Goal: Task Accomplishment & Management: Manage account settings

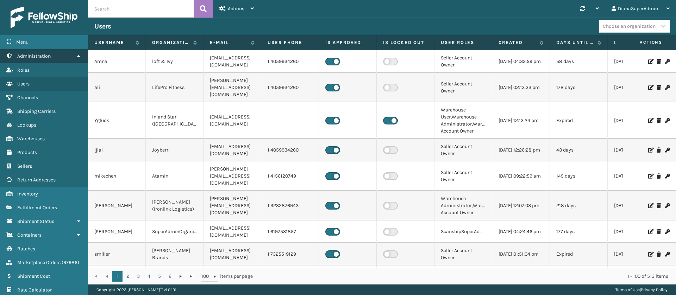
click at [65, 49] on link "Administration" at bounding box center [44, 56] width 88 height 14
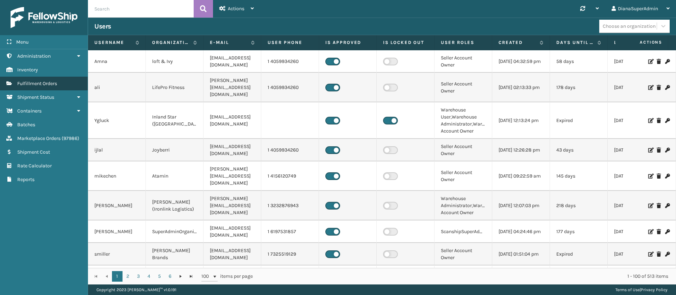
click at [62, 80] on link "Fulfillment Orders" at bounding box center [44, 84] width 88 height 14
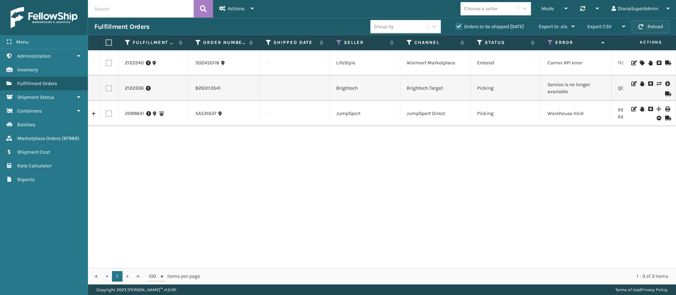
click at [660, 24] on button "Reload" at bounding box center [651, 26] width 38 height 13
click at [134, 83] on td "2122336" at bounding box center [154, 88] width 70 height 25
click at [134, 85] on link "2122336" at bounding box center [134, 88] width 19 height 7
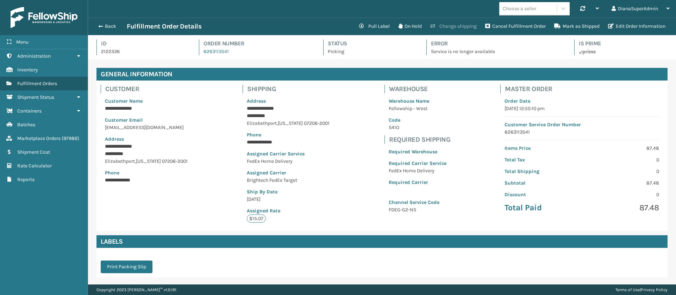
click at [452, 27] on button "Change shipping" at bounding box center [453, 26] width 55 height 14
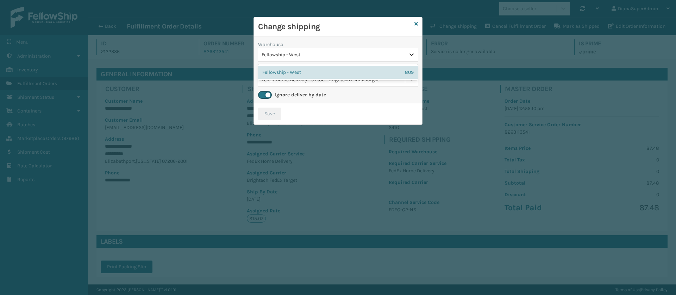
click at [408, 52] on icon at bounding box center [411, 54] width 7 height 7
click at [406, 69] on div "809" at bounding box center [409, 72] width 9 height 7
click at [408, 79] on icon at bounding box center [411, 79] width 7 height 7
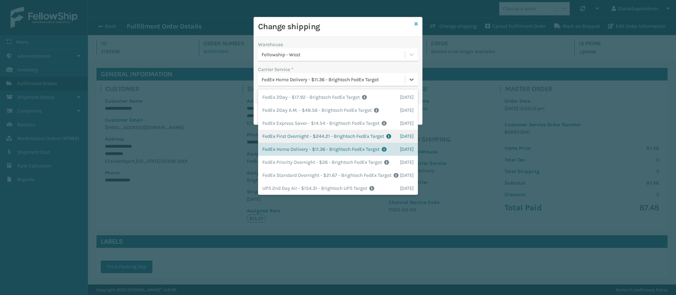
click at [417, 21] on icon at bounding box center [416, 23] width 4 height 5
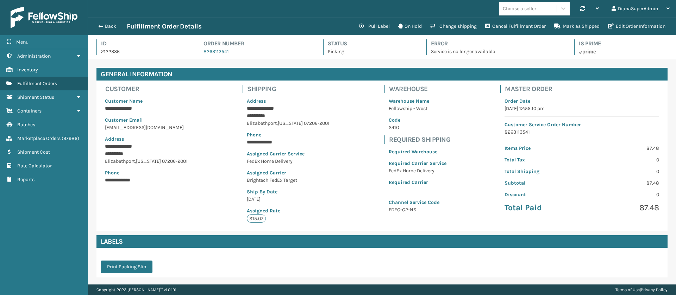
click at [447, 50] on p "Service is no longer available" at bounding box center [496, 51] width 131 height 7
click at [448, 50] on p "Service is no longer available" at bounding box center [496, 51] width 131 height 7
copy p "Service is no longer available"
click at [453, 52] on p "Service is no longer available" at bounding box center [496, 51] width 131 height 7
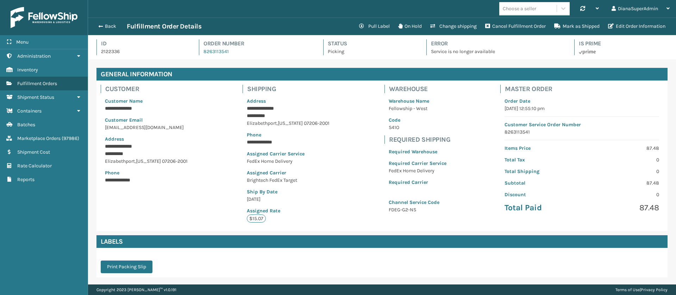
click at [421, 100] on p "Warehouse Name" at bounding box center [418, 101] width 58 height 7
click at [104, 23] on button "Back" at bounding box center [110, 26] width 32 height 6
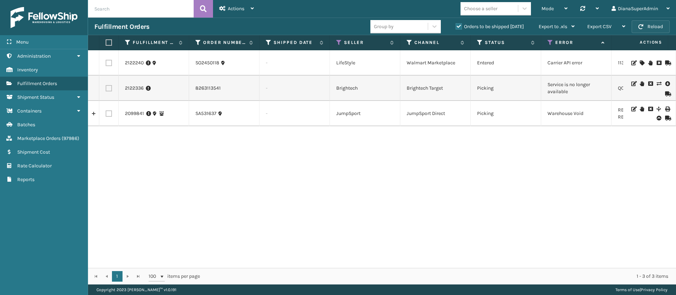
click at [657, 28] on button "Reload" at bounding box center [651, 26] width 38 height 13
click at [651, 29] on button "Reload" at bounding box center [651, 26] width 38 height 13
click at [655, 26] on button "Reload" at bounding box center [651, 26] width 38 height 13
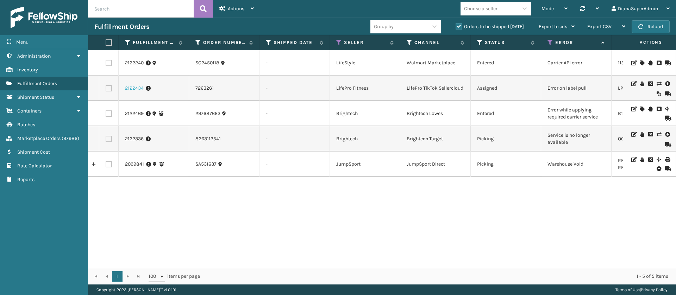
click at [136, 86] on link "2122434" at bounding box center [134, 88] width 19 height 7
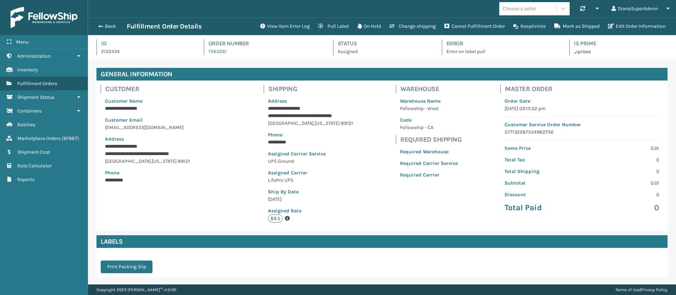
scroll to position [17, 588]
click at [288, 26] on button "View Item Error Log" at bounding box center [285, 26] width 58 height 14
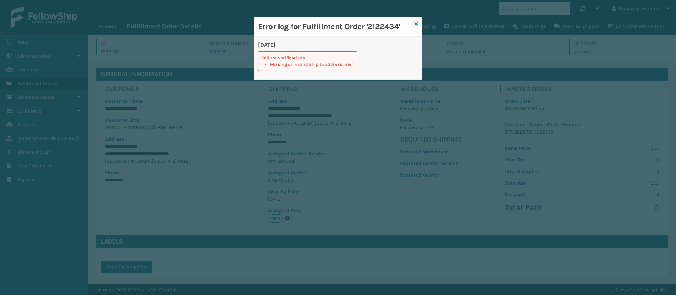
click at [414, 22] on div "Error log for Fulfillment Order '2122434'" at bounding box center [338, 26] width 168 height 19
click at [416, 23] on icon at bounding box center [416, 23] width 4 height 5
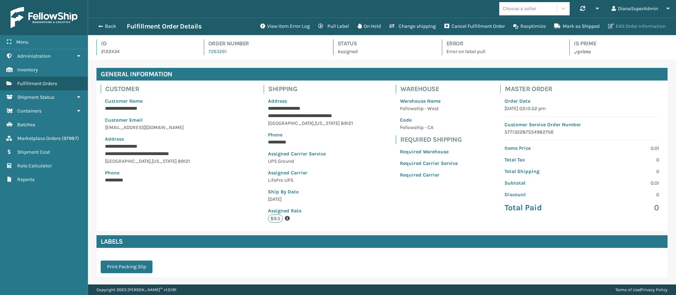
click at [618, 29] on button "Edit Order Information" at bounding box center [637, 26] width 66 height 14
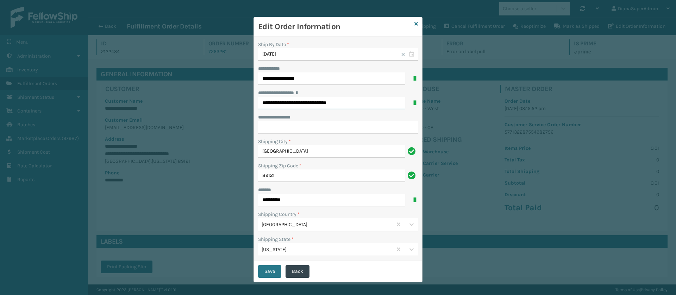
click at [358, 103] on input "**********" at bounding box center [331, 103] width 147 height 13
type input "**********"
click at [328, 145] on div "Shipping City *" at bounding box center [338, 141] width 160 height 7
click at [319, 129] on input "**********" at bounding box center [338, 127] width 160 height 13
paste input "**********"
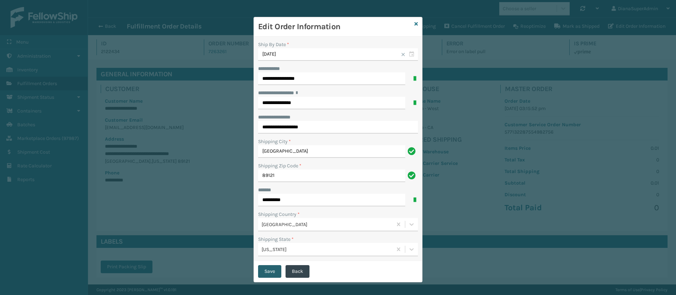
type input "**********"
click at [258, 272] on button "Save" at bounding box center [269, 271] width 23 height 13
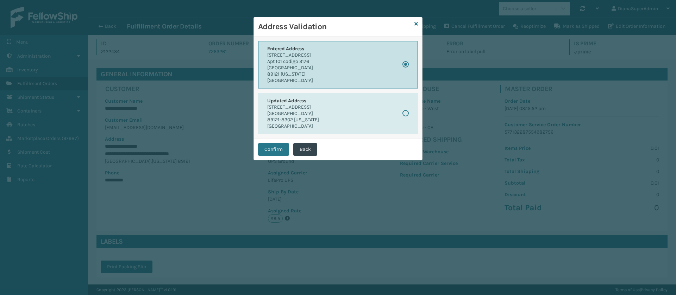
click at [313, 57] on button "Entered Address [STREET_ADDRESS][US_STATE]" at bounding box center [338, 65] width 160 height 48
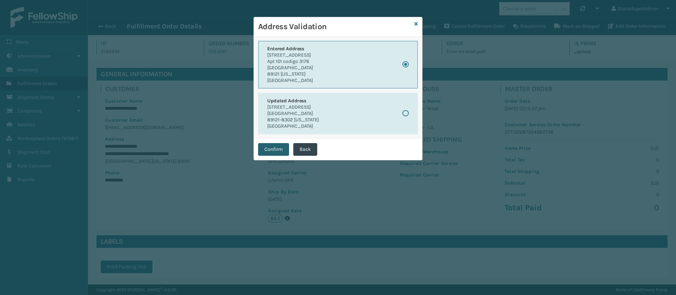
click at [278, 151] on button "Confirm" at bounding box center [273, 149] width 31 height 13
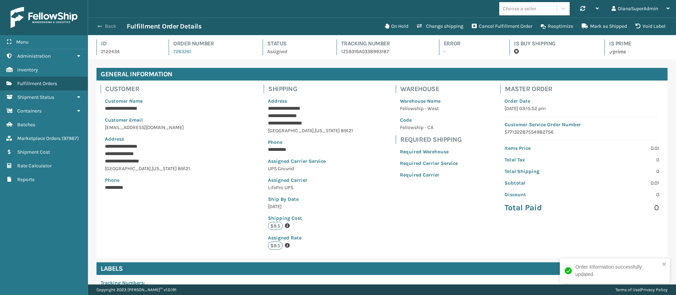
click at [105, 25] on button "Back" at bounding box center [110, 26] width 32 height 6
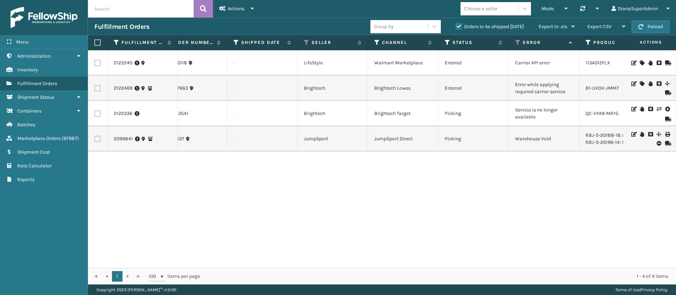
scroll to position [0, 10]
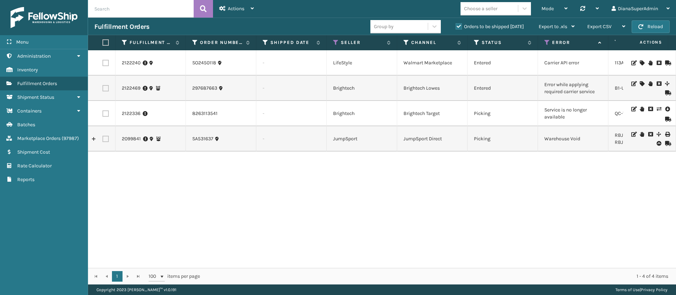
click at [640, 82] on icon at bounding box center [642, 83] width 4 height 5
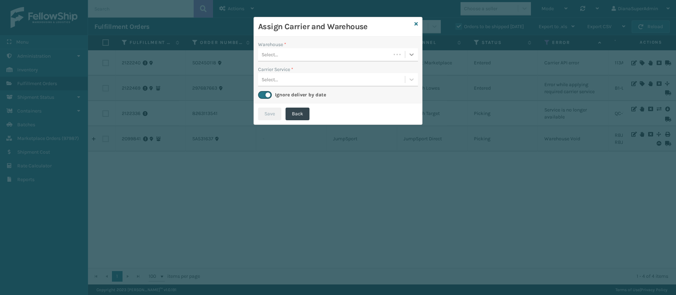
click at [410, 51] on icon at bounding box center [411, 54] width 7 height 7
click at [371, 78] on div "Fellowship - West" at bounding box center [338, 72] width 160 height 13
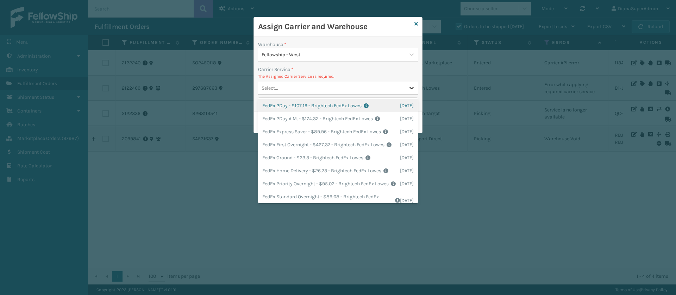
click at [410, 85] on icon at bounding box center [411, 88] width 7 height 7
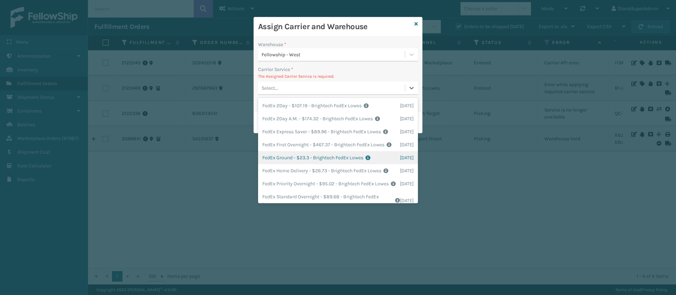
click at [283, 164] on div "FedEx Ground - $23.3 - Brightech FedEx Lowes Shipping Cost $23.3 Surplus Cost $…" at bounding box center [338, 157] width 160 height 13
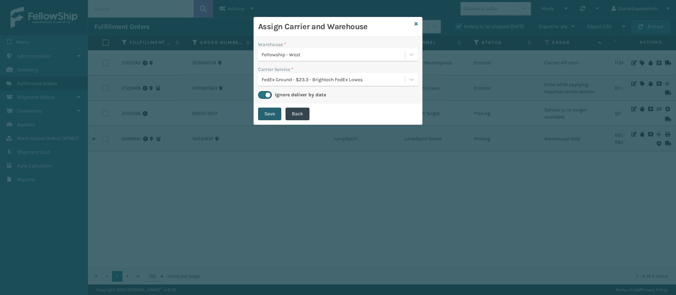
click at [270, 111] on button "Save" at bounding box center [269, 114] width 23 height 13
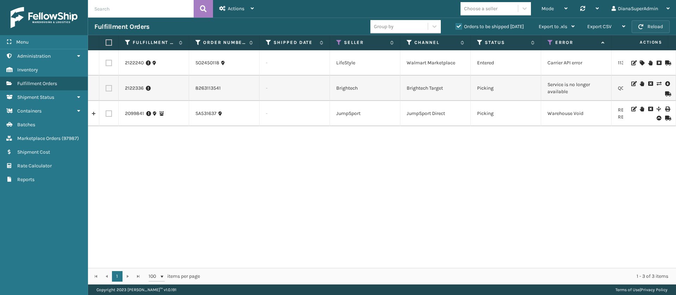
click at [647, 27] on button "Reload" at bounding box center [651, 26] width 38 height 13
click at [656, 24] on button "Reload" at bounding box center [651, 26] width 38 height 13
click at [651, 26] on button "Reload" at bounding box center [651, 26] width 38 height 13
click at [660, 28] on button "Reload" at bounding box center [651, 26] width 38 height 13
click at [574, 115] on td "Warehouse Void" at bounding box center [576, 113] width 70 height 25
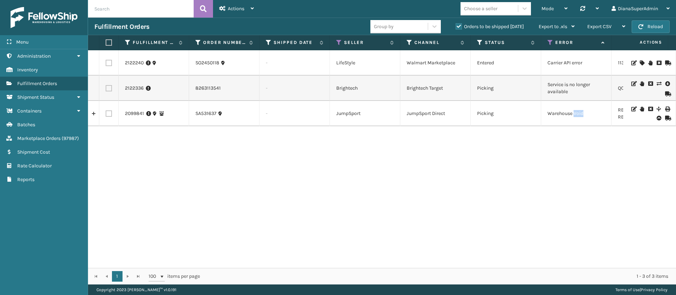
click at [574, 115] on td "Warehouse Void" at bounding box center [576, 113] width 70 height 25
copy td "Warehouse Void"
click at [396, 106] on td "JumpSport" at bounding box center [365, 113] width 70 height 25
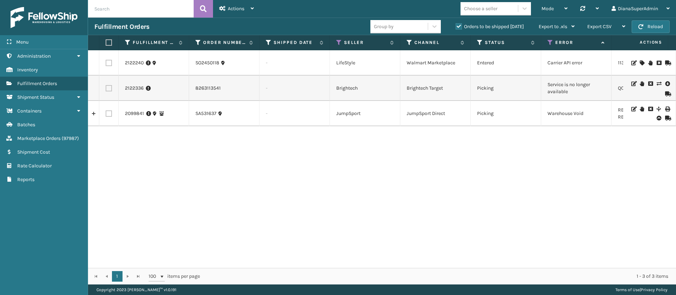
click at [566, 81] on td "Service is no longer available" at bounding box center [576, 88] width 70 height 25
copy td "Service is no longer available"
click at [649, 26] on button "Reload" at bounding box center [651, 26] width 38 height 13
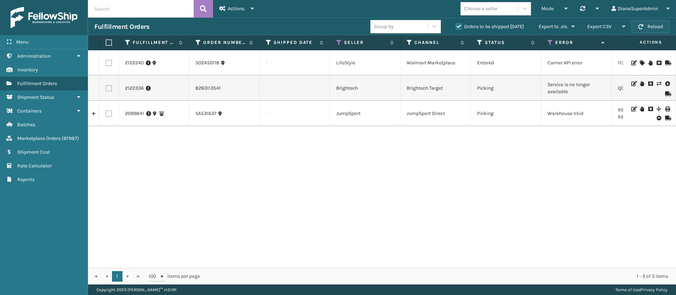
click at [646, 23] on button "Reload" at bounding box center [651, 26] width 38 height 13
click at [653, 31] on button "Reload" at bounding box center [651, 26] width 38 height 13
click at [550, 43] on icon at bounding box center [551, 42] width 6 height 6
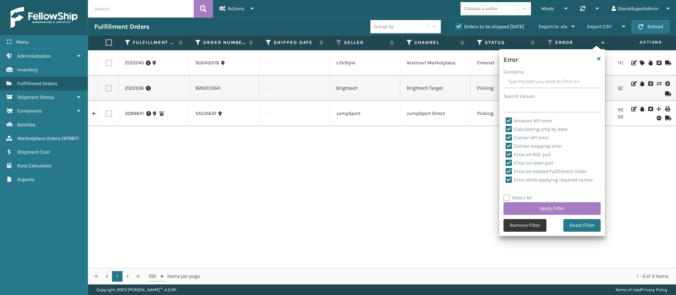
click at [533, 223] on button "Remove Filter" at bounding box center [525, 225] width 43 height 13
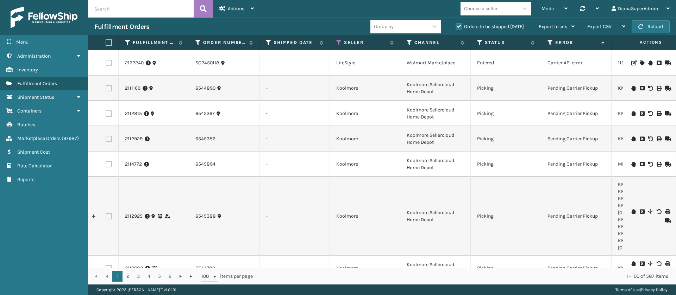
click at [477, 42] on th "Status" at bounding box center [506, 42] width 70 height 15
click at [479, 44] on icon at bounding box center [480, 42] width 6 height 6
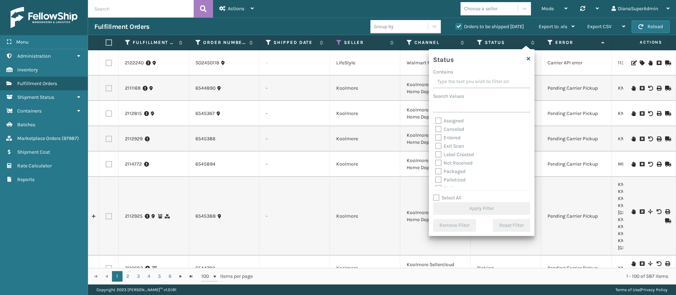
click at [437, 155] on label "Label Created" at bounding box center [454, 155] width 39 height 6
click at [436, 155] on input "Label Created" at bounding box center [435, 153] width 0 height 5
checkbox input "true"
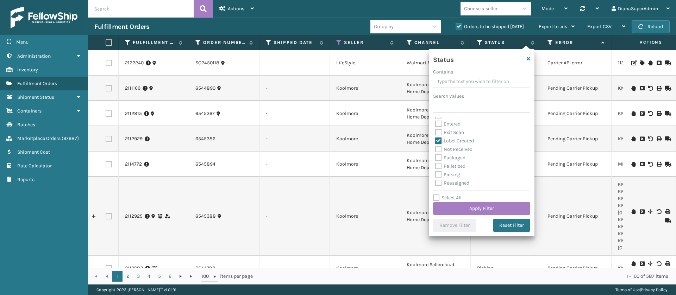
scroll to position [28, 0]
click at [440, 142] on label "Packaged" at bounding box center [450, 143] width 30 height 6
click at [436, 142] on input "Packaged" at bounding box center [435, 141] width 0 height 5
checkbox input "true"
click at [438, 150] on label "Palletized" at bounding box center [450, 152] width 30 height 6
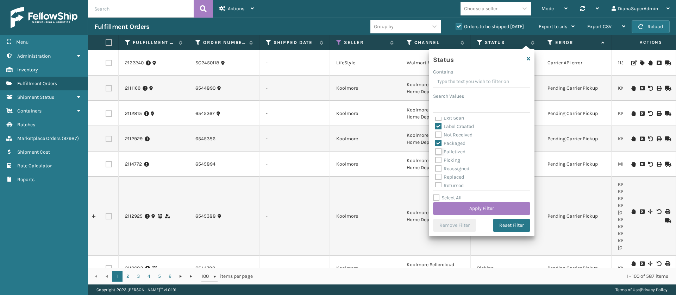
click at [436, 150] on input "Palletized" at bounding box center [435, 150] width 0 height 5
checkbox input "true"
click at [438, 160] on label "Picking" at bounding box center [447, 160] width 25 height 6
click at [436, 160] on input "Picking" at bounding box center [435, 158] width 0 height 5
checkbox input "true"
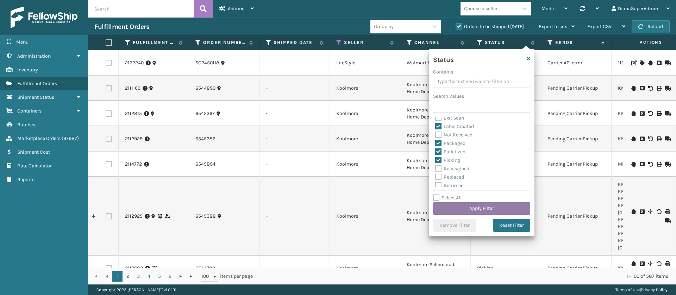
click at [473, 206] on button "Apply Filter" at bounding box center [481, 208] width 97 height 13
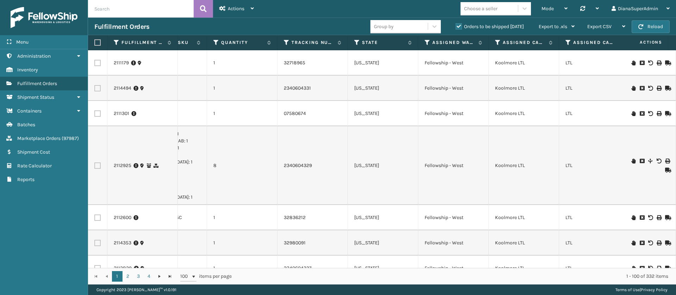
scroll to position [0, 498]
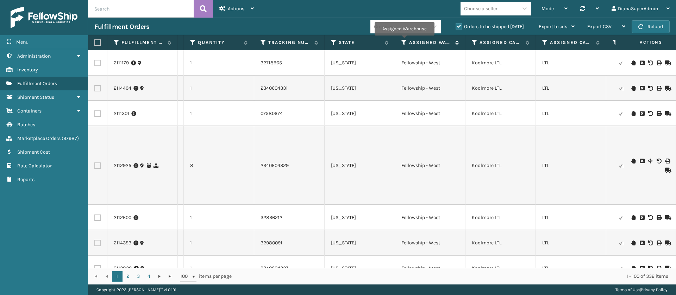
click at [404, 40] on icon at bounding box center [404, 42] width 6 height 6
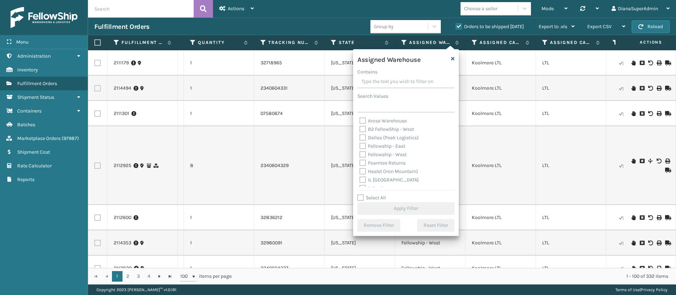
click at [363, 145] on label "Fellowship - East" at bounding box center [383, 146] width 46 height 6
click at [360, 145] on input "Fellowship - East" at bounding box center [360, 144] width 0 height 5
checkbox input "true"
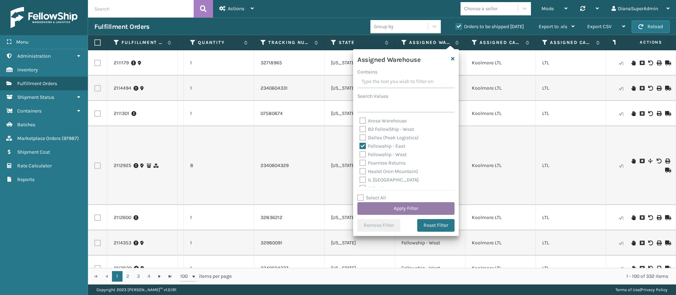
click at [405, 205] on button "Apply Filter" at bounding box center [405, 208] width 97 height 13
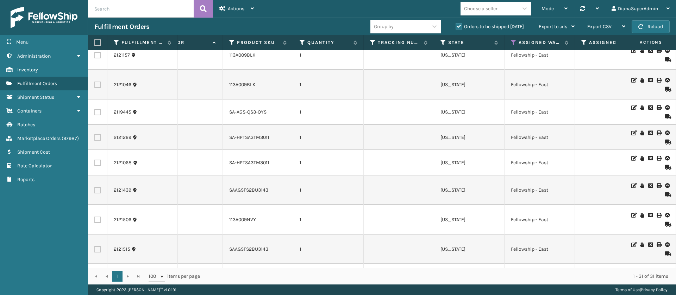
scroll to position [0, 399]
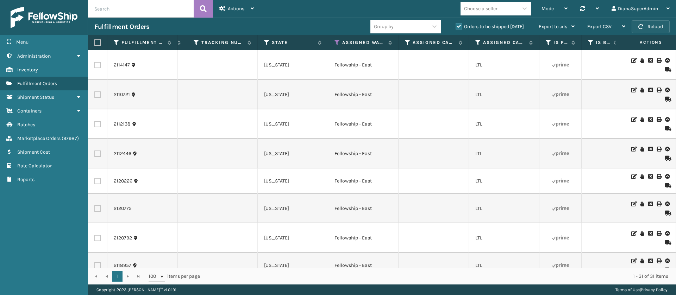
click at [659, 21] on button "Reload" at bounding box center [651, 26] width 38 height 13
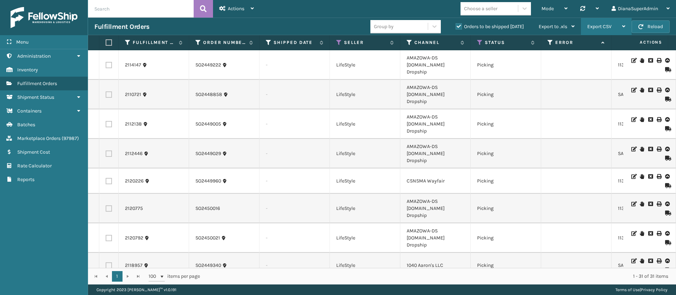
click at [609, 23] on div "Export CSV" at bounding box center [606, 27] width 38 height 18
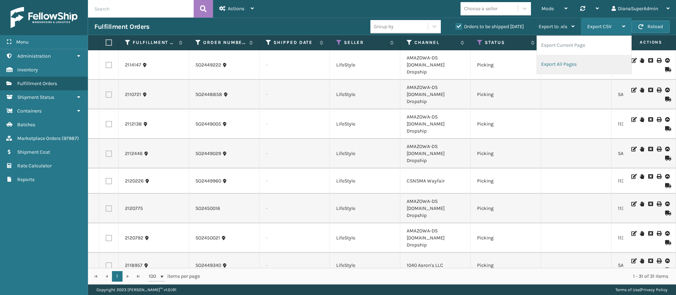
click at [580, 58] on li "Export All Pages" at bounding box center [584, 64] width 94 height 19
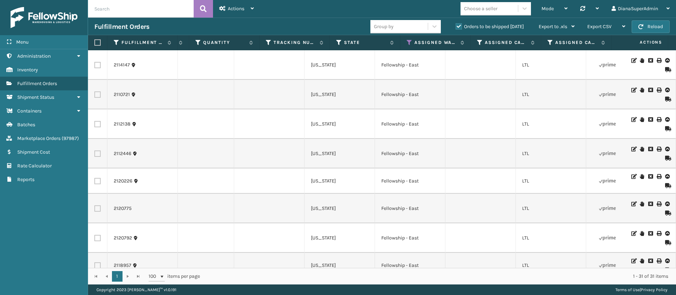
scroll to position [0, 518]
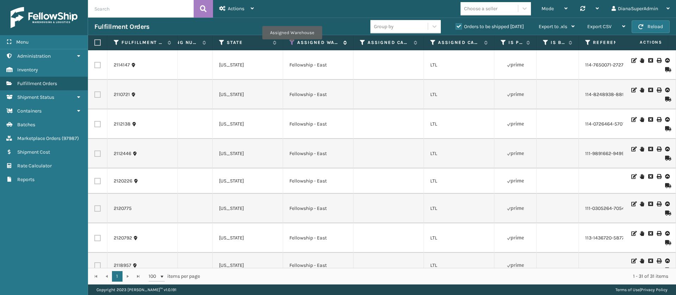
click at [292, 44] on icon at bounding box center [292, 42] width 6 height 6
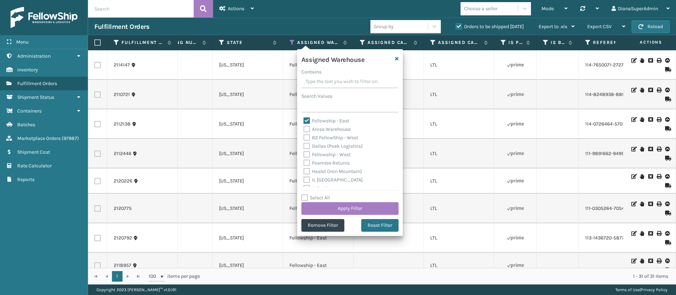
click at [305, 120] on label "Fellowship - East" at bounding box center [327, 121] width 46 height 6
click at [304, 120] on input "Fellowship - East" at bounding box center [304, 119] width 0 height 5
checkbox input "false"
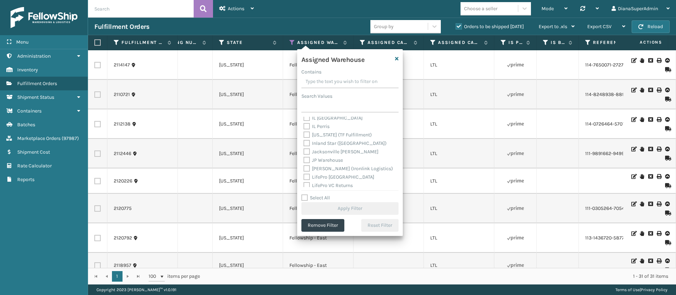
click at [306, 168] on label "[PERSON_NAME] (Ironlink Logistics)" at bounding box center [348, 169] width 89 height 6
click at [304, 168] on input "[PERSON_NAME] (Ironlink Logistics)" at bounding box center [304, 167] width 0 height 5
checkbox input "true"
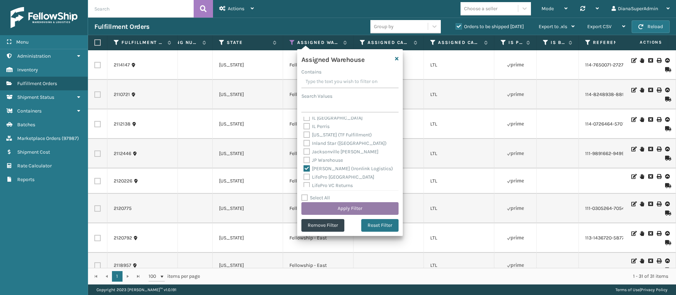
click at [340, 204] on button "Apply Filter" at bounding box center [349, 208] width 97 height 13
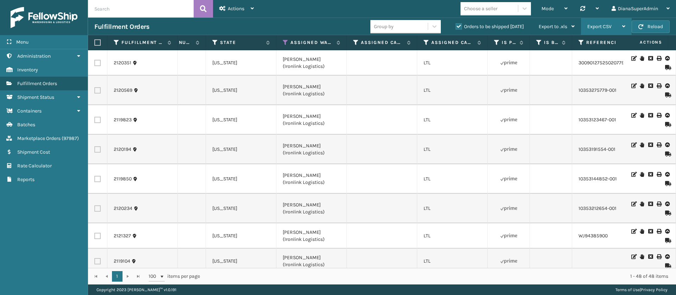
drag, startPoint x: 350, startPoint y: 87, endPoint x: 612, endPoint y: 26, distance: 269.0
click at [612, 26] on section "Fulfillment Orders Group by Orders to be shipped [DATE] Export to .xls Use ship…" at bounding box center [382, 151] width 588 height 267
click at [605, 29] on span "Export CSV" at bounding box center [599, 27] width 24 height 6
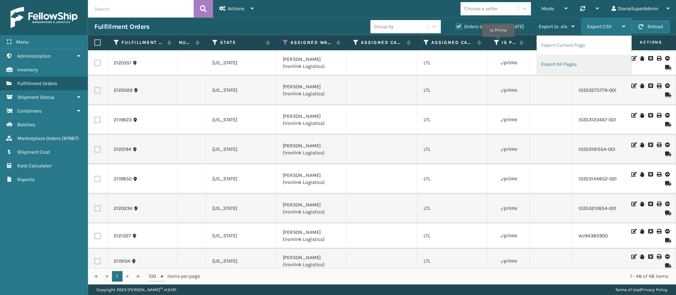
click at [564, 66] on li "Export All Pages" at bounding box center [584, 64] width 94 height 19
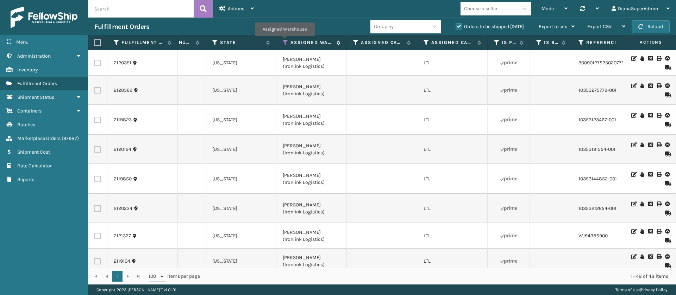
click at [285, 41] on icon at bounding box center [286, 42] width 6 height 6
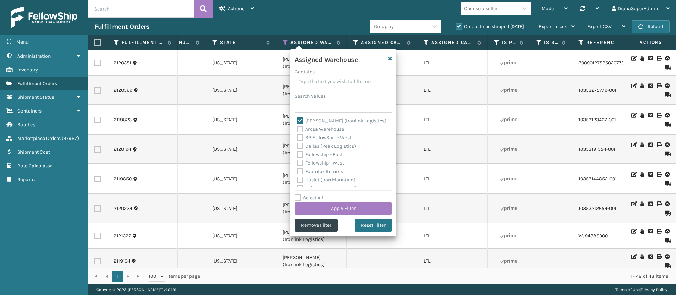
click at [301, 123] on label "[PERSON_NAME] (Ironlink Logistics)" at bounding box center [341, 121] width 89 height 6
click at [297, 121] on input "[PERSON_NAME] (Ironlink Logistics)" at bounding box center [297, 119] width 0 height 5
checkbox input "false"
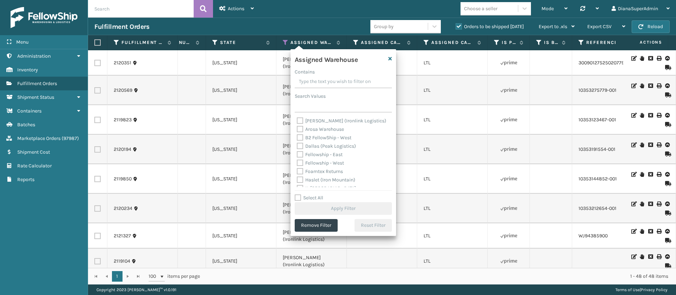
click at [299, 146] on label "Dallas (Peak Logistics)" at bounding box center [326, 146] width 59 height 6
click at [297, 146] on input "Dallas (Peak Logistics)" at bounding box center [297, 144] width 0 height 5
checkbox input "true"
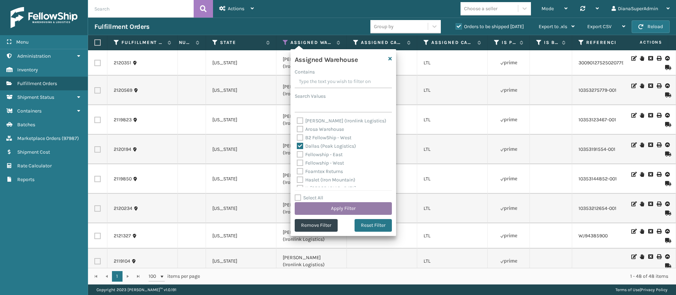
click at [360, 207] on button "Apply Filter" at bounding box center [343, 208] width 97 height 13
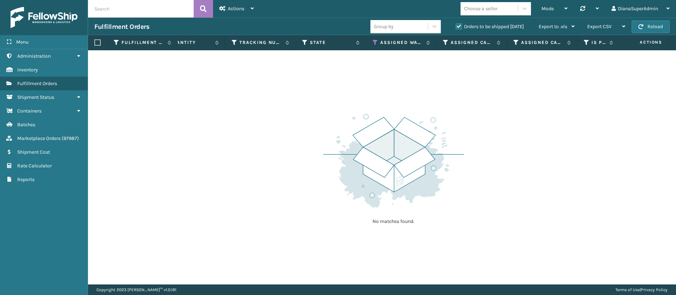
scroll to position [0, 602]
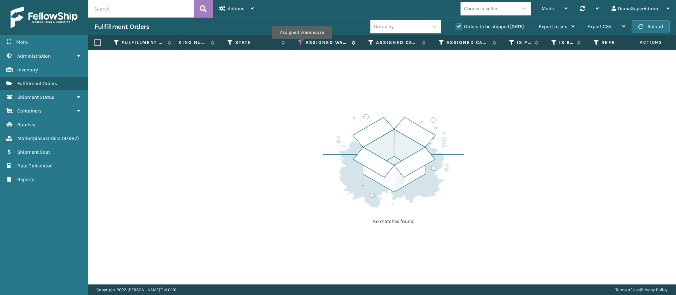
click at [302, 44] on icon at bounding box center [301, 42] width 6 height 6
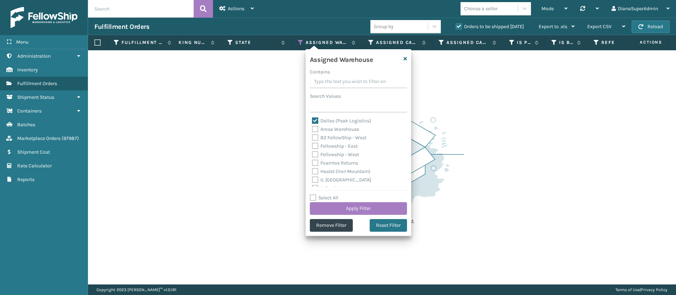
click at [315, 121] on label "Dallas (Peak Logistics)" at bounding box center [341, 121] width 59 height 6
click at [312, 121] on input "Dallas (Peak Logistics)" at bounding box center [312, 119] width 0 height 5
checkbox input "false"
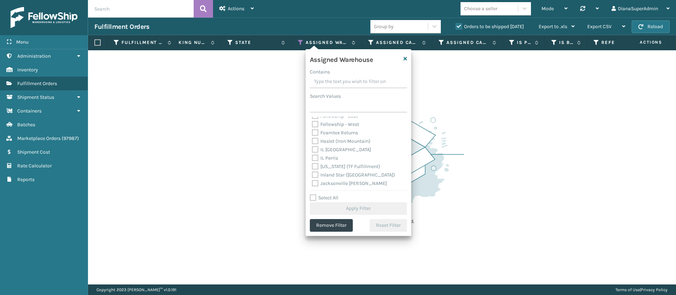
scroll to position [31, 0]
click at [314, 167] on label "[US_STATE] (TF Fulfillment)" at bounding box center [346, 166] width 68 height 6
click at [312, 167] on input "[US_STATE] (TF Fulfillment)" at bounding box center [312, 164] width 0 height 5
checkbox input "true"
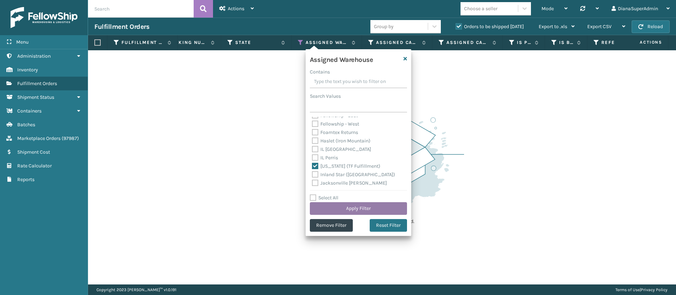
click at [357, 206] on button "Apply Filter" at bounding box center [358, 208] width 97 height 13
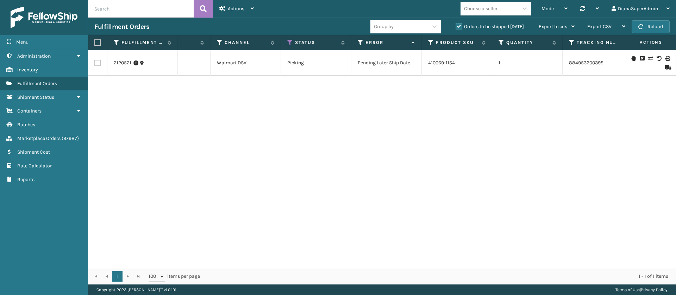
scroll to position [0, 266]
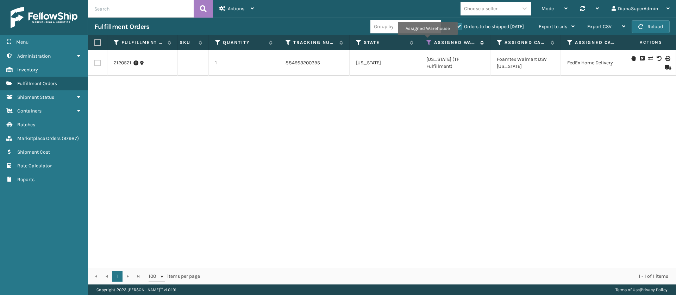
click at [427, 40] on icon at bounding box center [429, 42] width 6 height 6
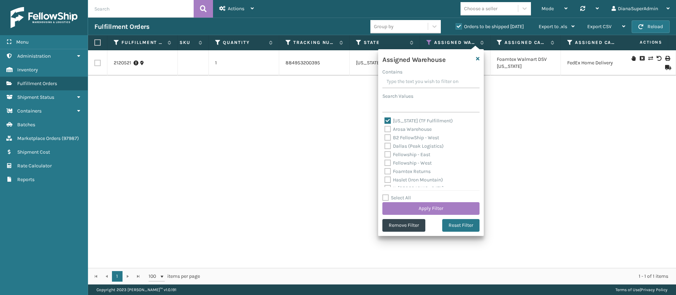
click at [514, 89] on div "2120521 129028163840073 - FoamTex Walmart DSV Picking Pending Later Ship Date 4…" at bounding box center [382, 159] width 588 height 218
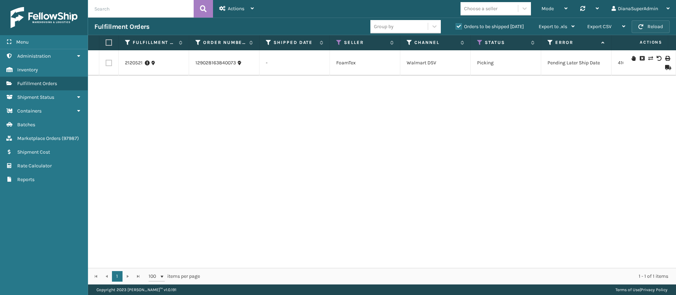
click at [651, 25] on button "Reload" at bounding box center [651, 26] width 38 height 13
click at [651, 30] on button "Reload" at bounding box center [651, 26] width 38 height 13
click at [649, 26] on button "Reload" at bounding box center [651, 26] width 38 height 13
click at [658, 22] on button "Reload" at bounding box center [651, 26] width 38 height 13
click at [657, 25] on button "Reload" at bounding box center [651, 26] width 38 height 13
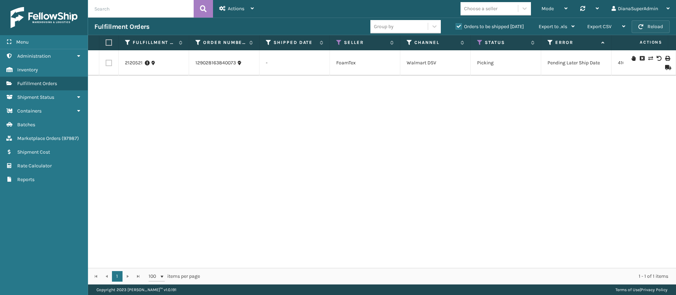
click at [661, 25] on button "Reload" at bounding box center [651, 26] width 38 height 13
click at [480, 44] on icon at bounding box center [480, 42] width 6 height 6
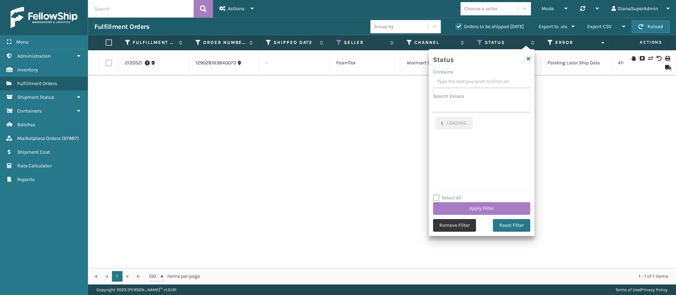
click at [451, 227] on button "Remove Filter" at bounding box center [454, 225] width 43 height 13
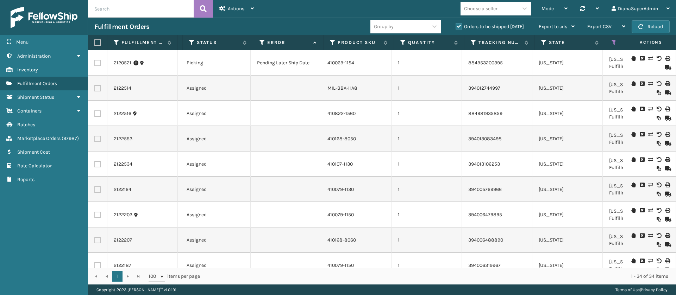
scroll to position [0, 290]
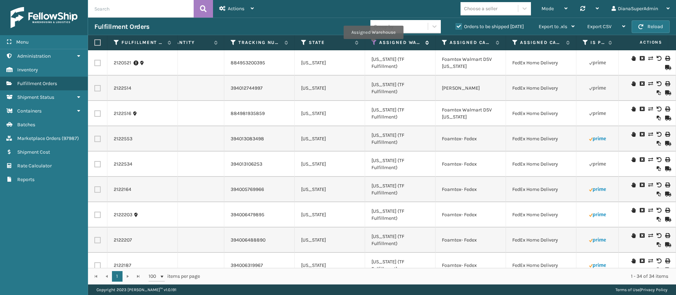
click at [373, 44] on icon at bounding box center [374, 42] width 6 height 6
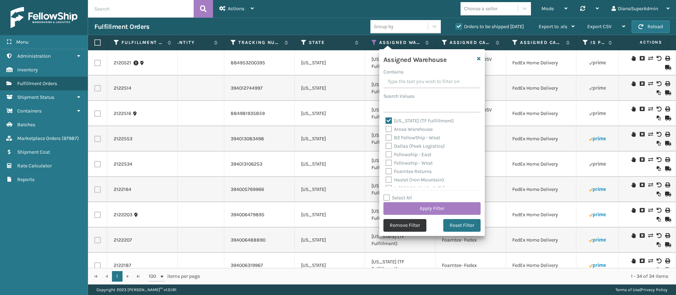
click at [393, 223] on button "Remove Filter" at bounding box center [404, 225] width 43 height 13
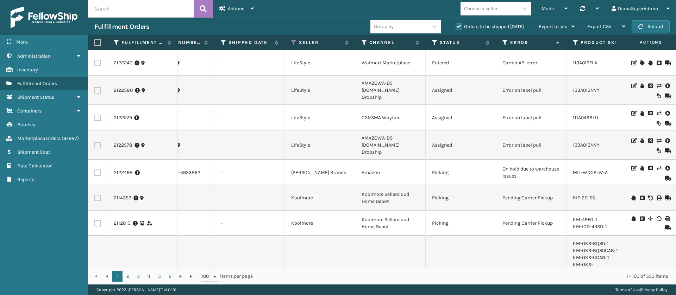
scroll to position [0, 59]
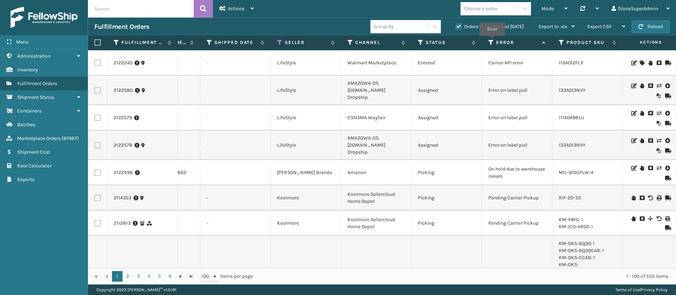
click at [492, 41] on icon at bounding box center [491, 42] width 6 height 6
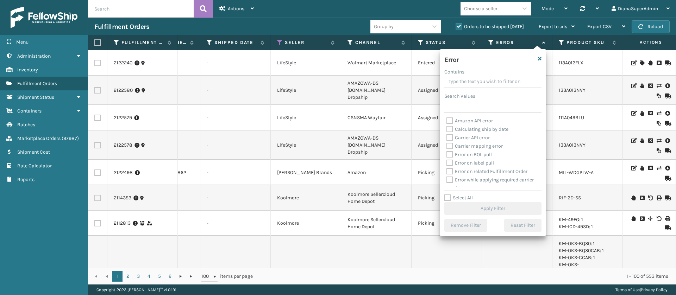
click at [447, 195] on label "Select All" at bounding box center [458, 198] width 29 height 6
click at [447, 195] on input "Select All" at bounding box center [497, 194] width 106 height 1
checkbox input "true"
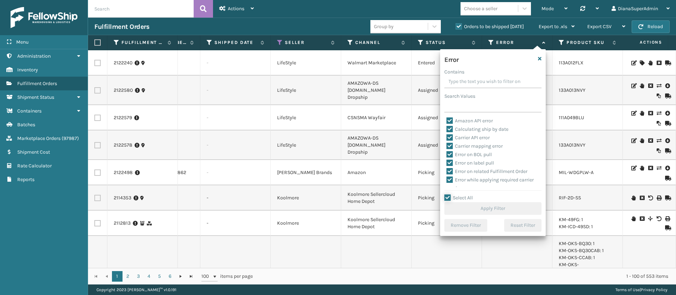
checkbox input "true"
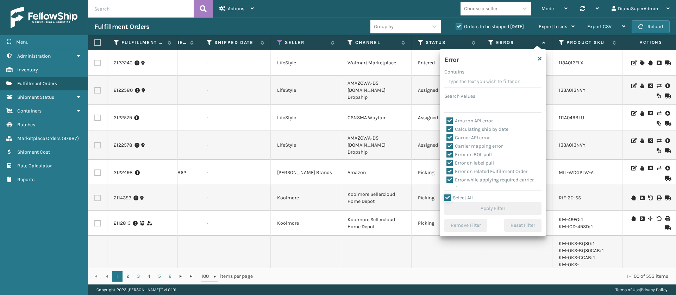
checkbox input "true"
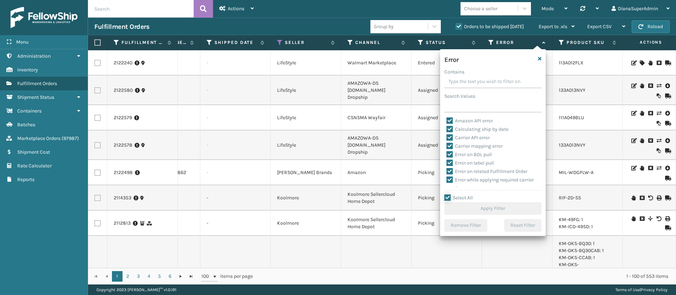
checkbox input "true"
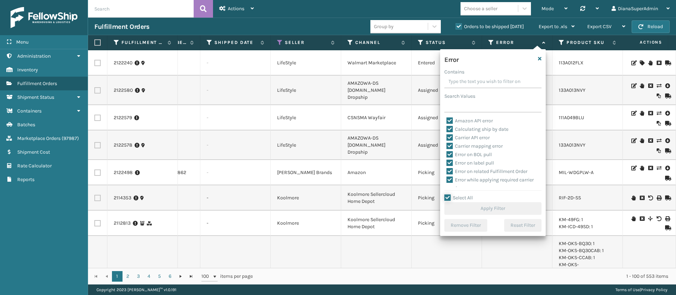
checkbox input "true"
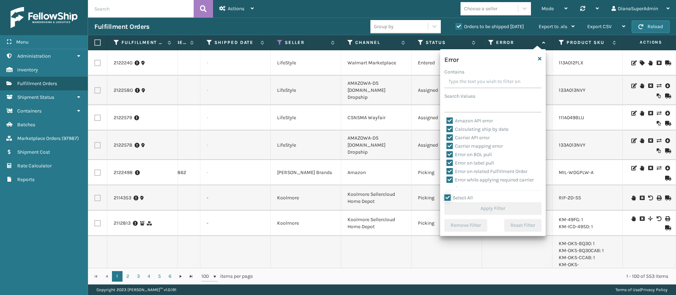
checkbox input "true"
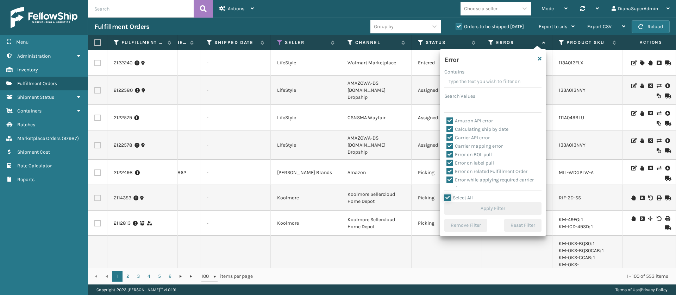
checkbox input "true"
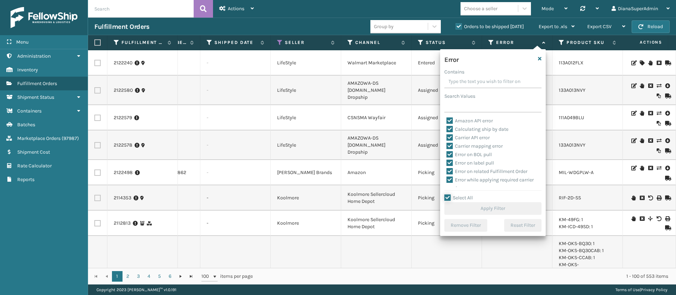
checkbox input "true"
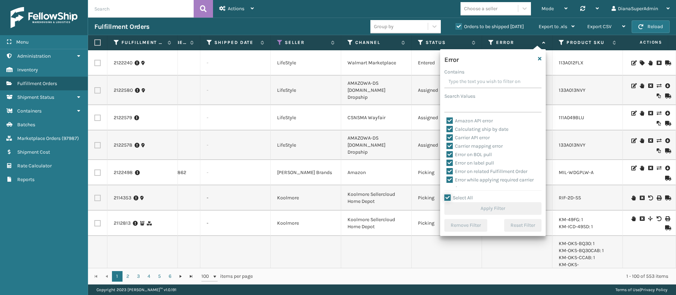
checkbox input "true"
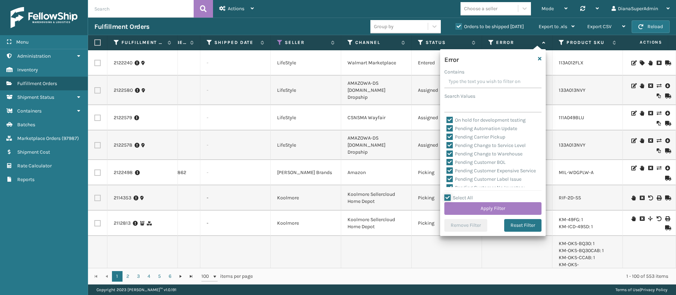
scroll to position [179, 0]
click at [449, 125] on label "Pending Automation Update" at bounding box center [481, 128] width 71 height 6
click at [447, 125] on input "Pending Automation Update" at bounding box center [446, 126] width 0 height 5
checkbox input "false"
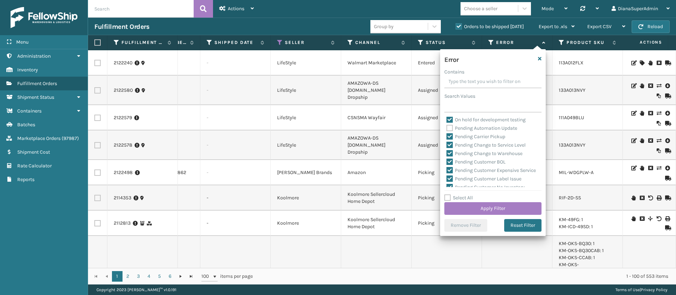
click at [449, 135] on label "Pending Carrier Pickup" at bounding box center [475, 137] width 59 height 6
click at [447, 135] on input "Pending Carrier Pickup" at bounding box center [446, 135] width 0 height 5
checkbox input "false"
drag, startPoint x: 450, startPoint y: 150, endPoint x: 449, endPoint y: 142, distance: 7.4
click at [449, 142] on div "Amazon API error Calculating ship by date Carrier API error Carrier mapping err…" at bounding box center [492, 152] width 97 height 70
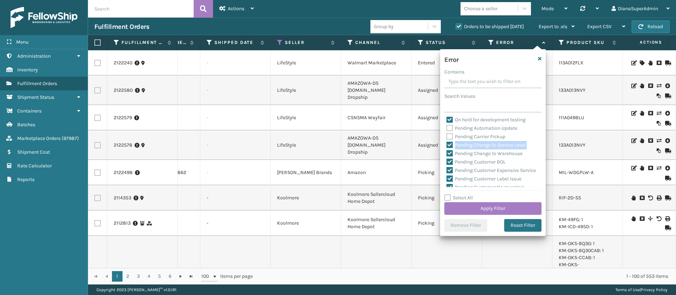
click at [449, 142] on label "Pending Change to Service Level" at bounding box center [485, 145] width 79 height 6
click at [447, 142] on input "Pending Change to Service Level" at bounding box center [446, 143] width 0 height 5
checkbox input "false"
click at [449, 154] on label "Pending Change to Warehouse" at bounding box center [484, 154] width 76 height 6
click at [447, 154] on input "Pending Change to Warehouse" at bounding box center [446, 152] width 0 height 5
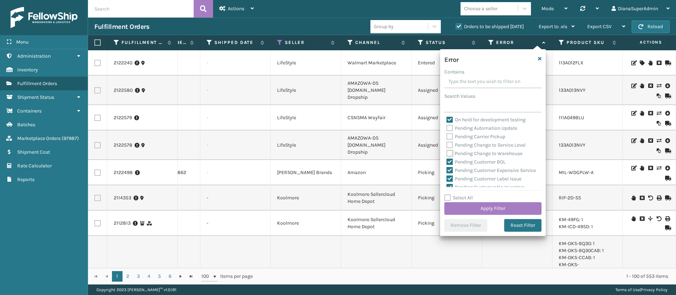
checkbox input "false"
click at [449, 161] on label "Pending Customer BOL" at bounding box center [475, 162] width 59 height 6
click at [447, 161] on input "Pending Customer BOL" at bounding box center [446, 160] width 0 height 5
checkbox input "false"
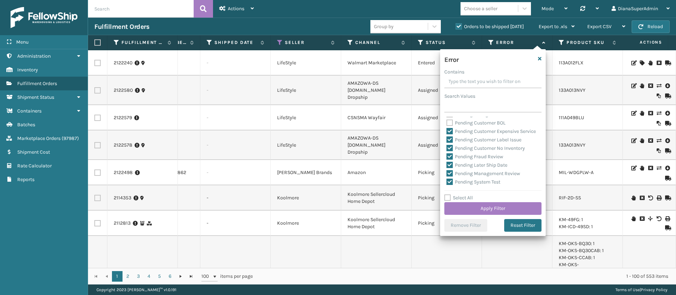
click at [449, 133] on label "Pending Customer Expensive Service" at bounding box center [490, 132] width 89 height 6
click at [447, 132] on input "Pending Customer Expensive Service" at bounding box center [446, 129] width 0 height 5
checkbox input "false"
click at [450, 143] on label "Pending Customer Label Issue" at bounding box center [483, 140] width 75 height 6
click at [447, 140] on input "Pending Customer Label Issue" at bounding box center [446, 138] width 0 height 5
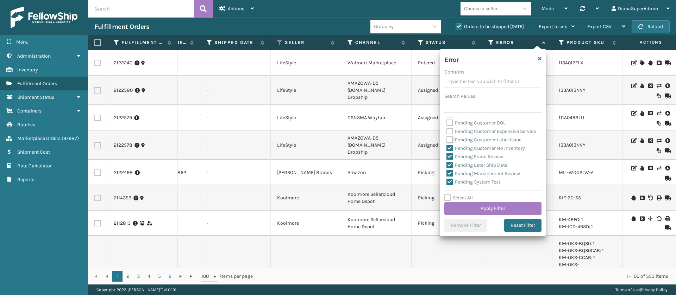
checkbox input "false"
click at [451, 151] on label "Pending Customer No Inventory" at bounding box center [485, 148] width 79 height 6
click at [447, 149] on input "Pending Customer No Inventory" at bounding box center [446, 146] width 0 height 5
checkbox input "false"
click at [450, 160] on label "Pending Fraud Review" at bounding box center [474, 157] width 57 height 6
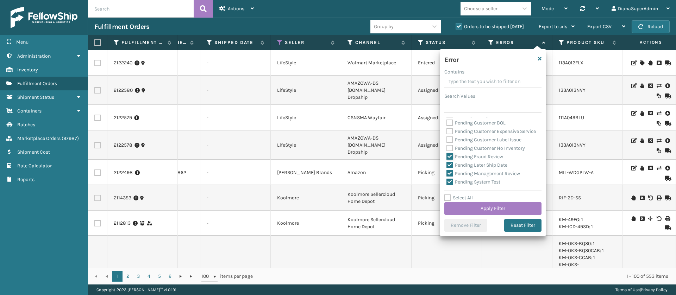
click at [447, 157] on input "Pending Fraud Review" at bounding box center [446, 155] width 0 height 5
checkbox input "false"
click at [449, 135] on label "Pending Later Ship Date" at bounding box center [476, 132] width 61 height 6
click at [447, 132] on input "Pending Later Ship Date" at bounding box center [446, 129] width 0 height 5
checkbox input "false"
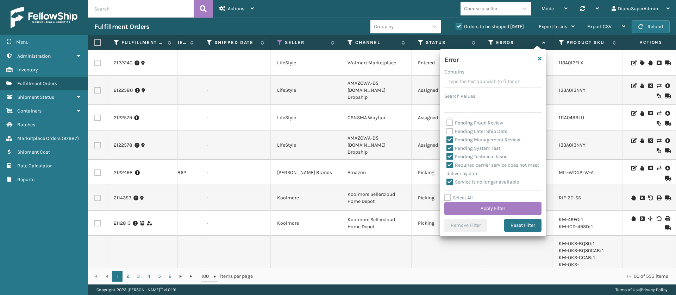
click at [449, 143] on label "Pending Management Review" at bounding box center [483, 140] width 74 height 6
click at [447, 140] on input "Pending Management Review" at bounding box center [446, 138] width 0 height 5
checkbox input "false"
click at [449, 151] on label "Pending System Test" at bounding box center [473, 148] width 54 height 6
click at [447, 149] on input "Pending System Test" at bounding box center [446, 146] width 0 height 5
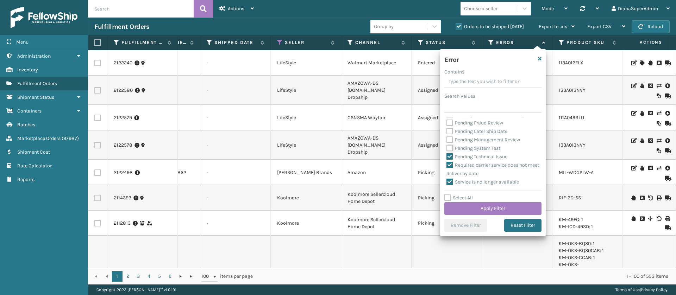
checkbox input "false"
click at [449, 160] on label "Pending Technical Issue" at bounding box center [476, 157] width 61 height 6
click at [447, 157] on input "Pending Technical Issue" at bounding box center [446, 155] width 0 height 5
checkbox input "false"
click at [486, 206] on button "Apply Filter" at bounding box center [492, 208] width 97 height 13
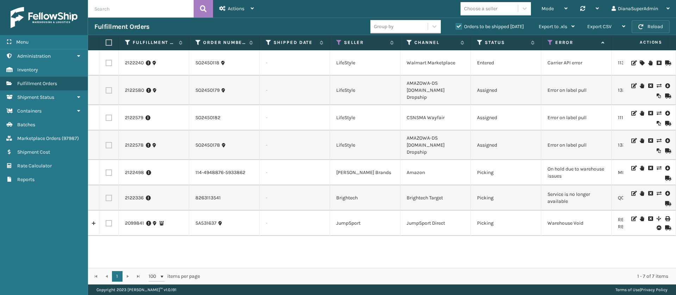
click at [649, 24] on button "Reload" at bounding box center [651, 26] width 38 height 13
click at [135, 142] on link "2122578" at bounding box center [134, 145] width 19 height 7
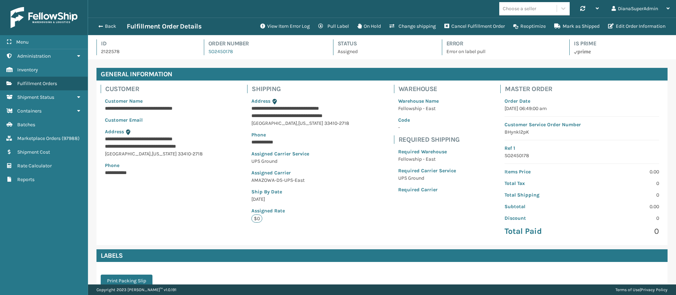
scroll to position [17, 588]
click at [272, 28] on button "View Item Error Log" at bounding box center [285, 26] width 58 height 14
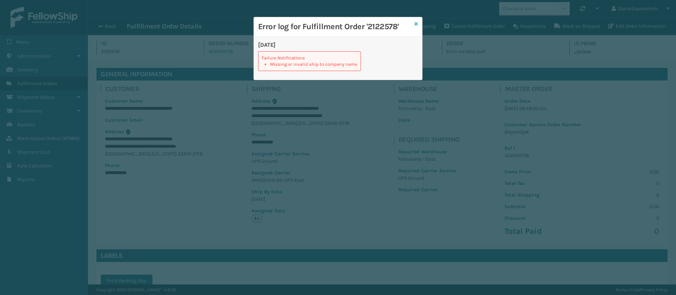
click at [416, 23] on icon at bounding box center [416, 23] width 4 height 5
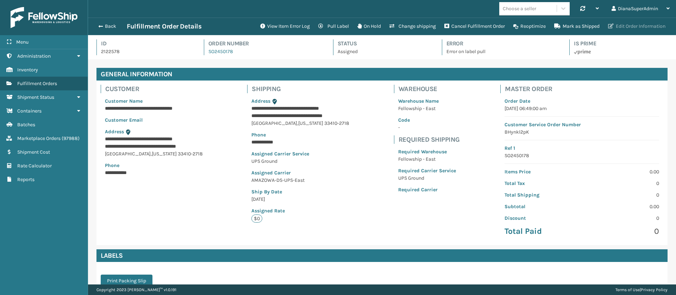
click at [645, 28] on button "Edit Order Information" at bounding box center [637, 26] width 66 height 14
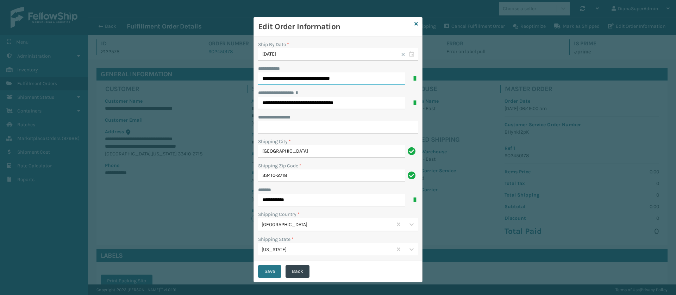
click at [333, 79] on input "**********" at bounding box center [331, 79] width 147 height 13
type input "**********"
click at [283, 126] on input "**********" at bounding box center [338, 127] width 160 height 13
paste input "**********"
type input "**********"
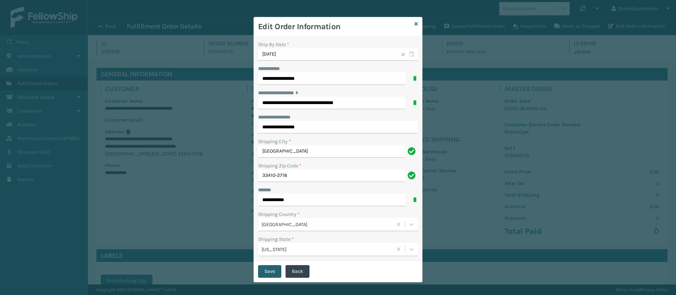
click at [268, 276] on button "Save" at bounding box center [269, 271] width 23 height 13
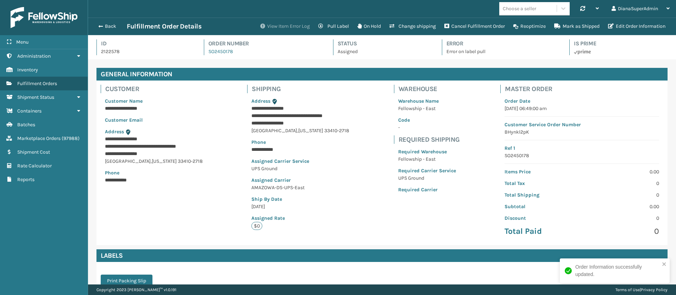
click at [289, 27] on button "View Item Error Log" at bounding box center [285, 26] width 58 height 14
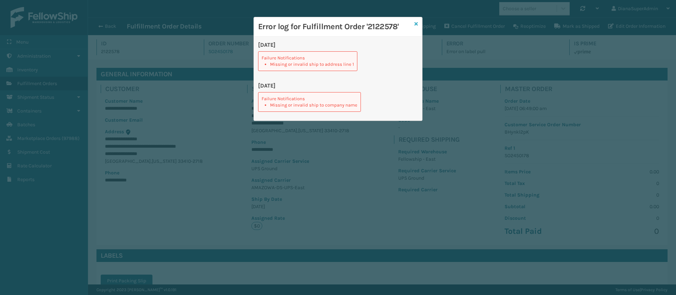
click at [415, 22] on icon at bounding box center [416, 23] width 4 height 5
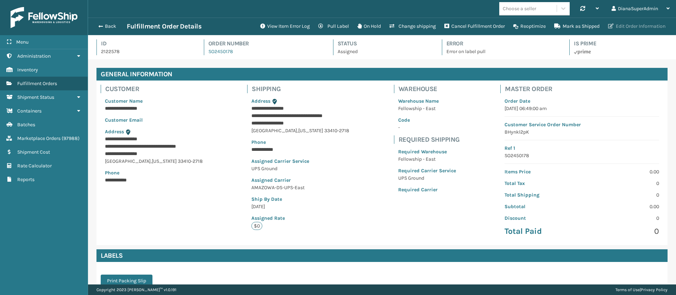
click at [629, 25] on button "Edit Order Information" at bounding box center [637, 26] width 66 height 14
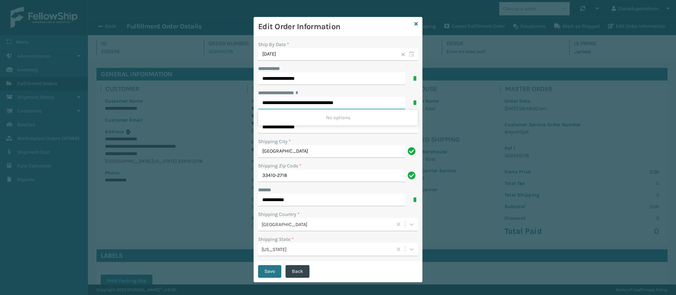
click at [372, 97] on input "**********" at bounding box center [331, 103] width 147 height 13
type input "**********"
click at [344, 143] on div "Shipping City *" at bounding box center [338, 141] width 160 height 7
click at [343, 130] on input "**********" at bounding box center [338, 127] width 160 height 13
paste input "**********"
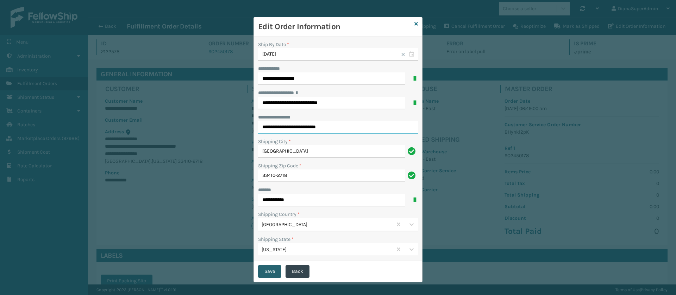
type input "**********"
click at [267, 271] on button "Save" at bounding box center [269, 271] width 23 height 13
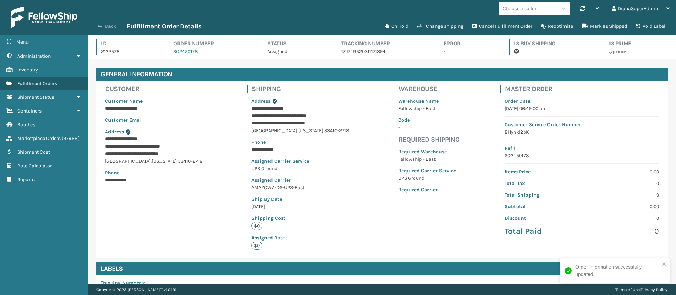
click at [101, 26] on span "button" at bounding box center [100, 26] width 4 height 5
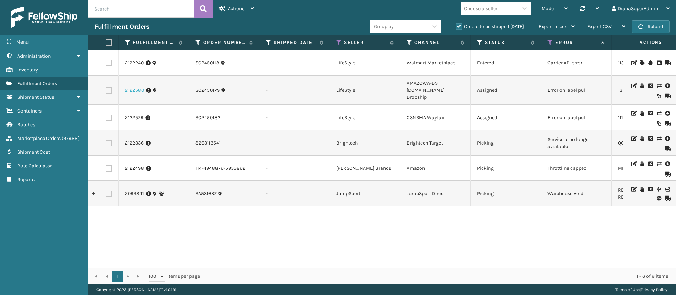
click at [129, 87] on link "2122580" at bounding box center [134, 90] width 19 height 7
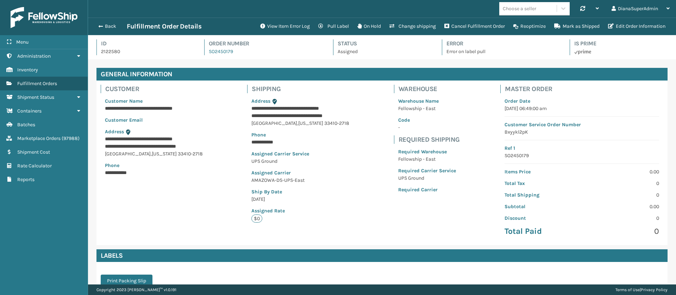
scroll to position [17, 588]
click at [284, 21] on button "View Item Error Log" at bounding box center [285, 26] width 58 height 14
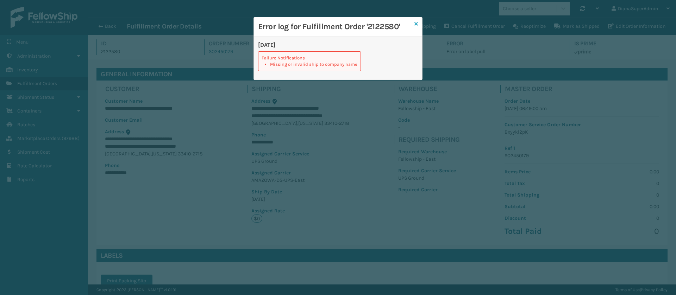
click at [418, 21] on icon at bounding box center [416, 23] width 4 height 5
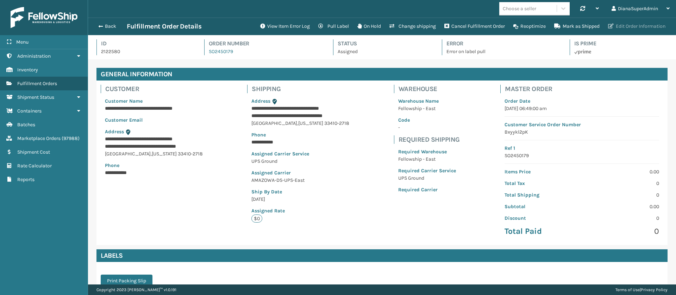
click at [630, 23] on button "Edit Order Information" at bounding box center [637, 26] width 66 height 14
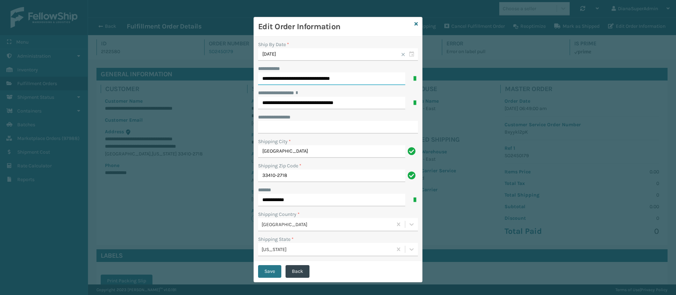
click at [368, 81] on input "**********" at bounding box center [331, 79] width 147 height 13
type input "**********"
click at [297, 125] on input "**********" at bounding box center [338, 127] width 160 height 13
paste input "**********"
type input "**********"
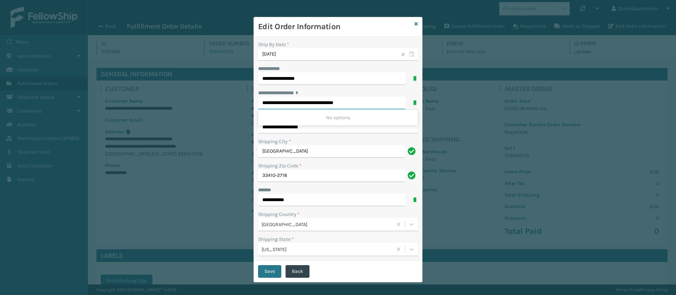
click at [368, 101] on input "**********" at bounding box center [331, 103] width 147 height 13
type input "**********"
click at [331, 131] on input "**********" at bounding box center [338, 127] width 160 height 13
paste input "**********"
type input "**********"
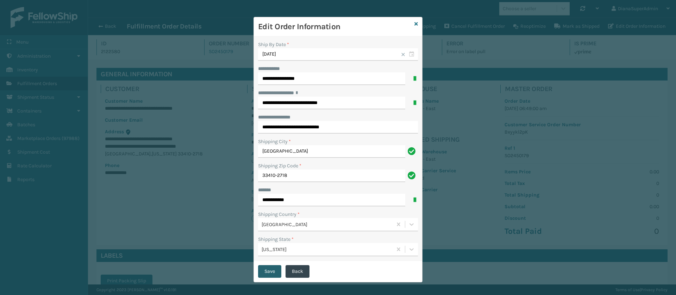
click at [268, 268] on button "Save" at bounding box center [269, 271] width 23 height 13
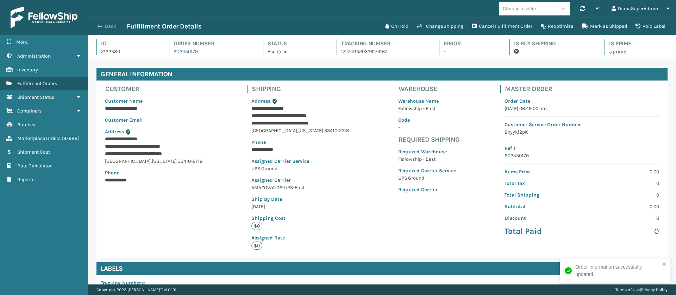
click at [105, 24] on button "Back" at bounding box center [110, 26] width 32 height 6
click at [106, 23] on button "Back" at bounding box center [110, 26] width 32 height 6
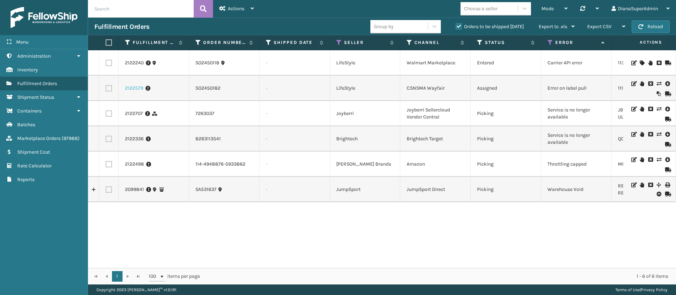
click at [130, 89] on link "2122579" at bounding box center [134, 88] width 18 height 7
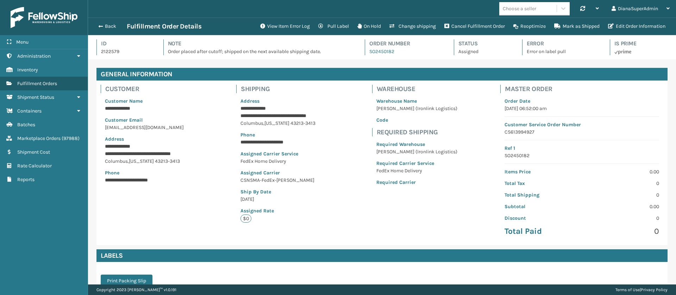
scroll to position [17, 588]
click at [289, 28] on button "View Item Error Log" at bounding box center [285, 26] width 58 height 14
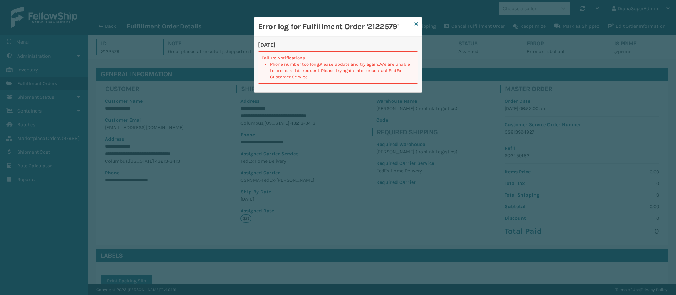
click at [418, 21] on div "Error log for Fulfillment Order '2122579'" at bounding box center [338, 26] width 168 height 19
click at [417, 23] on icon at bounding box center [416, 23] width 4 height 5
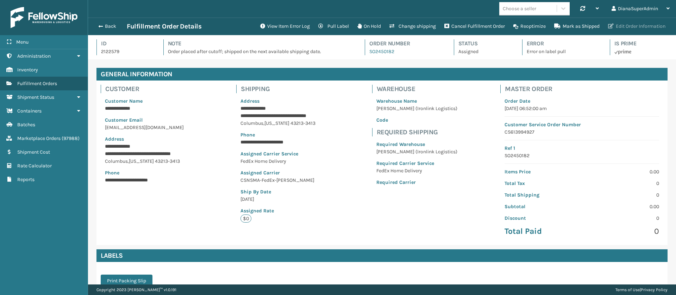
click at [634, 21] on button "Edit Order Information" at bounding box center [637, 26] width 66 height 14
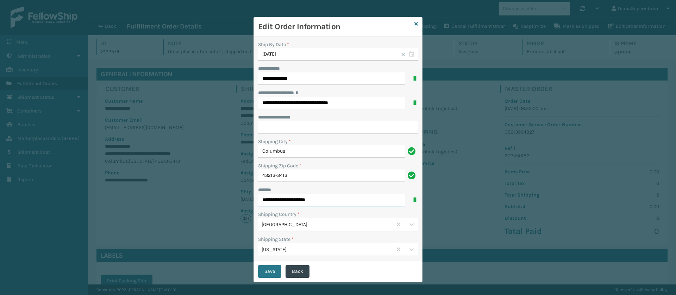
click at [333, 196] on input "**********" at bounding box center [331, 200] width 147 height 13
type input "**********"
click at [287, 126] on input "**********" at bounding box center [338, 127] width 160 height 13
paste input "**********"
type input "**********"
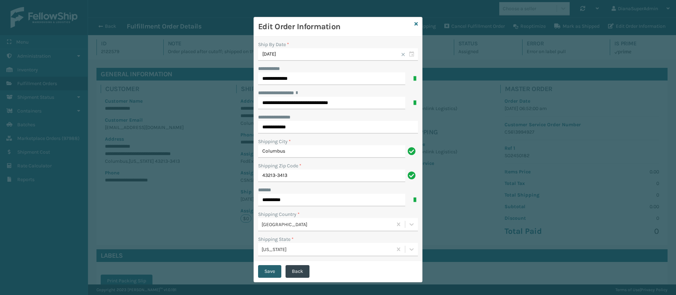
click at [270, 269] on button "Save" at bounding box center [269, 271] width 23 height 13
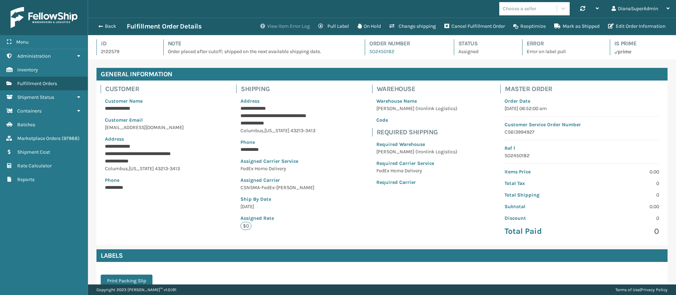
click at [281, 27] on button "View Item Error Log" at bounding box center [285, 26] width 58 height 14
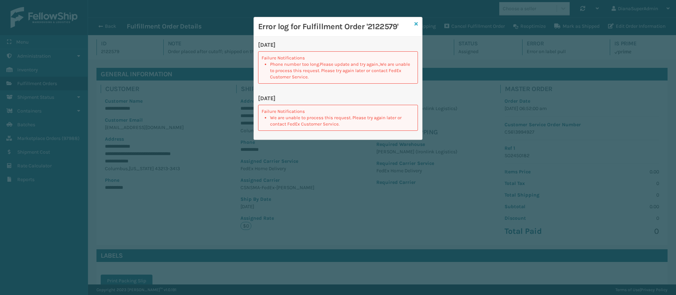
click at [418, 24] on icon at bounding box center [416, 23] width 4 height 5
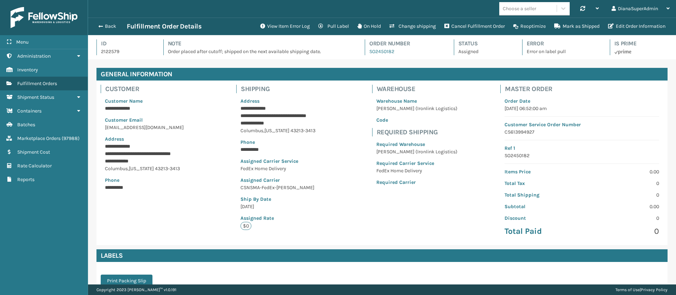
click at [550, 54] on p "Error on label pull" at bounding box center [562, 51] width 70 height 7
click at [632, 30] on button "Edit Order Information" at bounding box center [637, 26] width 66 height 14
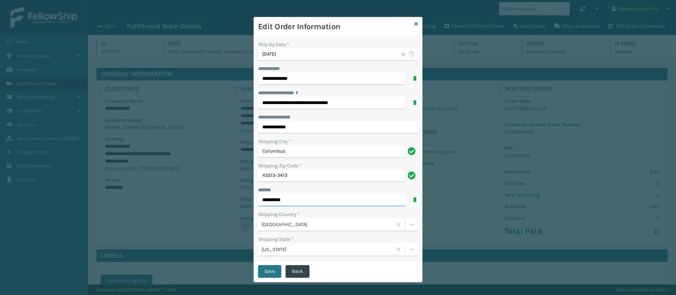
click at [305, 195] on input "**********" at bounding box center [331, 200] width 147 height 13
click at [264, 127] on input "**********" at bounding box center [338, 127] width 160 height 13
type input "**********"
click at [265, 274] on button "Save" at bounding box center [269, 271] width 23 height 13
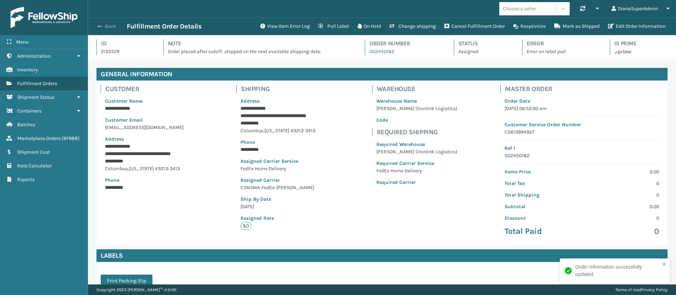
click at [107, 27] on button "Back" at bounding box center [110, 26] width 32 height 6
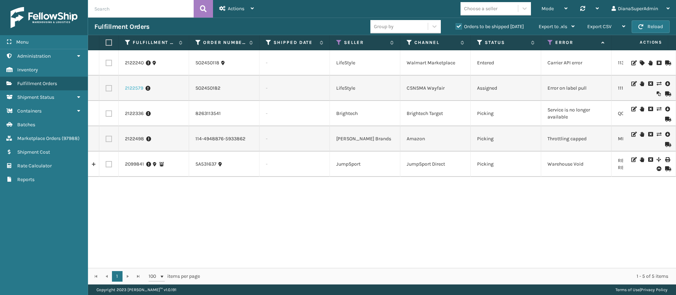
click at [130, 87] on link "2122579" at bounding box center [134, 88] width 18 height 7
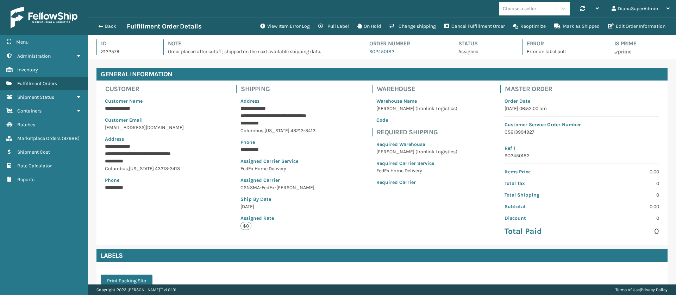
scroll to position [17, 588]
click at [280, 23] on button "View Item Error Log" at bounding box center [285, 26] width 58 height 14
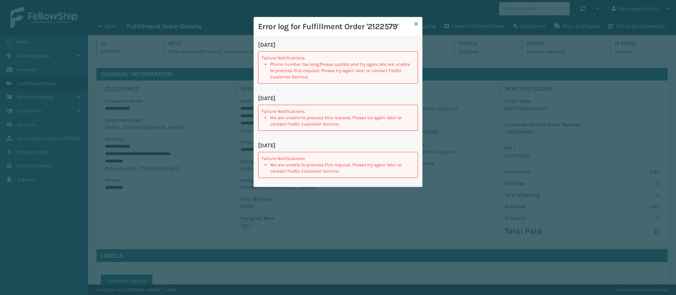
click at [417, 24] on icon at bounding box center [416, 23] width 4 height 5
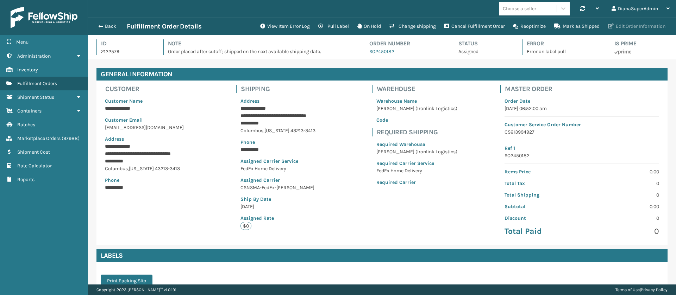
click at [632, 23] on button "Edit Order Information" at bounding box center [637, 26] width 66 height 14
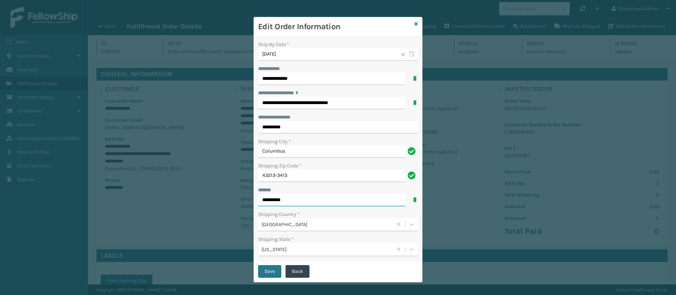
click at [310, 202] on input "**********" at bounding box center [331, 200] width 147 height 13
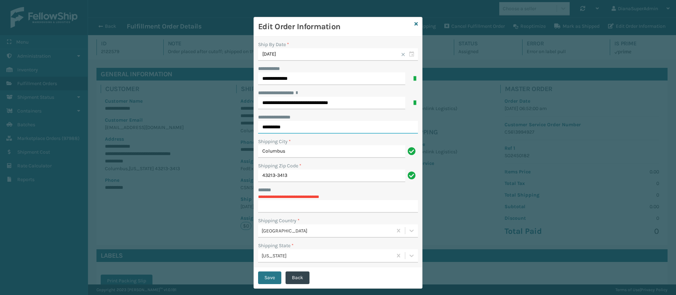
click at [307, 130] on input "**********" at bounding box center [338, 127] width 160 height 13
paste input "**********"
click at [285, 127] on input "**********" at bounding box center [338, 127] width 160 height 13
type input "**********"
click at [311, 203] on input "***** *" at bounding box center [338, 206] width 160 height 13
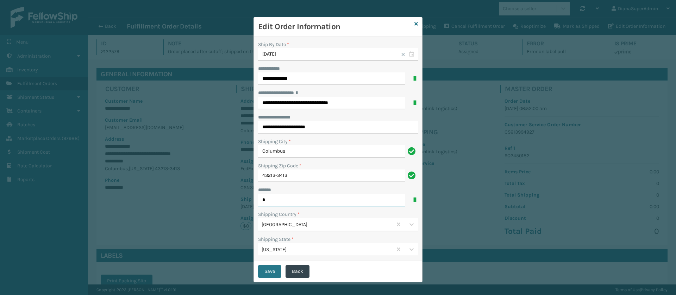
type input "**********"
click at [270, 269] on button "Save" at bounding box center [269, 271] width 23 height 13
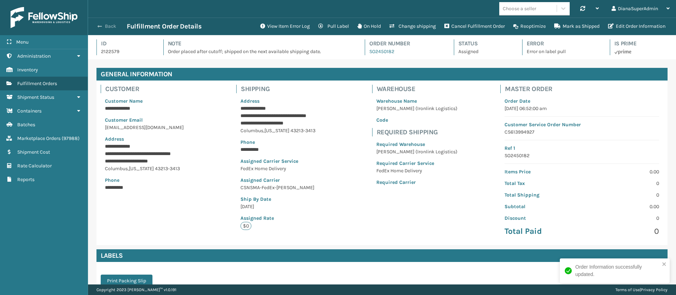
click at [101, 26] on span "button" at bounding box center [100, 26] width 4 height 5
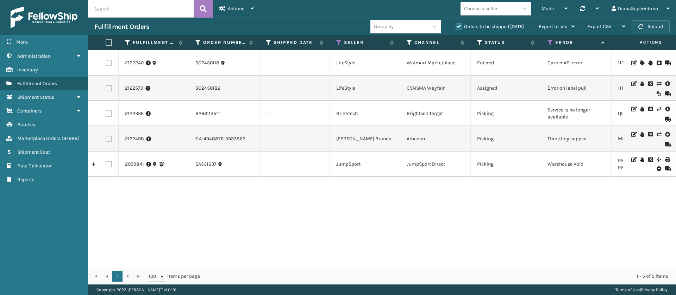
click at [640, 26] on span "button" at bounding box center [640, 26] width 5 height 5
click at [148, 12] on input "text" at bounding box center [141, 9] width 106 height 18
type input "2122498"
click at [202, 10] on icon at bounding box center [203, 9] width 7 height 11
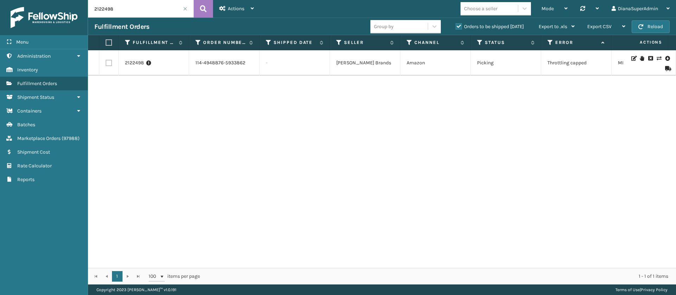
click at [556, 62] on td "Throttling capped" at bounding box center [576, 62] width 70 height 25
copy td "Throttling capped"
click at [340, 151] on div "2122498 114-4948876-5933862 - [PERSON_NAME] Brands Amazon Picking Throttling ca…" at bounding box center [382, 159] width 588 height 218
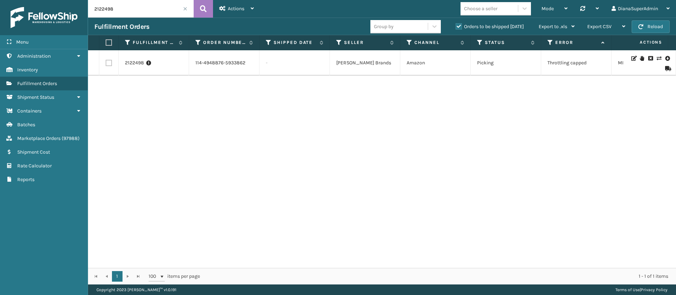
click at [578, 61] on td "Throttling capped" at bounding box center [576, 62] width 70 height 25
copy td "Throttling capped"
click at [142, 63] on link "2122498" at bounding box center [134, 63] width 19 height 7
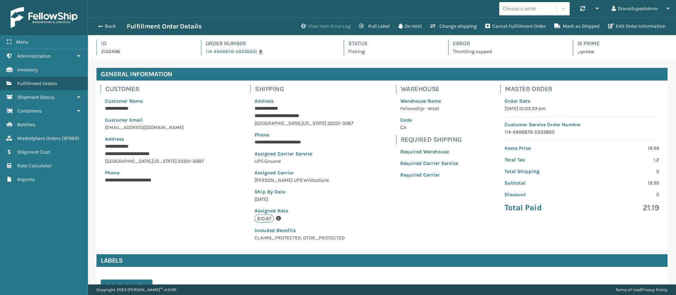
click at [329, 22] on button "View Item Error Log" at bounding box center [326, 26] width 58 height 14
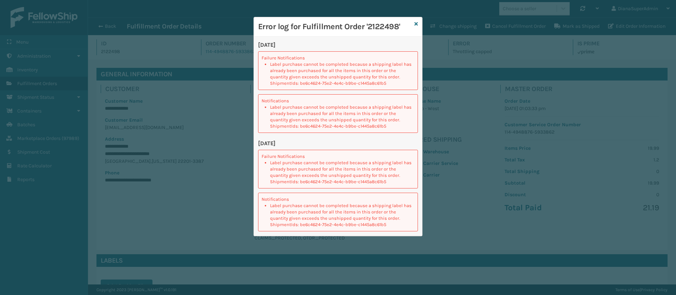
click at [308, 66] on li "Label purchase cannot be completed because a shipping label has already been pu…" at bounding box center [342, 73] width 144 height 25
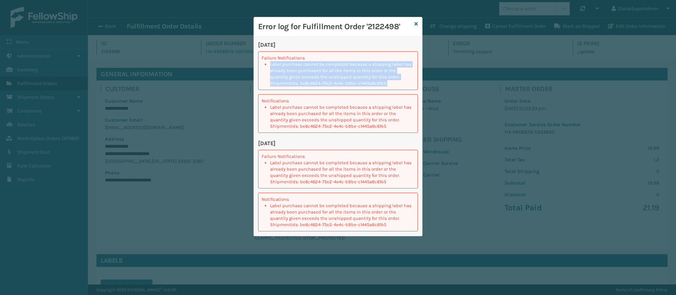
click at [308, 66] on li "Label purchase cannot be completed because a shipping label has already been pu…" at bounding box center [342, 73] width 144 height 25
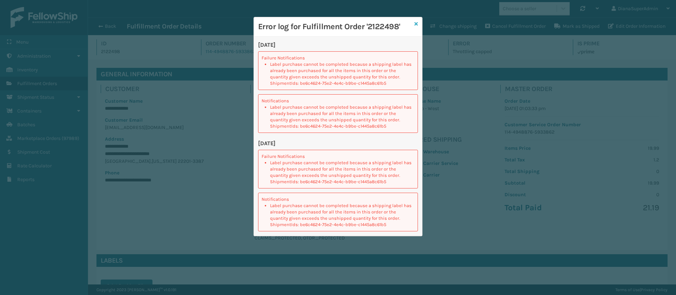
click at [415, 20] on link at bounding box center [416, 23] width 4 height 7
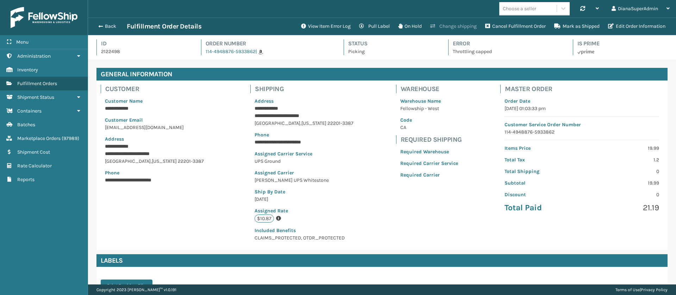
click at [452, 29] on button "Change shipping" at bounding box center [453, 26] width 55 height 14
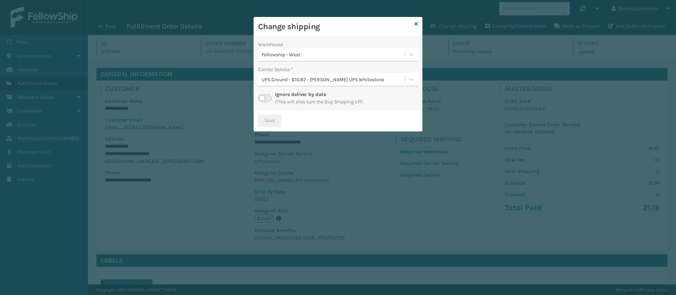
click at [269, 99] on label at bounding box center [265, 98] width 14 height 8
click at [263, 99] on input "checkbox" at bounding box center [260, 96] width 5 height 5
click at [415, 81] on div at bounding box center [411, 79] width 13 height 13
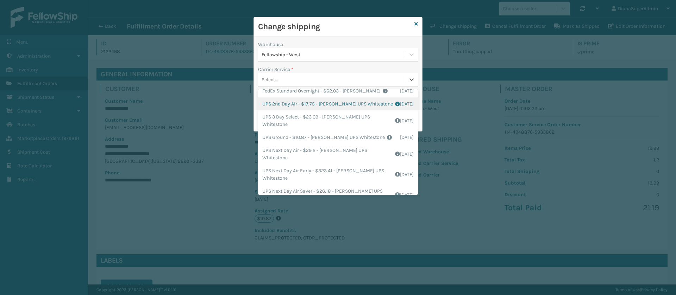
scroll to position [85, 0]
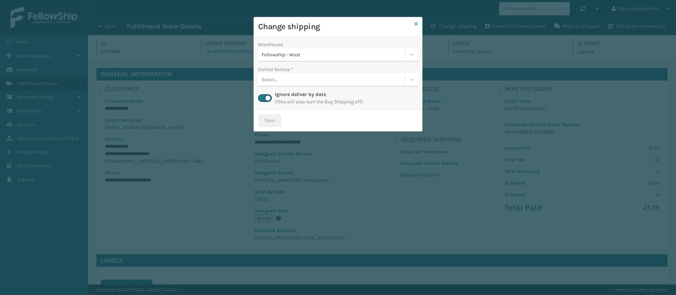
click at [417, 22] on icon at bounding box center [416, 23] width 4 height 5
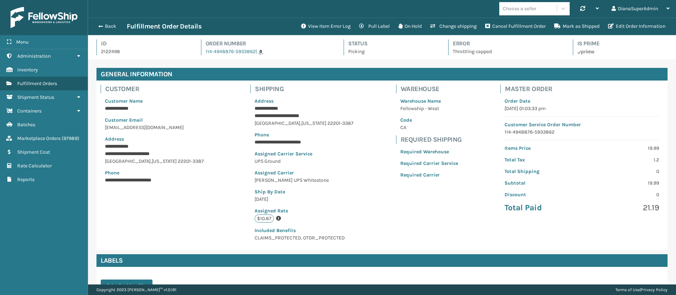
click at [379, 71] on h4 "General Information" at bounding box center [381, 74] width 571 height 13
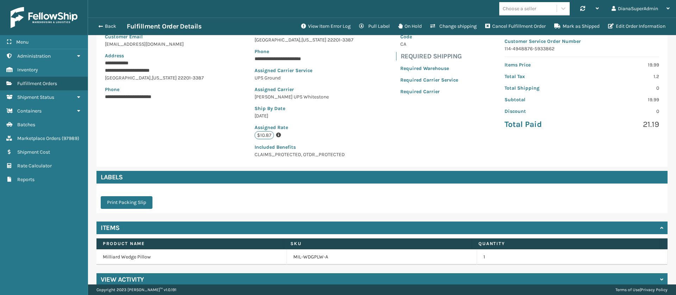
scroll to position [0, 0]
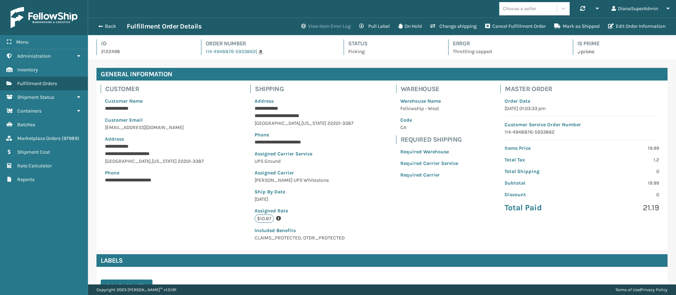
click at [326, 29] on button "View Item Error Log" at bounding box center [326, 26] width 58 height 14
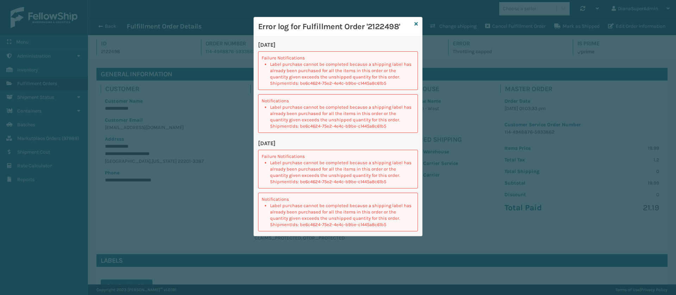
click at [325, 66] on li "Label purchase cannot be completed because a shipping label has already been pu…" at bounding box center [342, 73] width 144 height 25
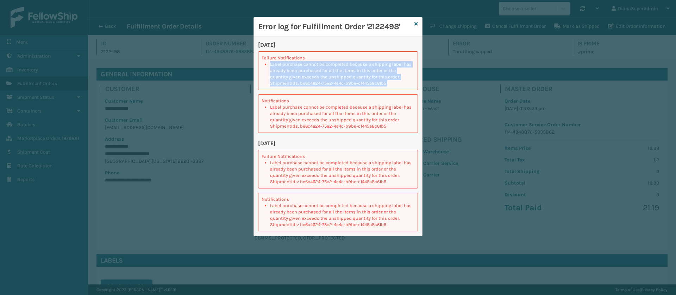
click at [325, 66] on li "Label purchase cannot be completed because a shipping label has already been pu…" at bounding box center [342, 73] width 144 height 25
click at [383, 72] on li "Label purchase cannot be completed because a shipping label has already been pu…" at bounding box center [342, 73] width 144 height 25
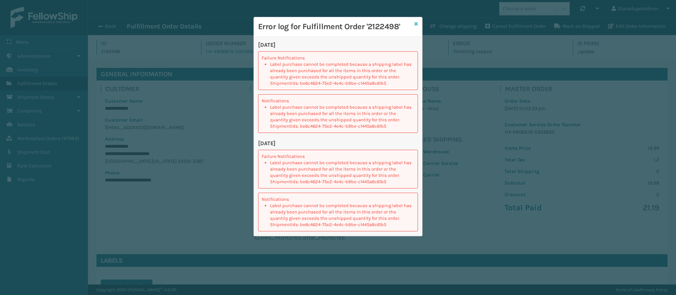
click at [415, 26] on icon at bounding box center [416, 23] width 4 height 5
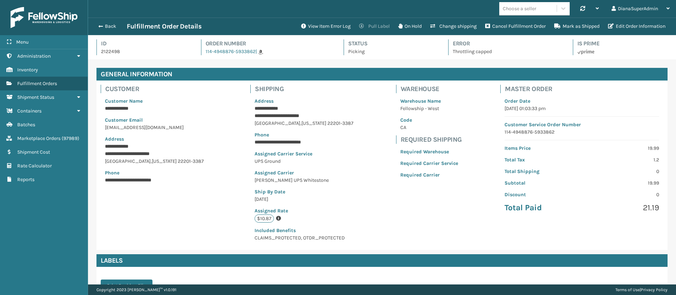
click at [370, 26] on button "Pull Label" at bounding box center [374, 26] width 39 height 14
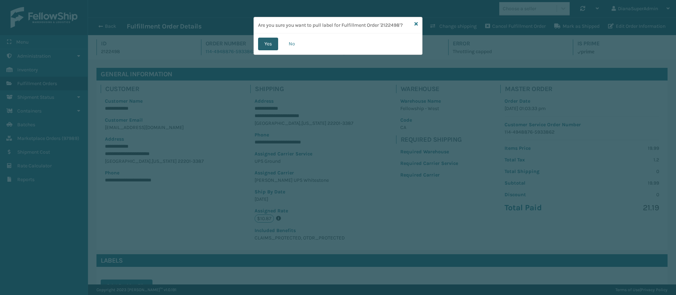
click at [268, 43] on button "Yes" at bounding box center [268, 44] width 20 height 13
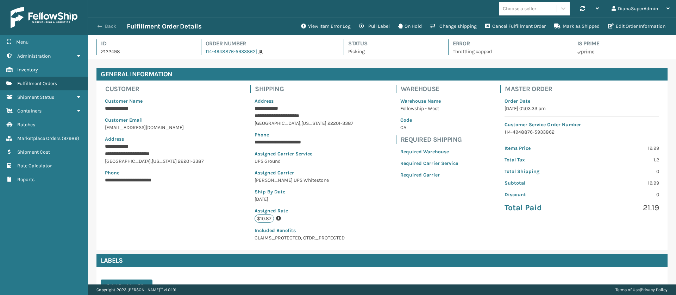
click at [106, 24] on button "Back" at bounding box center [110, 26] width 32 height 6
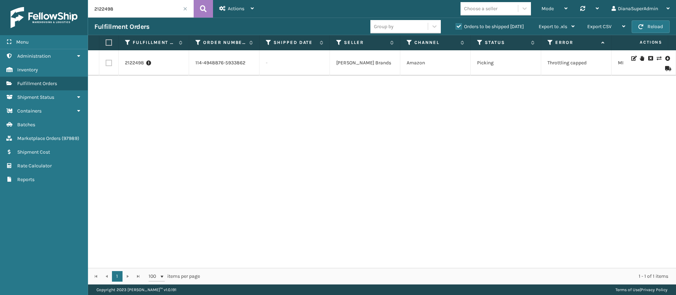
click at [185, 8] on span at bounding box center [185, 9] width 4 height 4
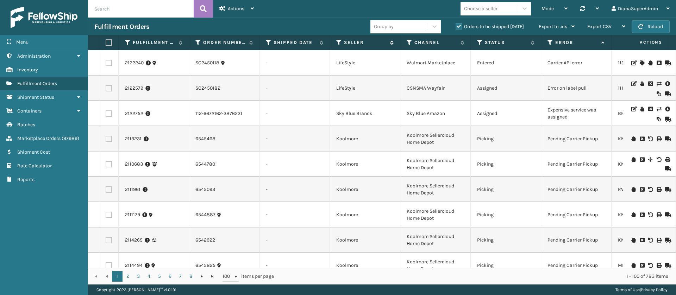
click at [338, 40] on icon at bounding box center [339, 42] width 6 height 6
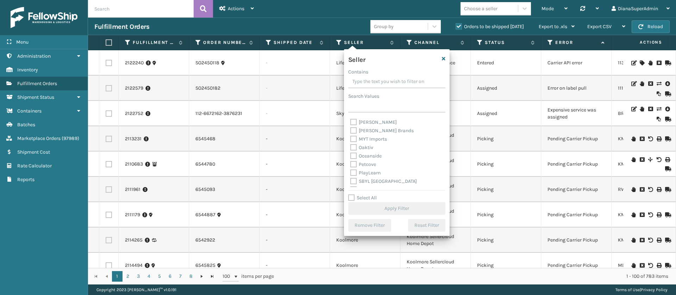
scroll to position [225, 0]
click at [349, 198] on label "Select All" at bounding box center [362, 198] width 29 height 6
click at [349, 195] on input "Select All" at bounding box center [401, 194] width 106 height 1
checkbox input "true"
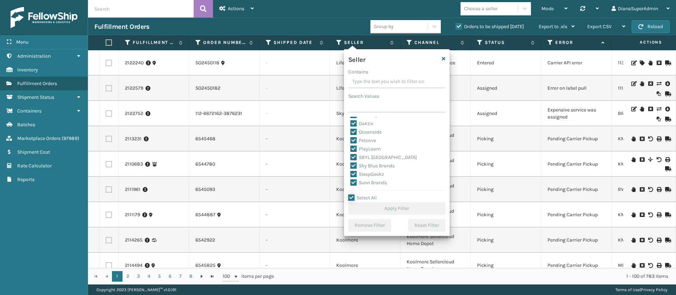
checkbox input "true"
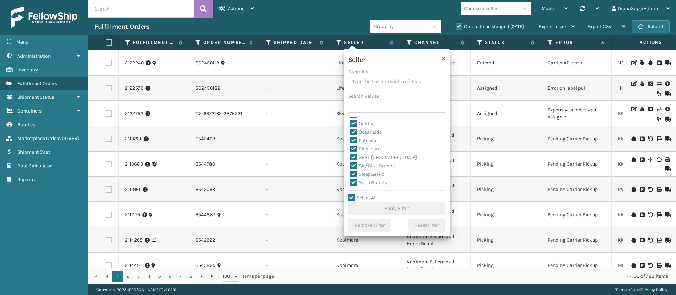
checkbox input "true"
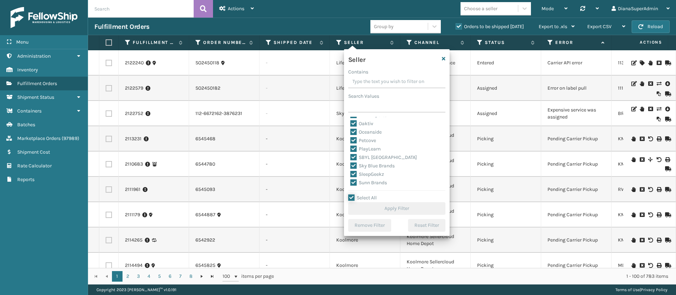
checkbox input "true"
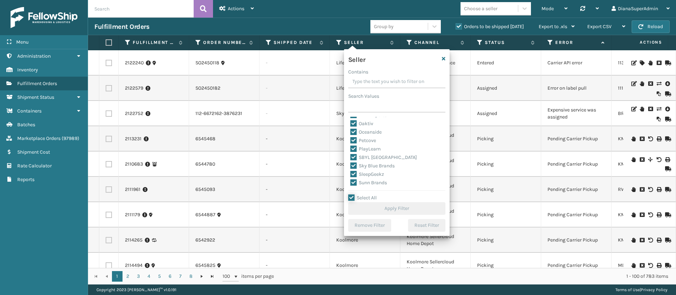
checkbox input "true"
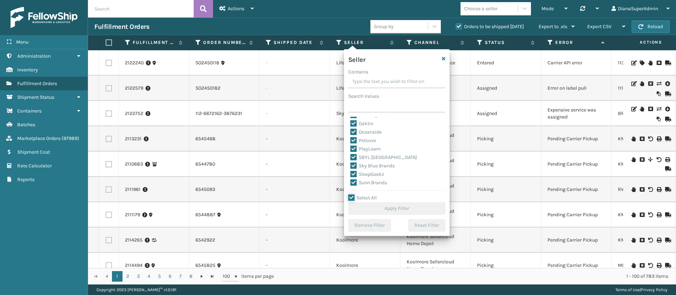
checkbox input "true"
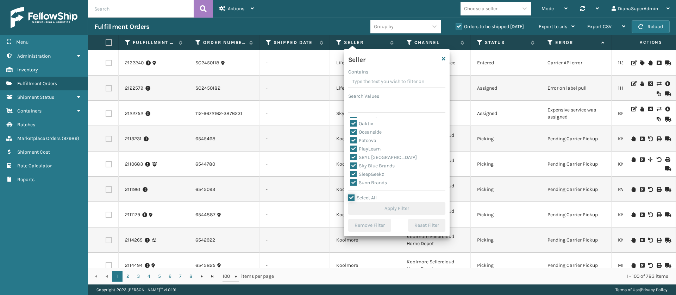
checkbox input "true"
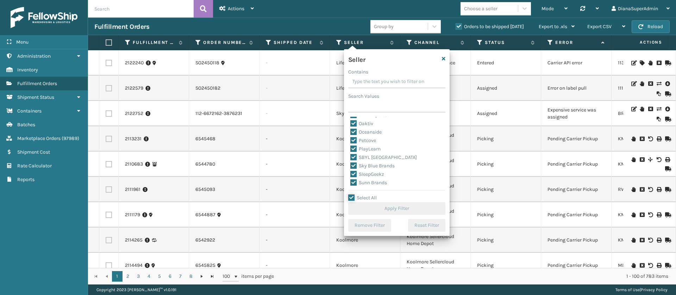
checkbox input "true"
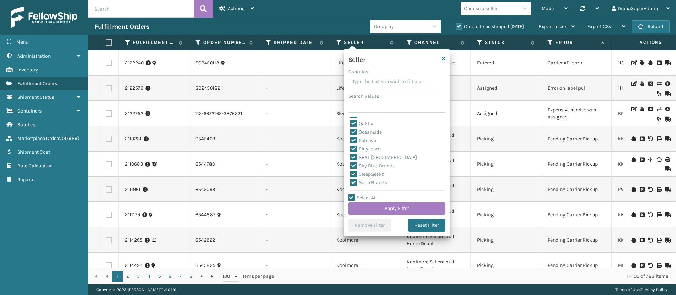
click at [353, 174] on label "SleepGeekz" at bounding box center [367, 174] width 34 height 6
click at [351, 174] on input "SleepGeekz" at bounding box center [350, 172] width 0 height 5
checkbox input "false"
click at [395, 211] on button "Apply Filter" at bounding box center [396, 208] width 97 height 13
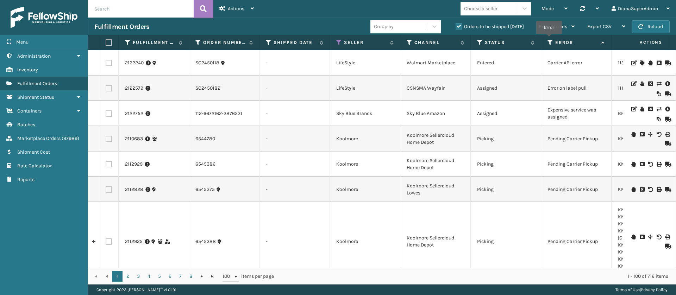
click at [549, 39] on icon at bounding box center [551, 42] width 6 height 6
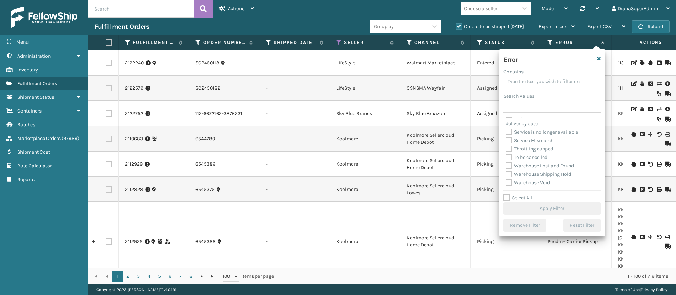
scroll to position [310, 0]
click at [509, 196] on label "Select All" at bounding box center [518, 198] width 29 height 6
click at [509, 195] on input "Select All" at bounding box center [557, 194] width 106 height 1
checkbox input "true"
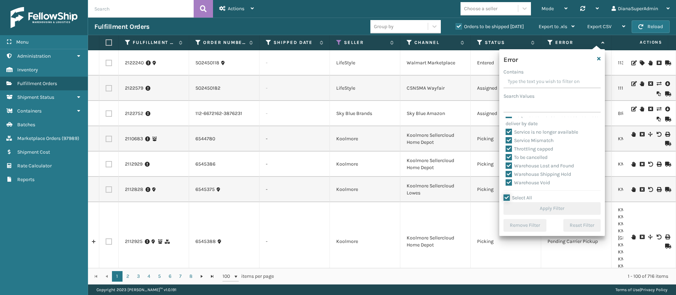
checkbox input "true"
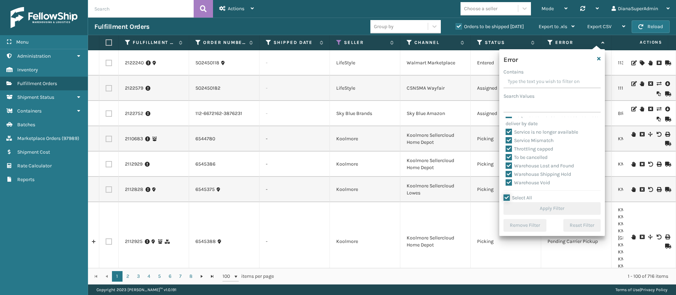
checkbox input "true"
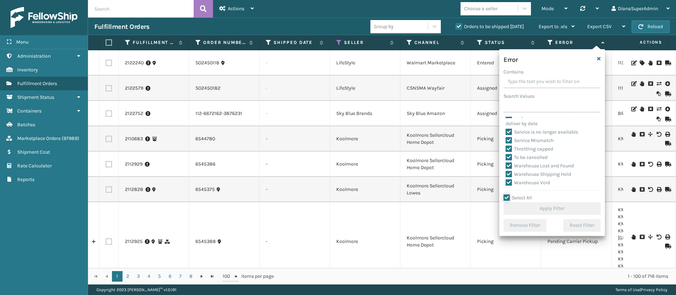
checkbox input "true"
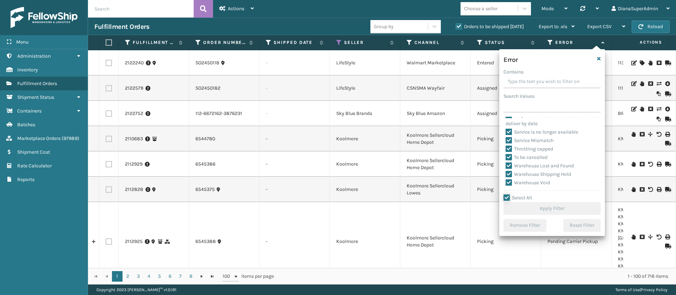
checkbox input "true"
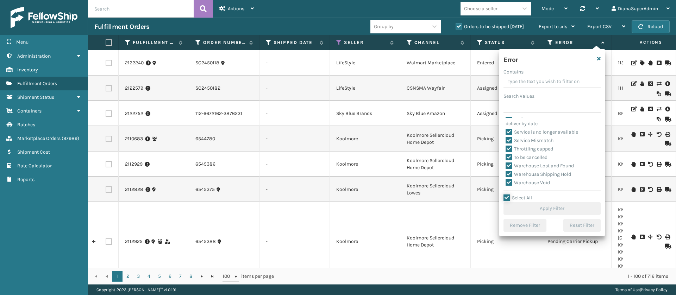
checkbox input "true"
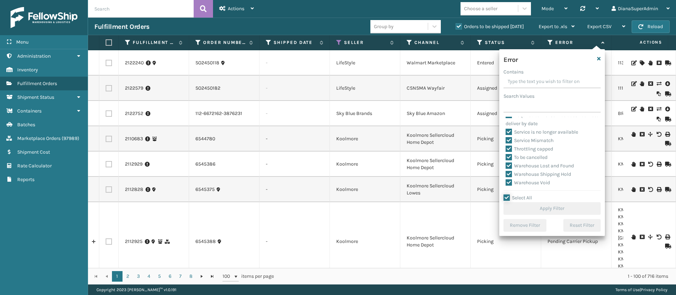
checkbox input "true"
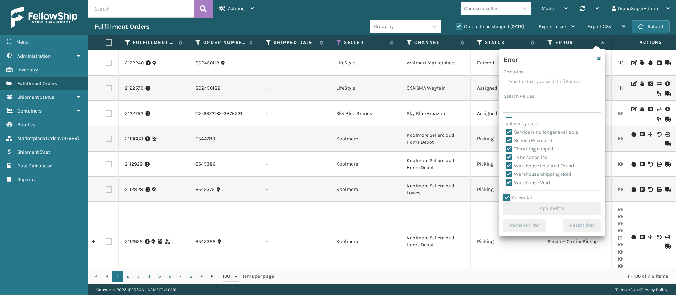
checkbox input "true"
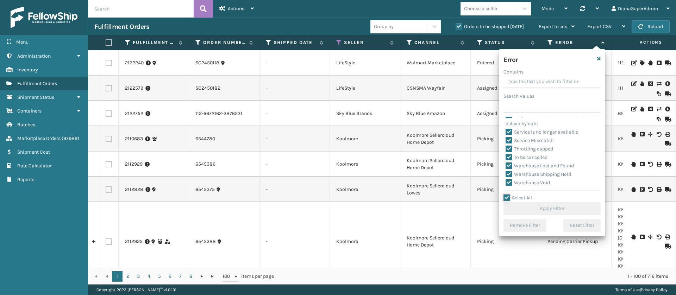
checkbox input "true"
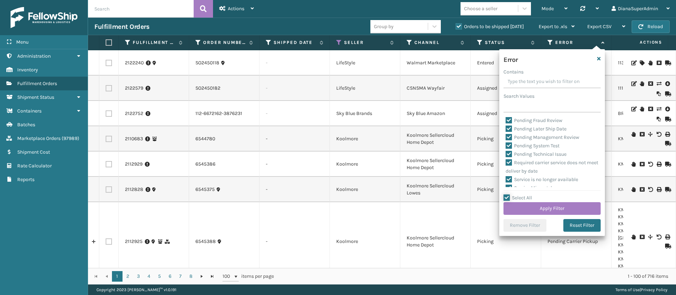
scroll to position [252, 0]
click at [510, 160] on label "Pending Technical Issue" at bounding box center [536, 157] width 61 height 6
click at [506, 157] on input "Pending Technical Issue" at bounding box center [506, 154] width 0 height 5
checkbox input "false"
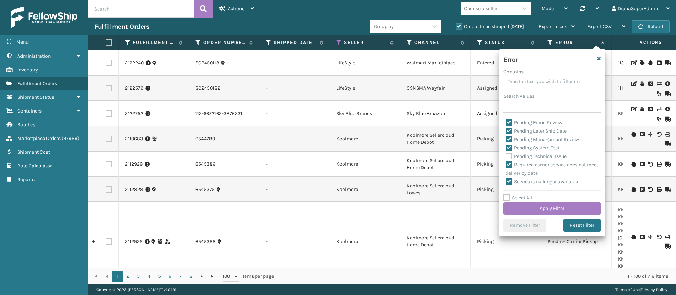
click at [510, 151] on label "Pending System Test" at bounding box center [533, 148] width 54 height 6
click at [506, 149] on input "Pending System Test" at bounding box center [506, 146] width 0 height 5
checkbox input "false"
click at [510, 143] on label "Pending Management Review" at bounding box center [543, 140] width 74 height 6
click at [506, 140] on input "Pending Management Review" at bounding box center [506, 138] width 0 height 5
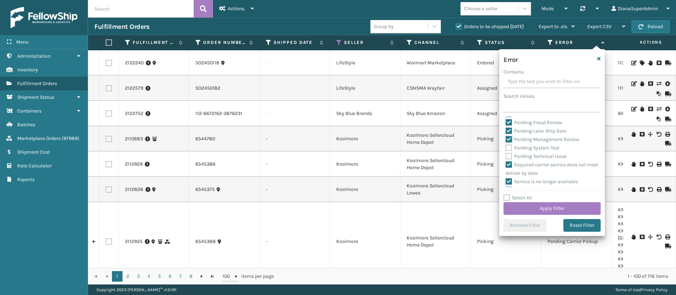
checkbox input "false"
click at [510, 134] on label "Pending Later Ship Date" at bounding box center [536, 131] width 61 height 6
click at [506, 132] on input "Pending Later Ship Date" at bounding box center [506, 129] width 0 height 5
checkbox input "false"
click at [510, 126] on label "Pending Fraud Review" at bounding box center [534, 123] width 57 height 6
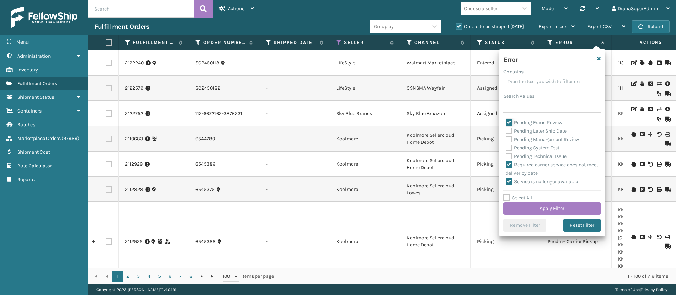
click at [506, 123] on input "Pending Fraud Review" at bounding box center [506, 121] width 0 height 5
checkbox input "false"
click at [510, 158] on label "Pending Customer No Inventory" at bounding box center [545, 155] width 79 height 6
click at [506, 156] on input "Pending Customer No Inventory" at bounding box center [506, 153] width 0 height 5
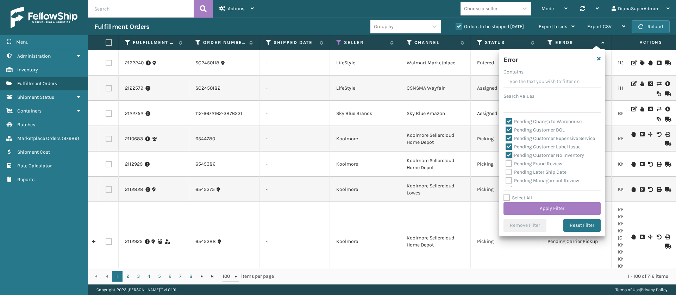
checkbox input "false"
click at [510, 150] on label "Pending Customer Label Issue" at bounding box center [543, 147] width 75 height 6
click at [506, 148] on input "Pending Customer Label Issue" at bounding box center [506, 145] width 0 height 5
checkbox input "false"
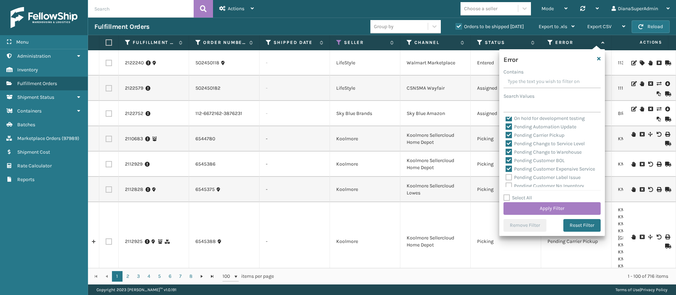
click at [509, 169] on label "Pending Customer Expensive Service" at bounding box center [550, 169] width 89 height 6
click at [506, 169] on input "Pending Customer Expensive Service" at bounding box center [506, 167] width 0 height 5
checkbox input "false"
click at [509, 160] on label "Pending Customer BOL" at bounding box center [535, 161] width 59 height 6
click at [506, 160] on input "Pending Customer BOL" at bounding box center [506, 159] width 0 height 5
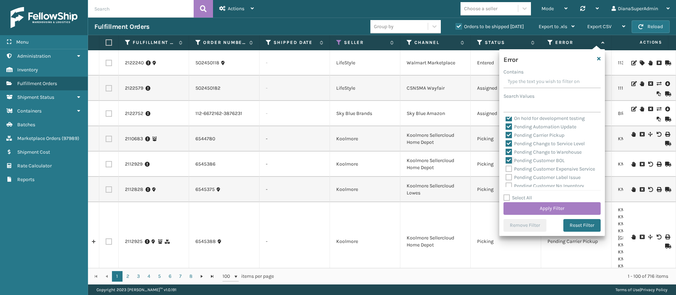
checkbox input "false"
click at [509, 152] on label "Pending Change to Warehouse" at bounding box center [544, 152] width 76 height 6
click at [506, 152] on input "Pending Change to Warehouse" at bounding box center [506, 150] width 0 height 5
checkbox input "false"
click at [509, 143] on label "Pending Change to Service Level" at bounding box center [545, 144] width 79 height 6
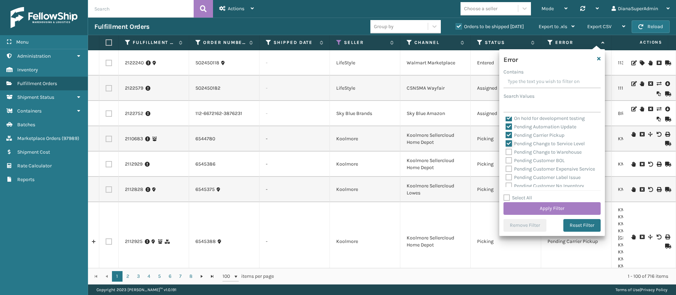
click at [506, 143] on input "Pending Change to Service Level" at bounding box center [506, 142] width 0 height 5
checkbox input "false"
click at [509, 133] on label "Pending Carrier Pickup" at bounding box center [535, 135] width 59 height 6
click at [506, 133] on input "Pending Carrier Pickup" at bounding box center [506, 133] width 0 height 5
checkbox input "false"
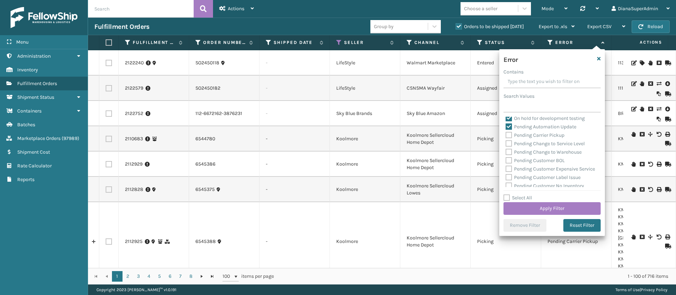
click at [509, 127] on label "Pending Automation Update" at bounding box center [541, 127] width 71 height 6
click at [506, 127] on input "Pending Automation Update" at bounding box center [506, 125] width 0 height 5
checkbox input "false"
click at [542, 206] on button "Apply Filter" at bounding box center [552, 208] width 97 height 13
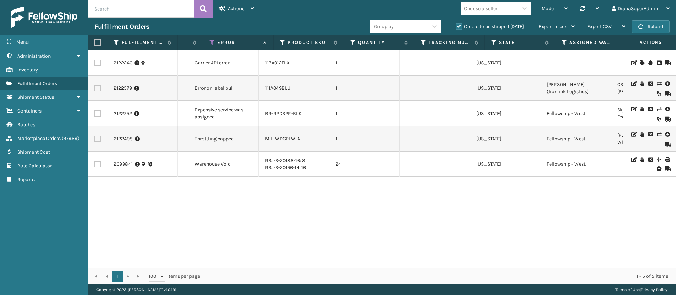
scroll to position [0, 353]
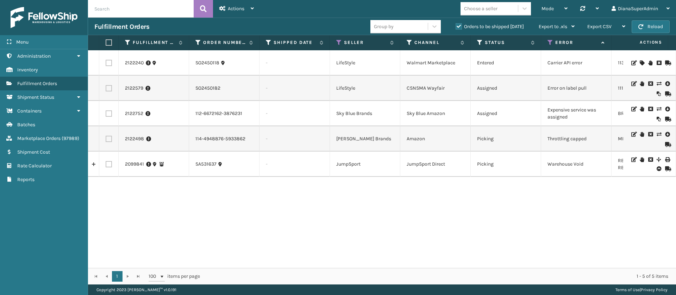
click at [657, 108] on icon at bounding box center [659, 109] width 4 height 5
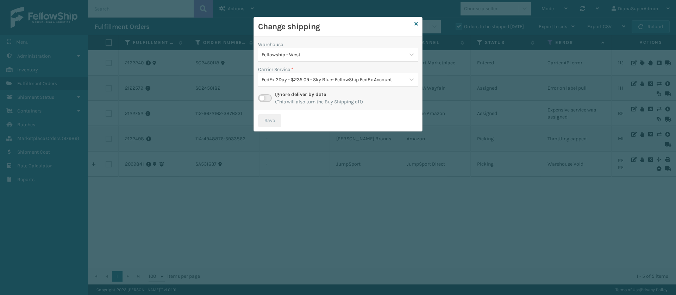
click at [268, 96] on label at bounding box center [265, 98] width 14 height 8
click at [263, 96] on input "checkbox" at bounding box center [260, 96] width 5 height 5
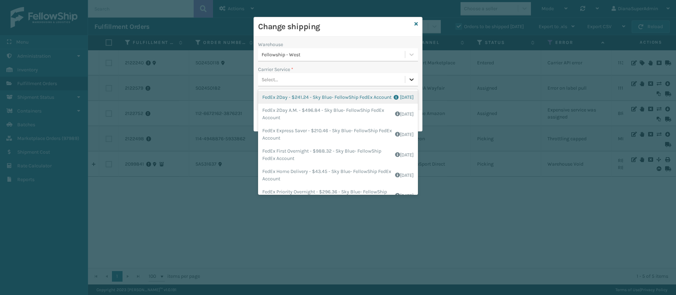
click at [414, 83] on div at bounding box center [411, 79] width 13 height 13
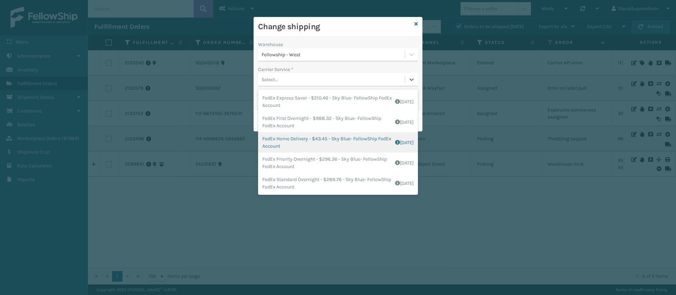
click at [301, 138] on div "FedEx Home Delivery - $43.45 - Sky Blue- FellowShip FedEx Account Shipping Cost…" at bounding box center [338, 142] width 160 height 20
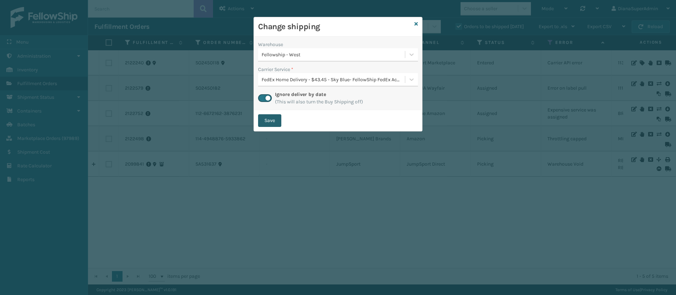
click at [271, 118] on button "Save" at bounding box center [269, 120] width 23 height 13
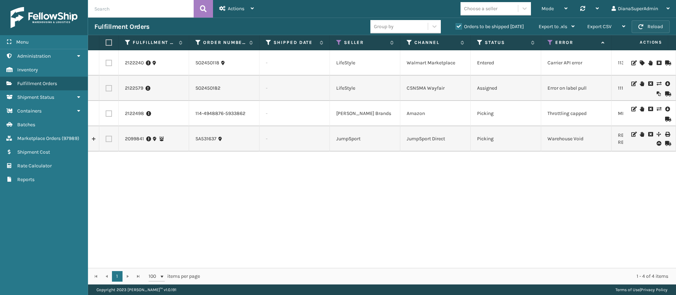
click at [647, 26] on button "Reload" at bounding box center [651, 26] width 38 height 13
click at [660, 29] on button "Reload" at bounding box center [651, 26] width 38 height 13
click at [647, 31] on button "Reload" at bounding box center [651, 26] width 38 height 13
click at [652, 26] on button "Reload" at bounding box center [651, 26] width 38 height 13
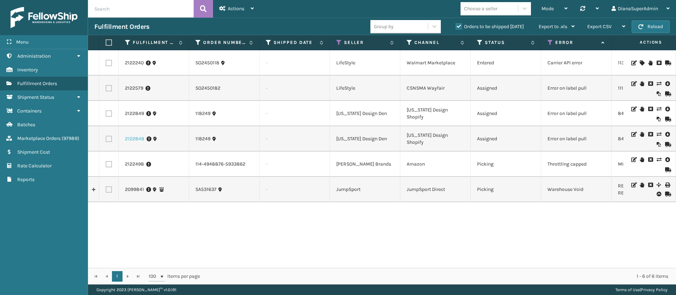
click at [132, 143] on link "2122848" at bounding box center [134, 139] width 19 height 7
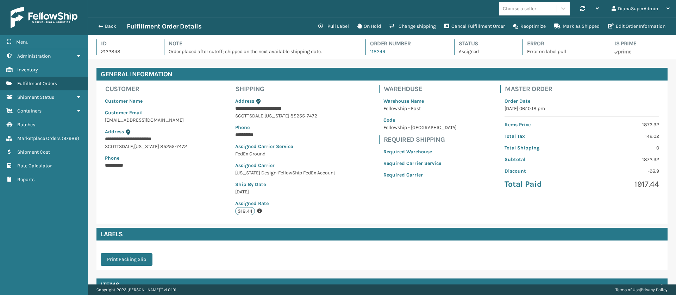
scroll to position [17, 588]
click at [643, 29] on button "Edit Order Information" at bounding box center [637, 26] width 66 height 14
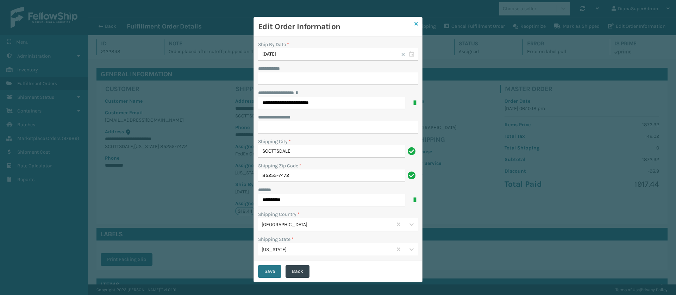
click at [414, 21] on icon at bounding box center [416, 23] width 4 height 5
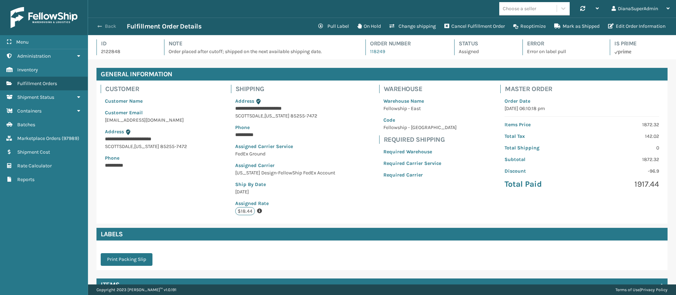
click at [99, 25] on span "button" at bounding box center [100, 26] width 4 height 5
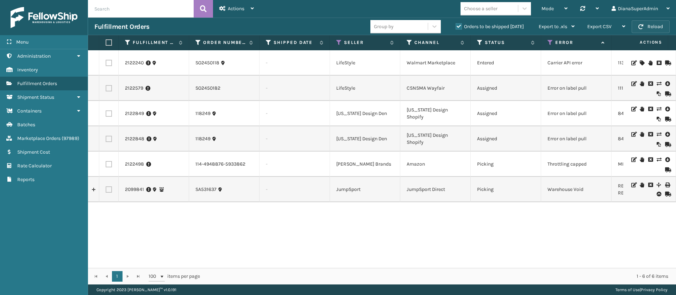
click at [647, 24] on button "Reload" at bounding box center [651, 26] width 38 height 13
click at [138, 87] on link "2122579" at bounding box center [134, 88] width 18 height 7
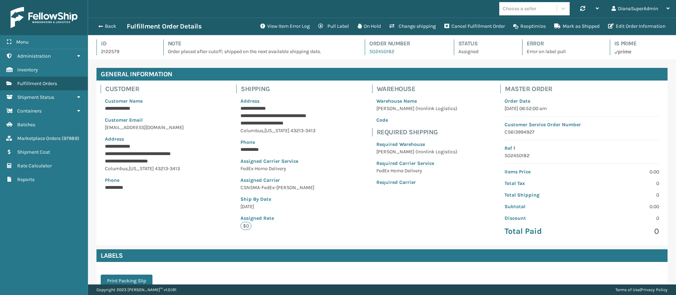
scroll to position [17, 588]
click at [287, 32] on button "View Item Error Log" at bounding box center [285, 26] width 58 height 14
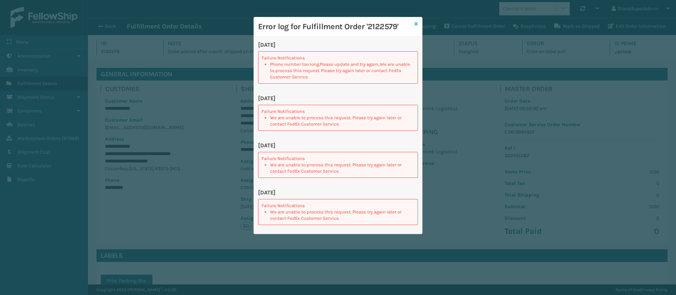
click at [417, 22] on icon at bounding box center [416, 23] width 4 height 5
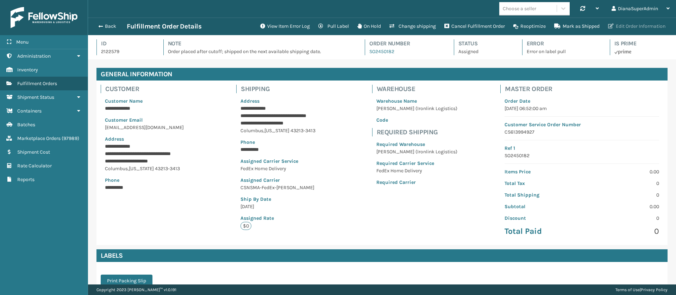
click at [633, 27] on button "Edit Order Information" at bounding box center [637, 26] width 66 height 14
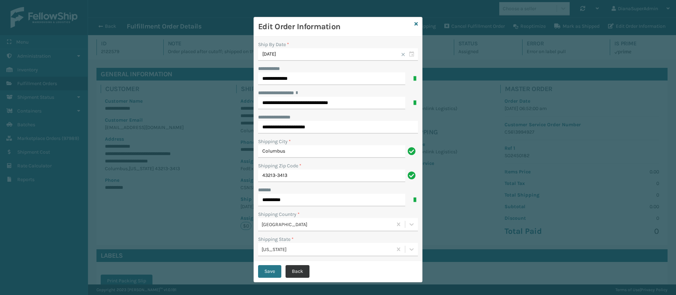
click at [296, 269] on button "Back" at bounding box center [298, 271] width 24 height 13
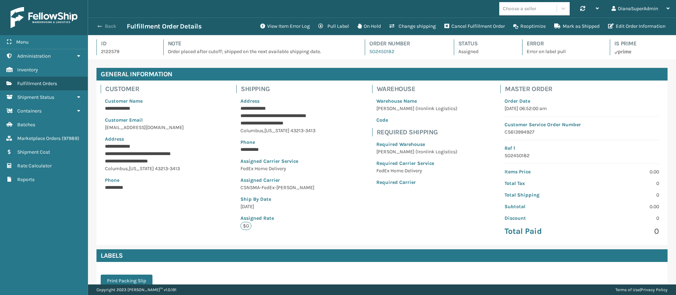
click at [112, 26] on button "Back" at bounding box center [110, 26] width 32 height 6
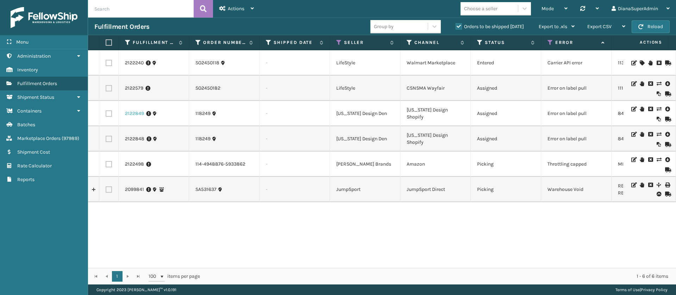
click at [135, 115] on link "2122849" at bounding box center [134, 113] width 19 height 7
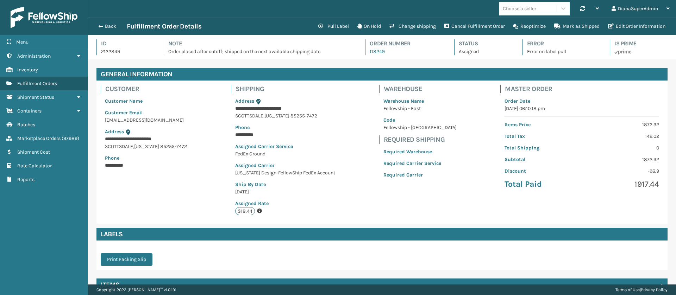
scroll to position [17, 588]
click at [633, 27] on button "Edit Order Information" at bounding box center [637, 26] width 66 height 14
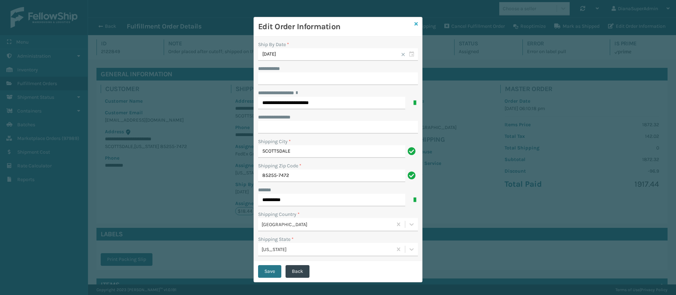
click at [414, 25] on icon at bounding box center [416, 23] width 4 height 5
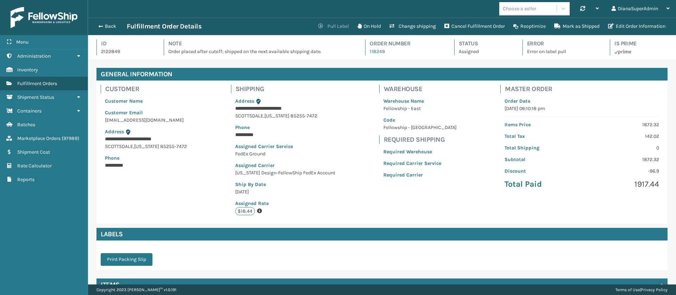
click at [334, 24] on button "Pull Label" at bounding box center [333, 26] width 39 height 14
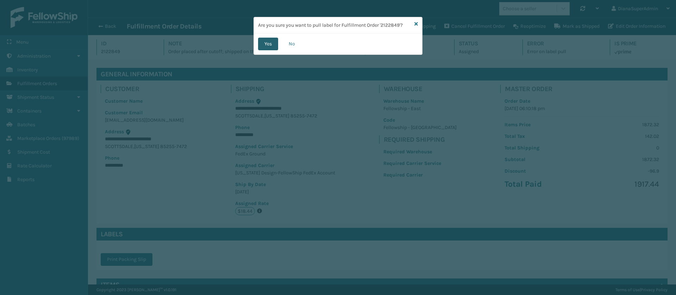
click at [273, 39] on button "Yes" at bounding box center [268, 44] width 20 height 13
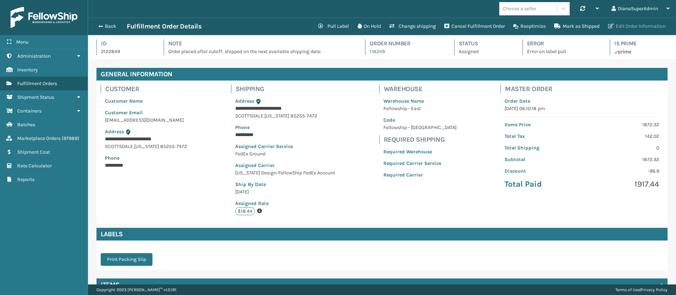
click at [642, 27] on button "Edit Order Information" at bounding box center [637, 26] width 66 height 14
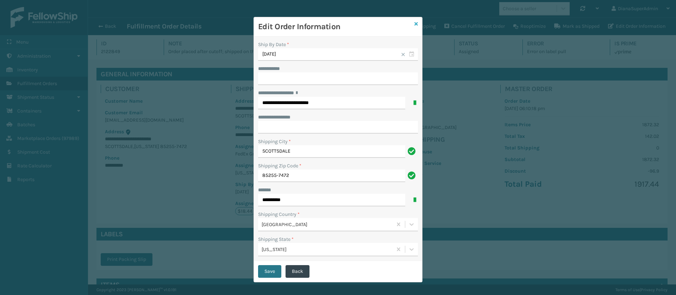
click at [414, 25] on icon at bounding box center [416, 23] width 4 height 5
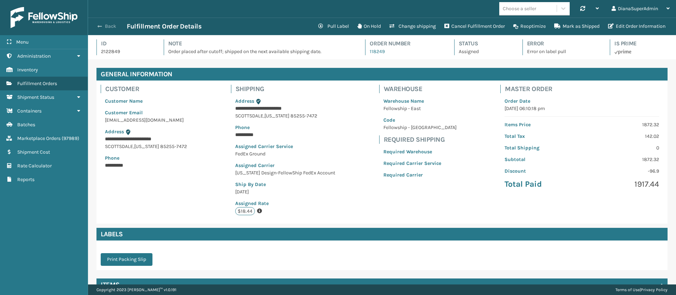
click at [100, 24] on span "button" at bounding box center [100, 26] width 4 height 5
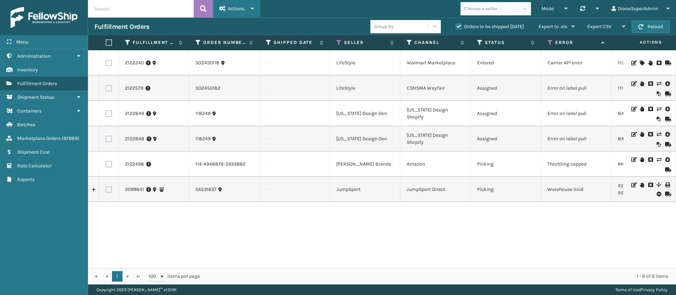
click at [257, 12] on div "Actions Settings Remove All Filters Track Fulfillment Order Export Labels Bulk …" at bounding box center [236, 9] width 47 height 18
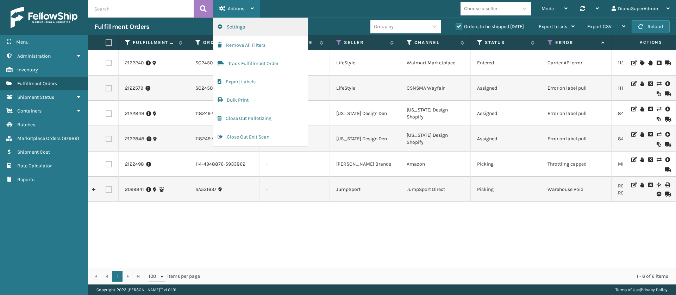
click at [263, 29] on button "Settings" at bounding box center [260, 27] width 94 height 18
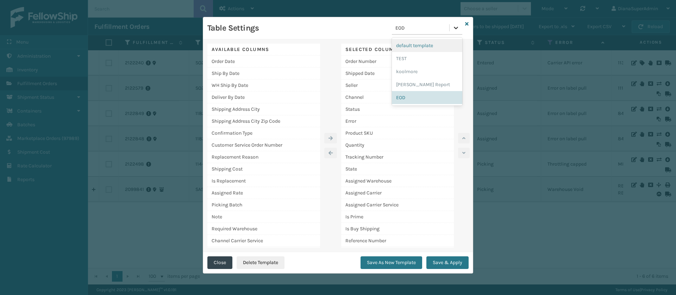
click at [454, 27] on icon at bounding box center [455, 27] width 7 height 7
click at [411, 81] on div "Diana Report" at bounding box center [427, 84] width 70 height 13
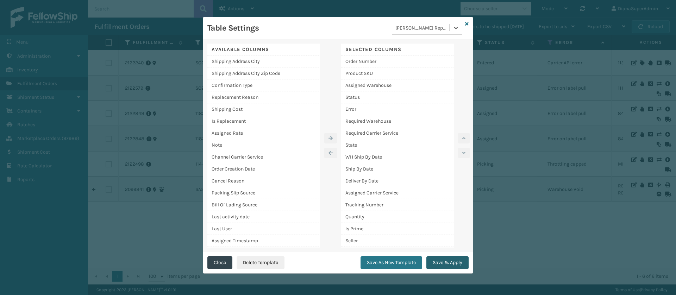
click at [445, 263] on button "Save & Apply" at bounding box center [447, 263] width 42 height 13
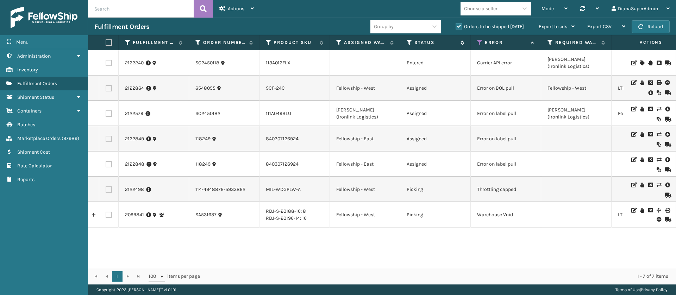
click at [408, 43] on icon at bounding box center [410, 42] width 6 height 6
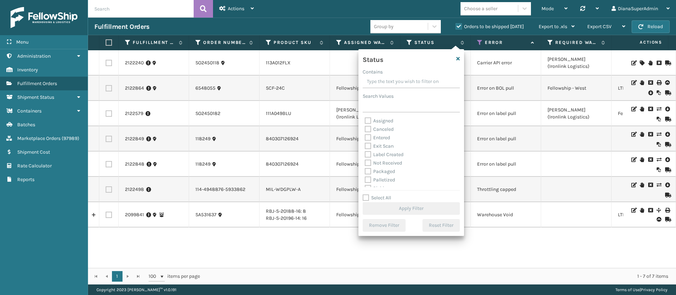
click at [367, 118] on label "Assigned" at bounding box center [379, 121] width 29 height 6
click at [365, 117] on input "Assigned" at bounding box center [365, 119] width 0 height 5
checkbox input "true"
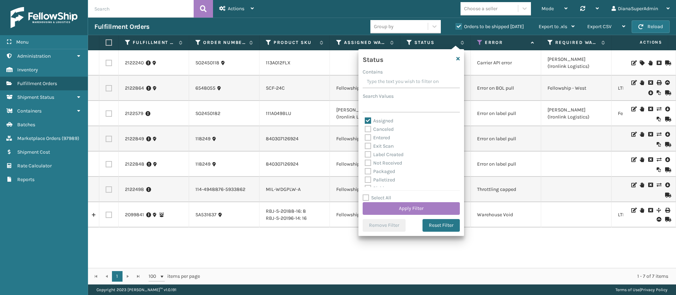
click at [368, 137] on label "Entered" at bounding box center [377, 138] width 25 height 6
click at [365, 137] on input "Entered" at bounding box center [365, 136] width 0 height 5
checkbox input "true"
click at [415, 203] on button "Apply Filter" at bounding box center [411, 208] width 97 height 13
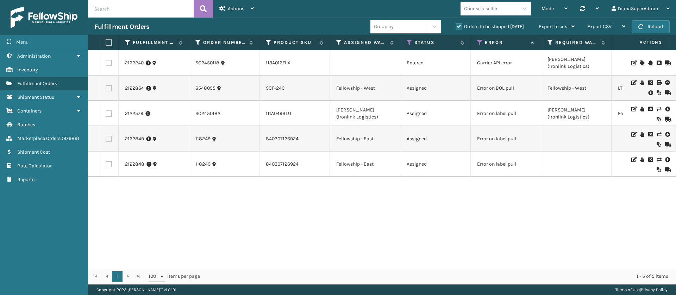
click at [459, 27] on label "Orders to be shipped [DATE]" at bounding box center [490, 27] width 68 height 6
click at [456, 27] on input "Orders to be shipped [DATE]" at bounding box center [456, 25] width 0 height 5
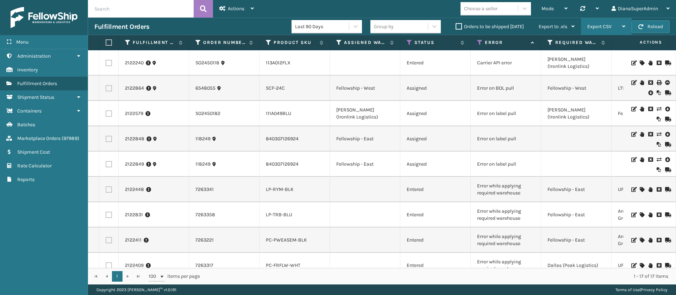
click at [604, 28] on span "Export CSV" at bounding box center [599, 27] width 24 height 6
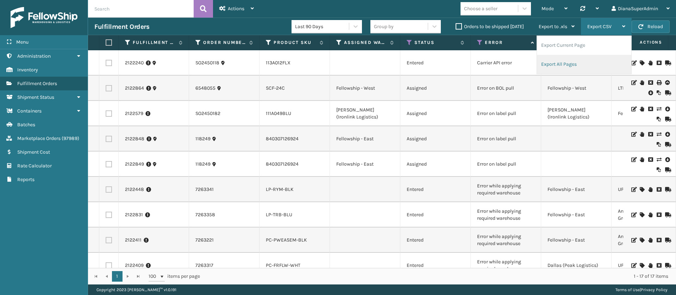
click at [570, 60] on li "Export All Pages" at bounding box center [584, 64] width 94 height 19
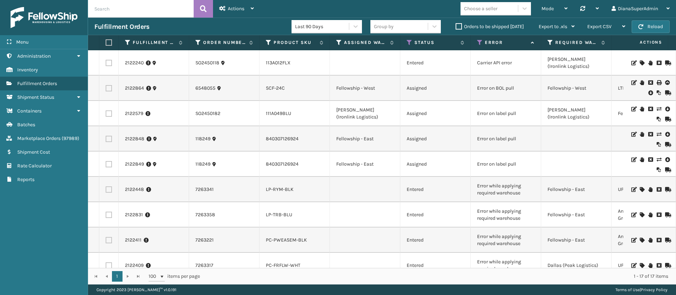
click at [458, 27] on label "Orders to be shipped [DATE]" at bounding box center [490, 27] width 68 height 6
click at [456, 27] on input "Orders to be shipped [DATE]" at bounding box center [456, 25] width 0 height 5
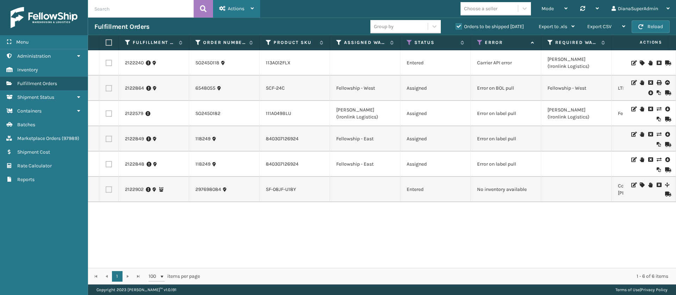
click at [242, 11] on span "Actions" at bounding box center [236, 9] width 17 height 6
click at [410, 44] on icon at bounding box center [410, 42] width 6 height 6
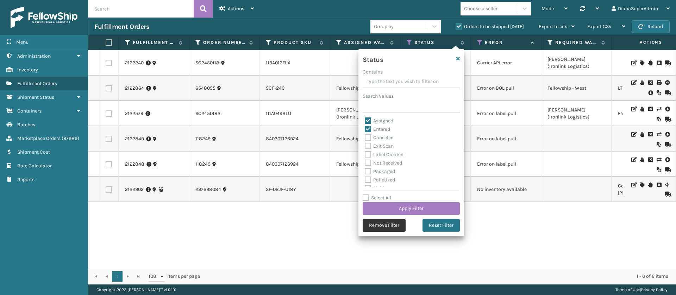
click at [387, 228] on button "Remove Filter" at bounding box center [384, 225] width 43 height 13
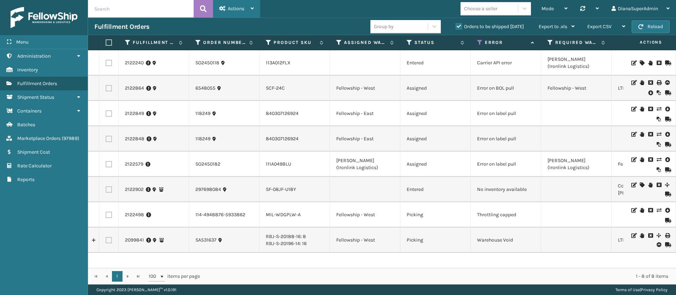
click at [233, 5] on div "Actions" at bounding box center [236, 9] width 35 height 18
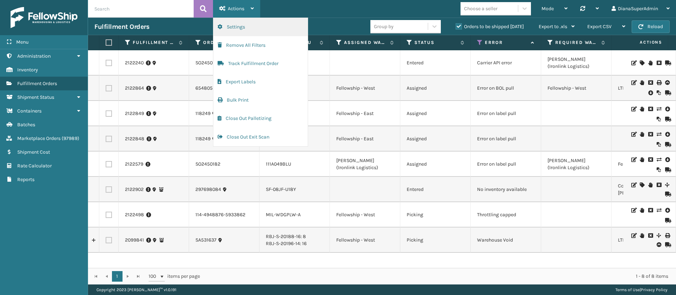
click at [248, 25] on button "Settings" at bounding box center [260, 27] width 94 height 18
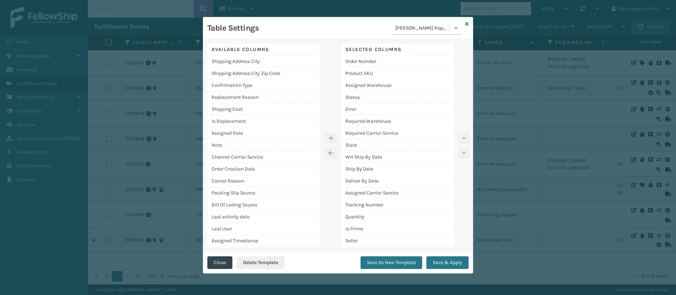
click at [455, 29] on icon at bounding box center [455, 27] width 7 height 7
click at [409, 83] on div "EOD" at bounding box center [427, 84] width 70 height 13
click at [445, 262] on button "Save & Apply" at bounding box center [447, 263] width 42 height 13
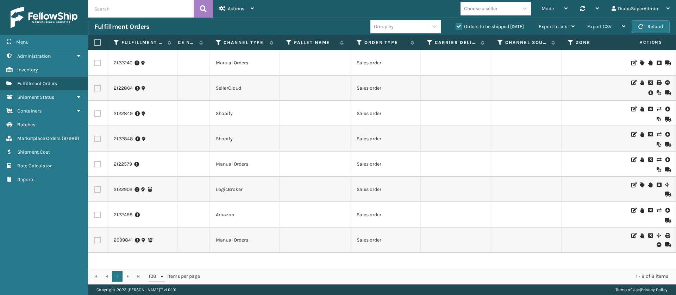
scroll to position [0, 1063]
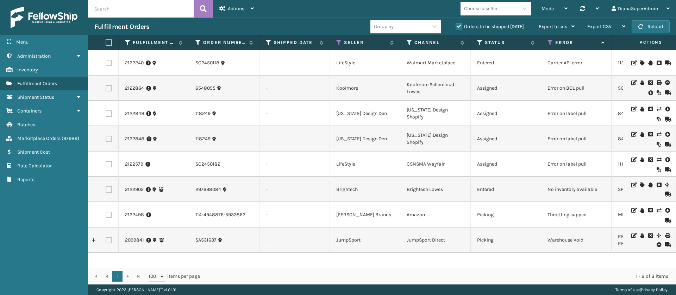
click at [640, 188] on icon at bounding box center [642, 185] width 4 height 5
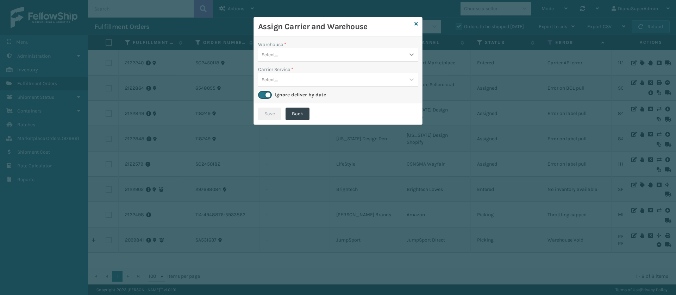
click at [410, 54] on icon at bounding box center [411, 54] width 7 height 7
click at [386, 68] on div "Fellowship - West" at bounding box center [338, 72] width 160 height 13
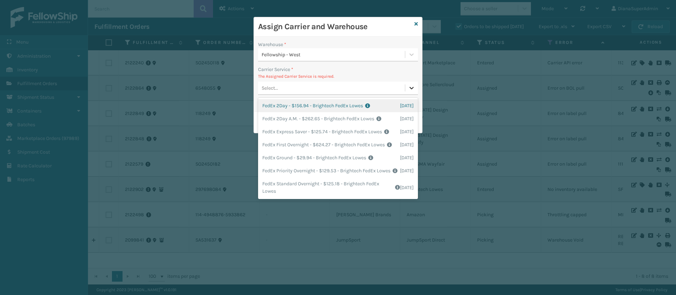
click at [410, 88] on icon at bounding box center [412, 88] width 4 height 2
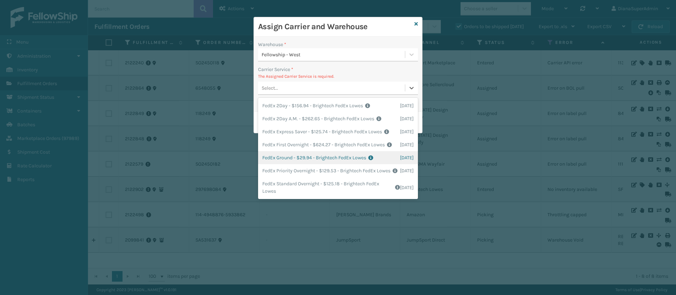
click at [304, 164] on div "FedEx Ground - $29.94 - Brightech FedEx Lowes Shipping Cost $29.94 Surplus Cost…" at bounding box center [338, 157] width 160 height 13
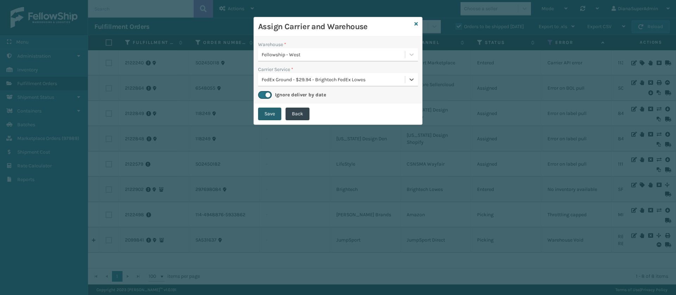
click at [267, 117] on button "Save" at bounding box center [269, 114] width 23 height 13
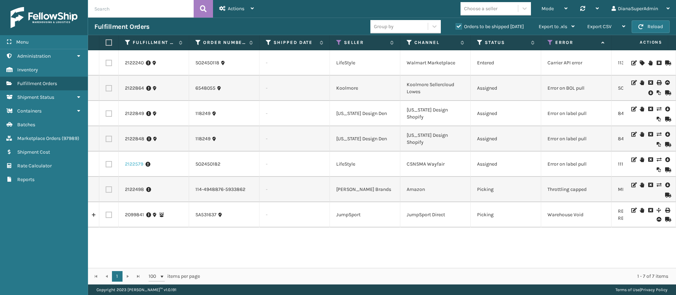
click at [136, 168] on link "2122579" at bounding box center [134, 164] width 18 height 7
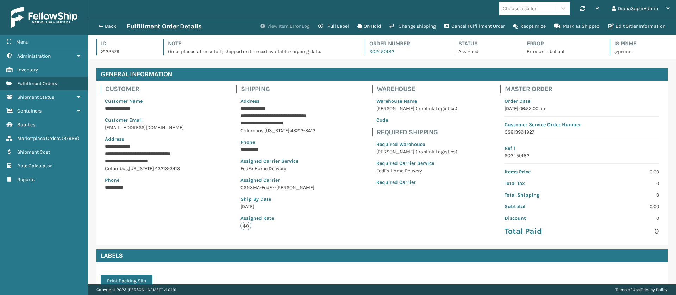
click at [290, 22] on button "View Item Error Log" at bounding box center [285, 26] width 58 height 14
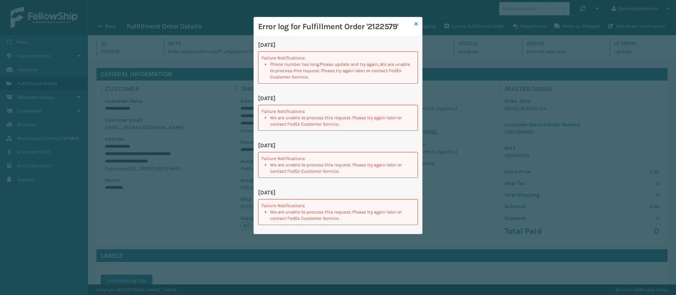
click at [415, 24] on icon at bounding box center [416, 23] width 4 height 5
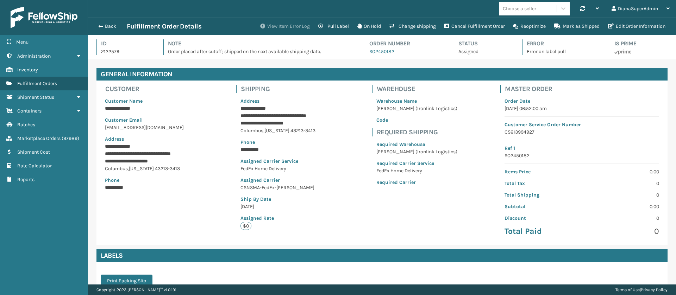
click at [282, 24] on button "View Item Error Log" at bounding box center [285, 26] width 58 height 14
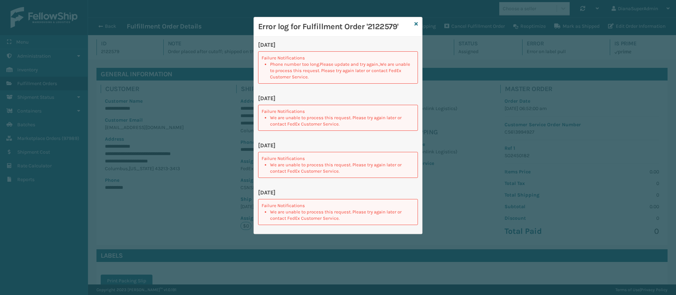
click at [414, 25] on icon at bounding box center [416, 23] width 4 height 5
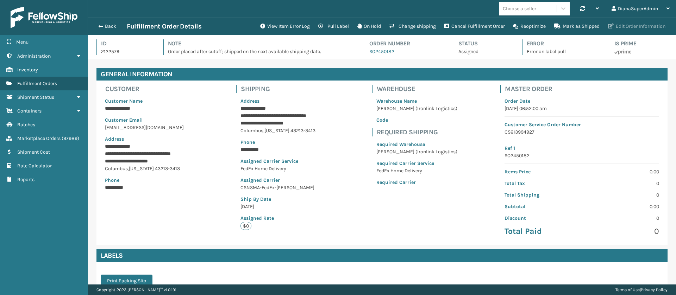
click at [658, 26] on button "Edit Order Information" at bounding box center [637, 26] width 66 height 14
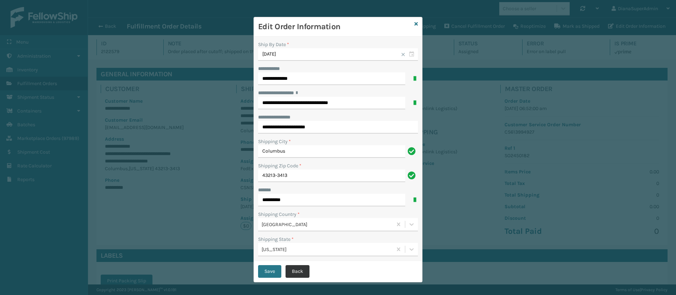
click at [296, 269] on button "Back" at bounding box center [298, 271] width 24 height 13
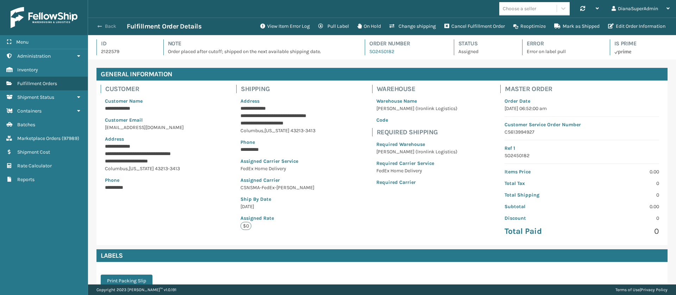
click at [108, 27] on button "Back" at bounding box center [110, 26] width 32 height 6
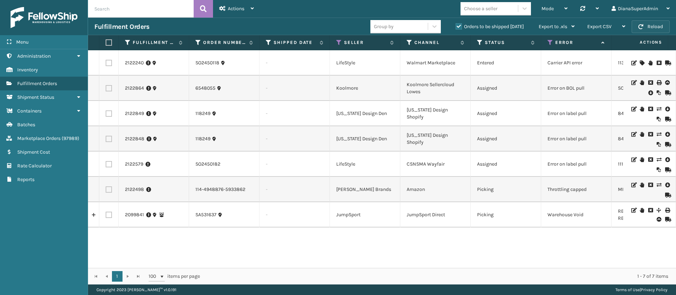
click at [661, 23] on button "Reload" at bounding box center [651, 26] width 38 height 13
click at [643, 24] on span "button" at bounding box center [640, 26] width 5 height 5
click at [661, 23] on button "Reload" at bounding box center [651, 26] width 38 height 13
click at [650, 29] on button "Reload" at bounding box center [651, 26] width 38 height 13
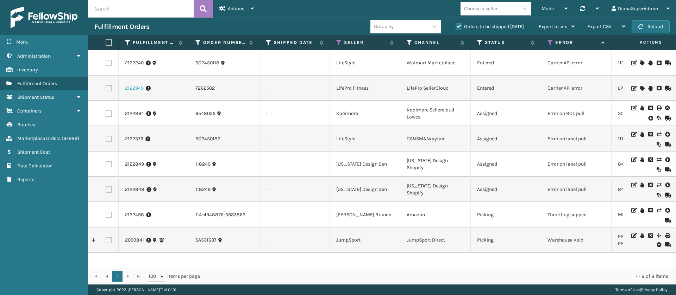
click at [137, 90] on link "2122949" at bounding box center [134, 88] width 19 height 7
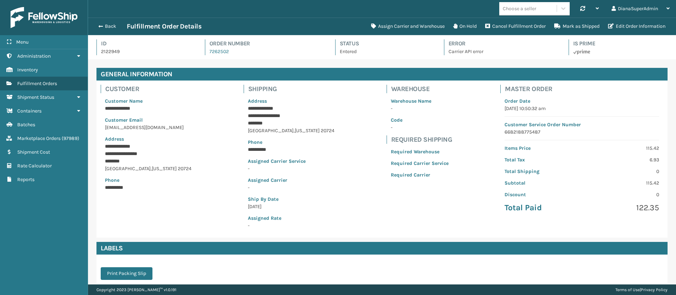
scroll to position [17, 588]
click at [423, 24] on button "Assign Carrier and Warehouse" at bounding box center [408, 26] width 82 height 14
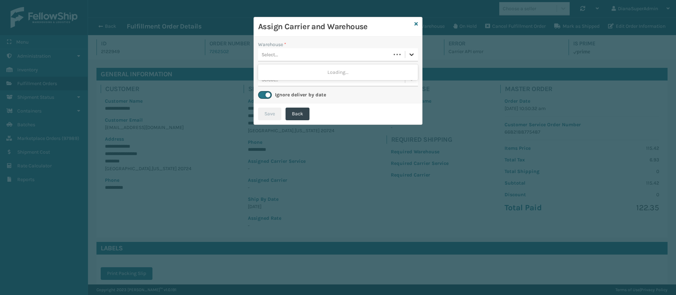
click at [408, 51] on icon at bounding box center [411, 54] width 7 height 7
click at [435, 193] on div "Assign Carrier and Warehouse Warehouse * 0 results available. Select is focused…" at bounding box center [338, 147] width 676 height 295
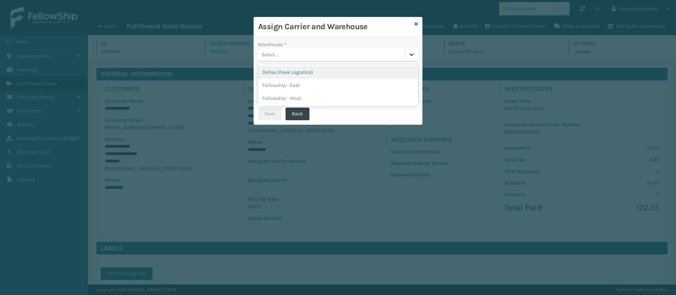
click at [409, 52] on icon at bounding box center [411, 54] width 7 height 7
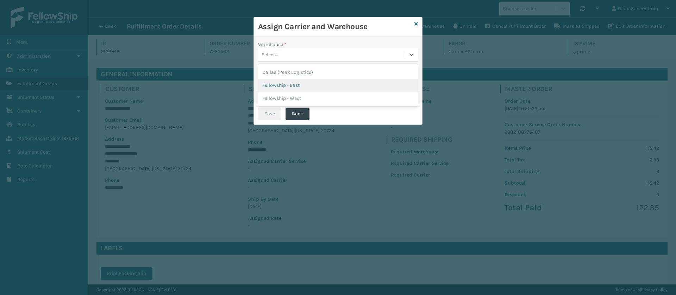
click at [325, 81] on div "Fellowship - East" at bounding box center [338, 85] width 160 height 13
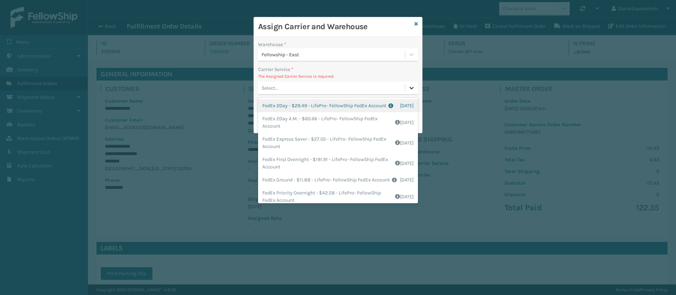
click at [415, 88] on div at bounding box center [411, 88] width 13 height 13
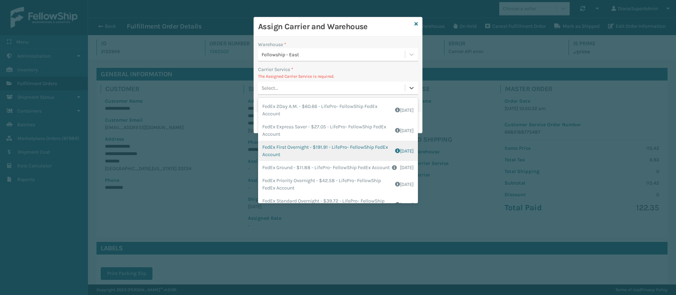
scroll to position [40, 0]
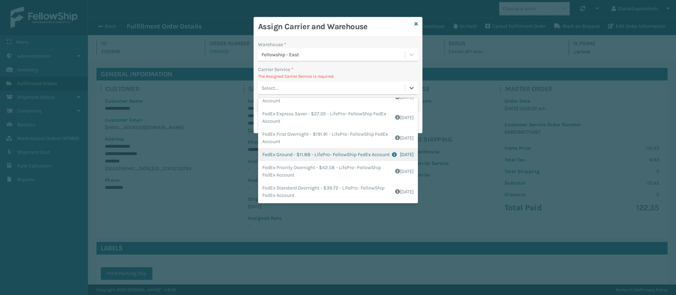
click at [292, 151] on div "FedEx Ground - $11.88 - LifePro- FellowShip FedEx Account Shipping Cost $9.5 Su…" at bounding box center [338, 154] width 160 height 13
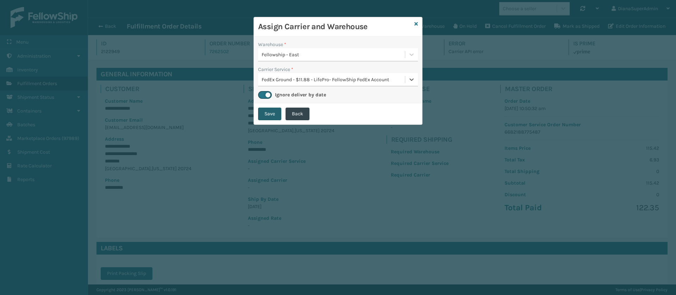
click at [270, 114] on button "Save" at bounding box center [269, 114] width 23 height 13
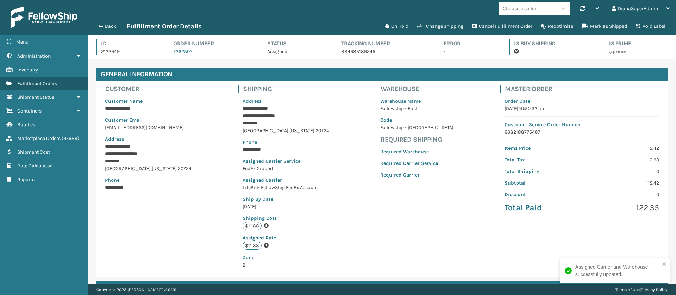
scroll to position [17, 588]
click at [102, 27] on span "button" at bounding box center [100, 26] width 4 height 5
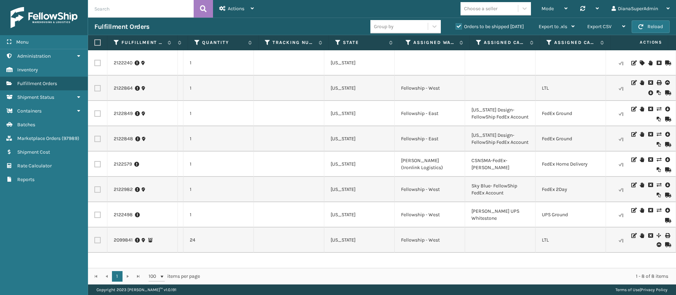
scroll to position [0, 499]
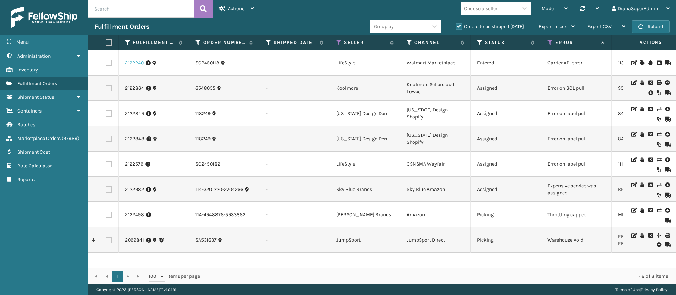
click at [133, 60] on link "2122240" at bounding box center [134, 63] width 19 height 7
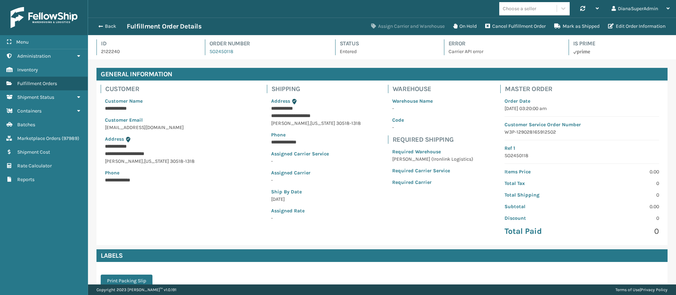
click at [403, 26] on button "Assign Carrier and Warehouse" at bounding box center [408, 26] width 82 height 14
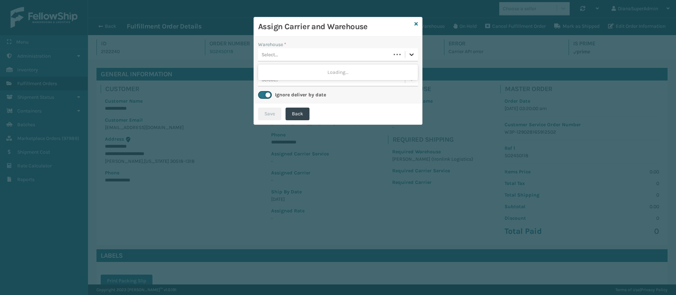
click at [408, 57] on icon at bounding box center [411, 54] width 7 height 7
click at [362, 70] on div "[PERSON_NAME] (Ironlink Logistics)" at bounding box center [338, 72] width 160 height 13
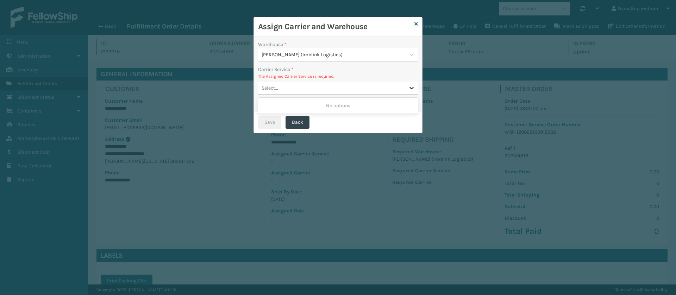
click at [412, 84] on div at bounding box center [411, 88] width 13 height 13
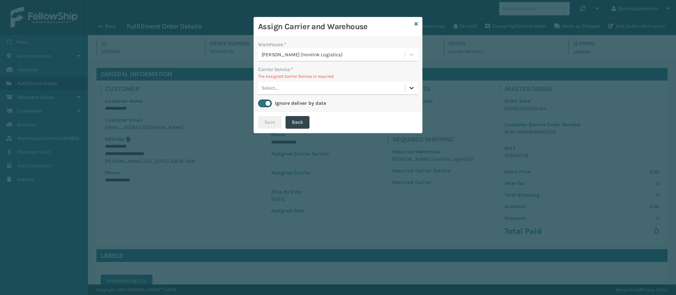
click at [412, 84] on div at bounding box center [411, 88] width 13 height 13
click at [418, 21] on icon at bounding box center [416, 23] width 4 height 5
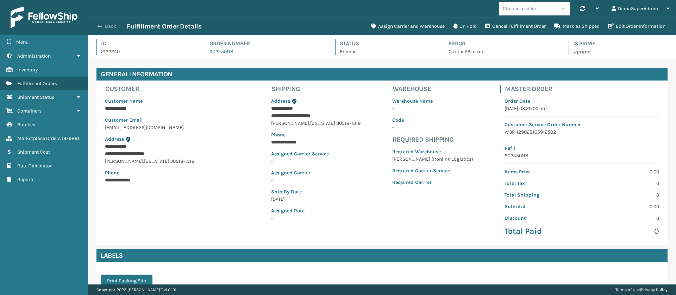
click at [102, 25] on span "button" at bounding box center [100, 26] width 4 height 5
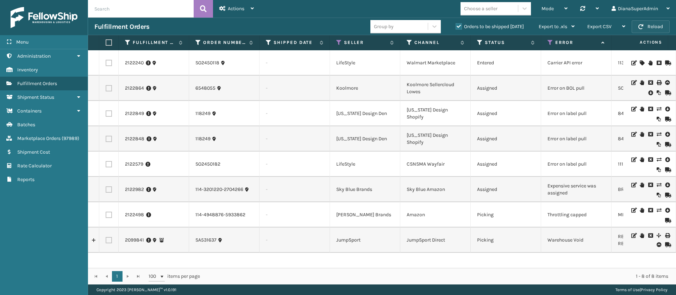
click at [655, 24] on button "Reload" at bounding box center [651, 26] width 38 height 13
click at [660, 25] on button "Reload" at bounding box center [651, 26] width 38 height 13
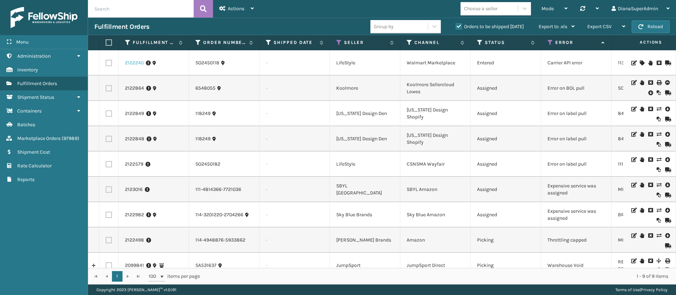
click at [135, 61] on link "2122240" at bounding box center [134, 63] width 19 height 7
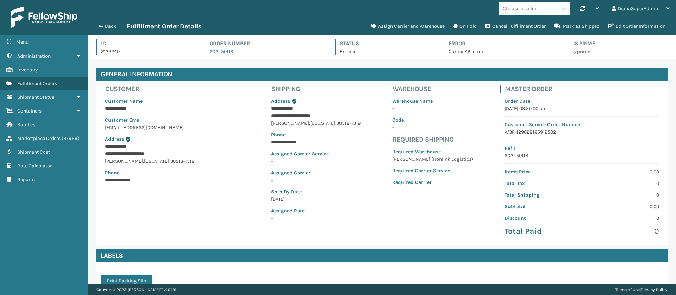
scroll to position [17, 588]
click at [632, 24] on button "Edit Order Information" at bounding box center [637, 26] width 66 height 14
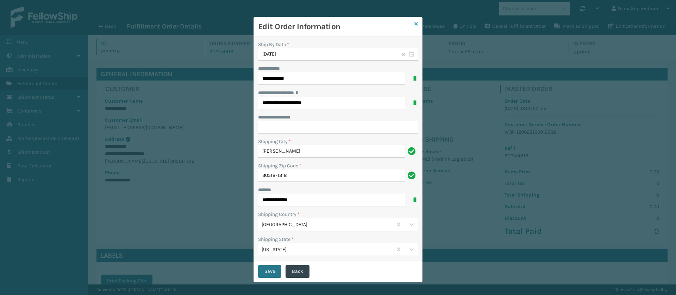
click at [414, 24] on icon at bounding box center [416, 23] width 4 height 5
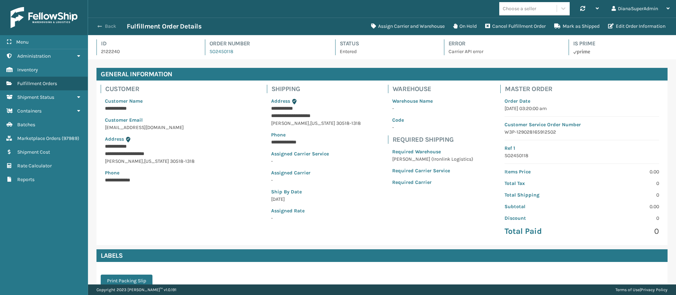
click at [96, 25] on button "Back" at bounding box center [110, 26] width 32 height 6
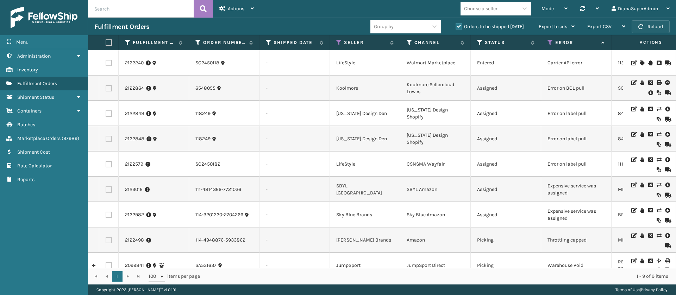
click at [659, 30] on button "Reload" at bounding box center [651, 26] width 38 height 13
click at [550, 44] on icon at bounding box center [551, 42] width 6 height 6
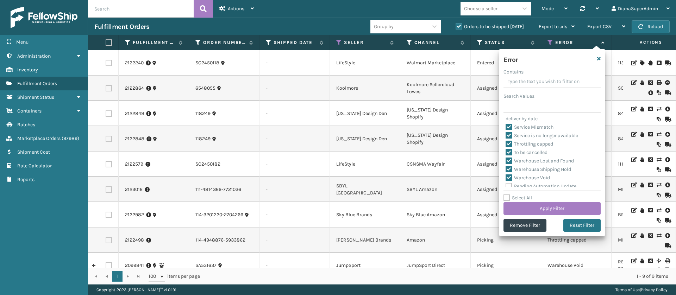
scroll to position [200, 0]
click at [516, 224] on button "Remove Filter" at bounding box center [525, 225] width 43 height 13
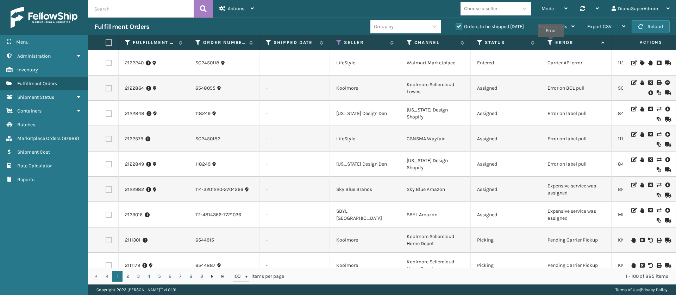
click at [551, 42] on icon at bounding box center [551, 42] width 6 height 6
click at [477, 43] on icon at bounding box center [480, 42] width 6 height 6
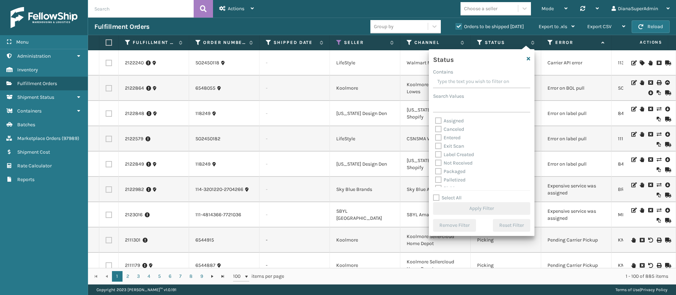
click at [433, 196] on label "Select All" at bounding box center [447, 198] width 29 height 6
click at [433, 195] on input "Select All" at bounding box center [486, 194] width 106 height 1
checkbox input "true"
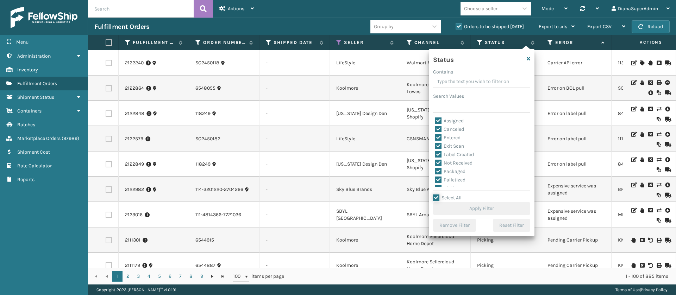
checkbox input "true"
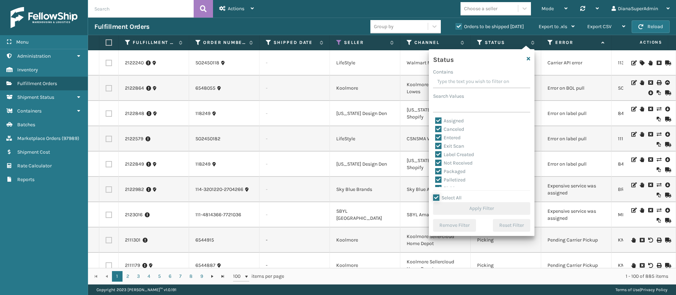
checkbox input "true"
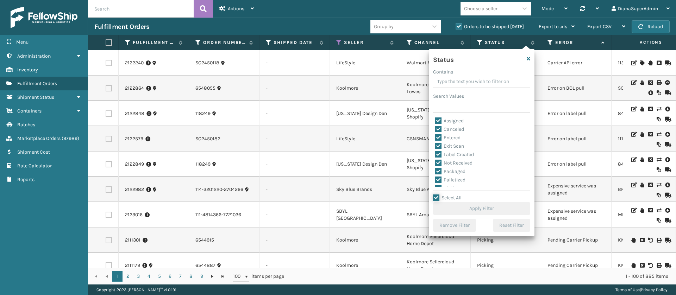
checkbox input "true"
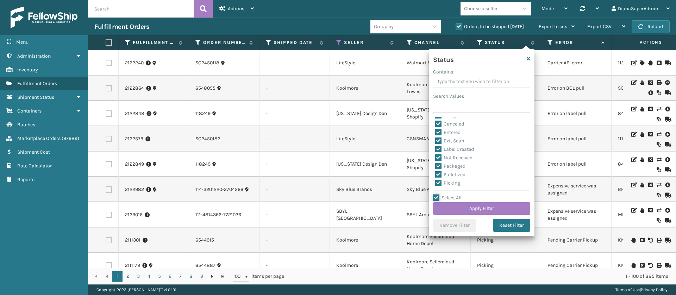
scroll to position [8, 0]
click at [434, 198] on label "Select All" at bounding box center [447, 198] width 29 height 6
click at [434, 195] on input "Select All" at bounding box center [486, 194] width 106 height 1
checkbox input "false"
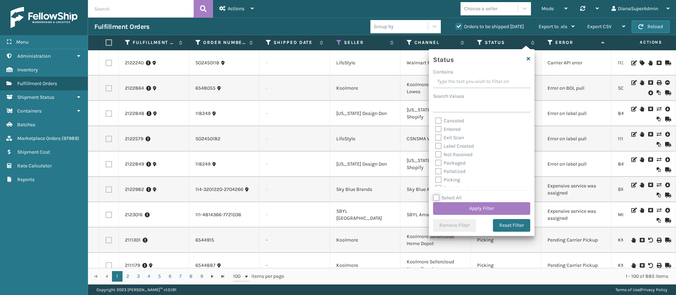
checkbox input "false"
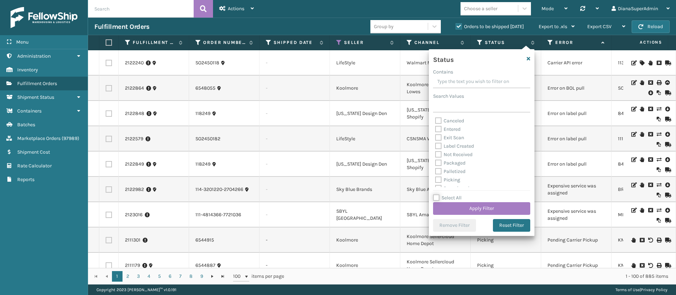
checkbox input "false"
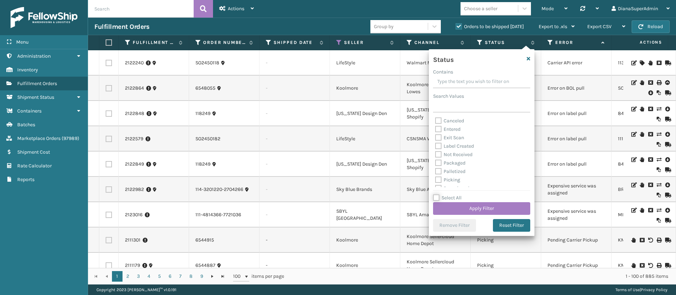
checkbox input "false"
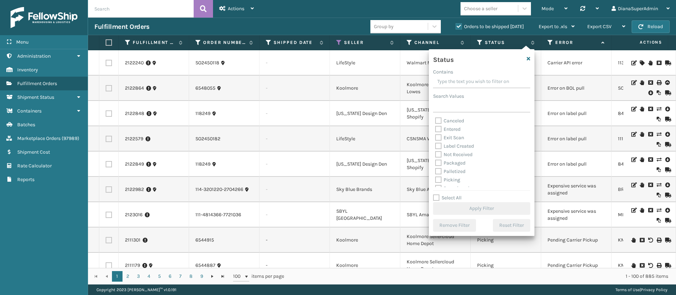
click at [439, 146] on label "Label Created" at bounding box center [454, 146] width 39 height 6
click at [436, 146] on input "Label Created" at bounding box center [435, 144] width 0 height 5
checkbox input "true"
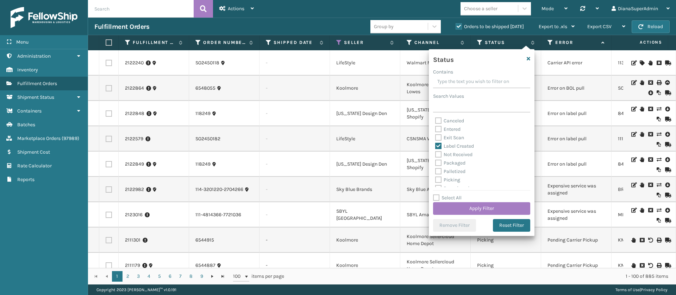
click at [438, 164] on label "Packaged" at bounding box center [450, 163] width 30 height 6
click at [436, 164] on input "Packaged" at bounding box center [435, 161] width 0 height 5
checkbox input "true"
click at [438, 169] on label "Palletized" at bounding box center [450, 172] width 30 height 6
click at [436, 169] on input "Palletized" at bounding box center [435, 170] width 0 height 5
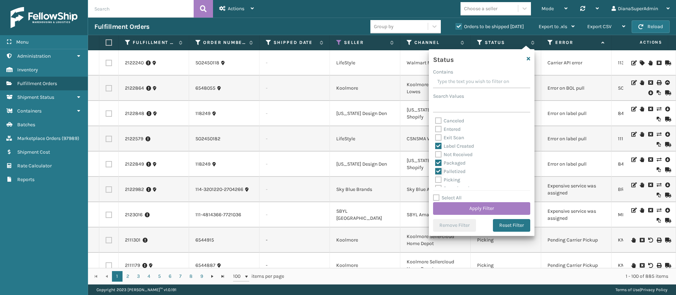
checkbox input "true"
click at [439, 181] on label "Picking" at bounding box center [447, 180] width 25 height 6
click at [436, 181] on input "Picking" at bounding box center [435, 178] width 0 height 5
checkbox input "true"
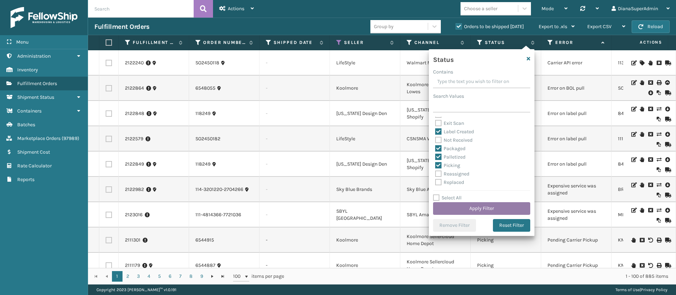
click at [496, 203] on button "Apply Filter" at bounding box center [481, 208] width 97 height 13
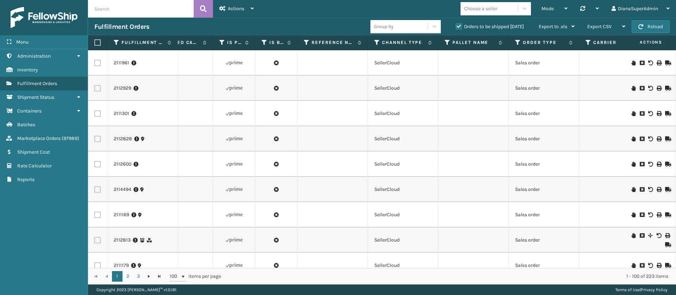
scroll to position [0, 891]
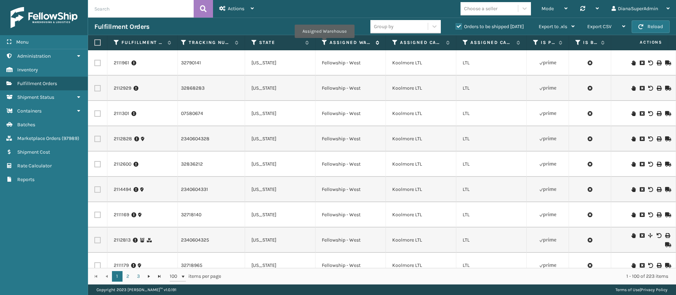
click at [324, 43] on icon at bounding box center [325, 42] width 6 height 6
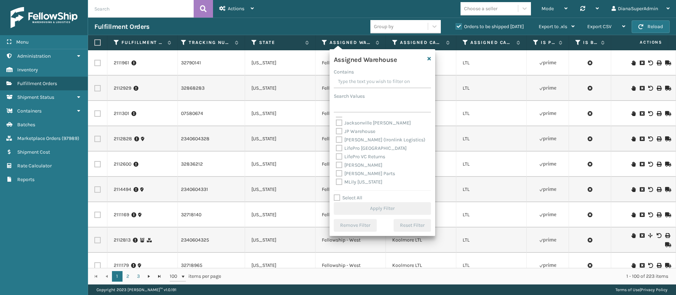
click at [341, 165] on label "[PERSON_NAME]" at bounding box center [359, 165] width 46 height 6
click at [336, 165] on input "[PERSON_NAME]" at bounding box center [336, 163] width 0 height 5
checkbox input "true"
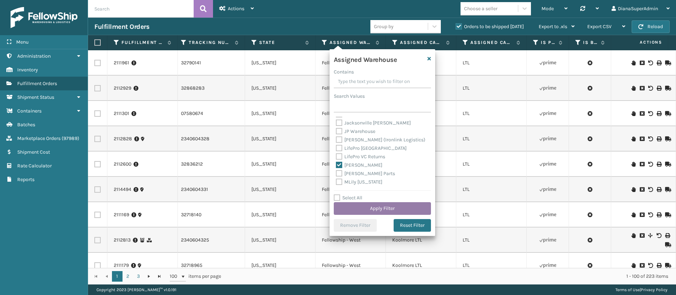
click at [398, 207] on button "Apply Filter" at bounding box center [382, 208] width 97 height 13
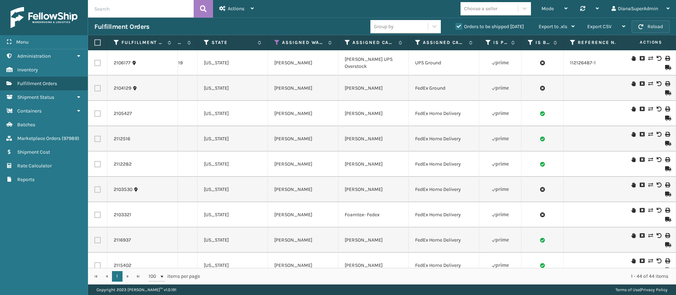
click at [651, 26] on button "Reload" at bounding box center [651, 26] width 38 height 13
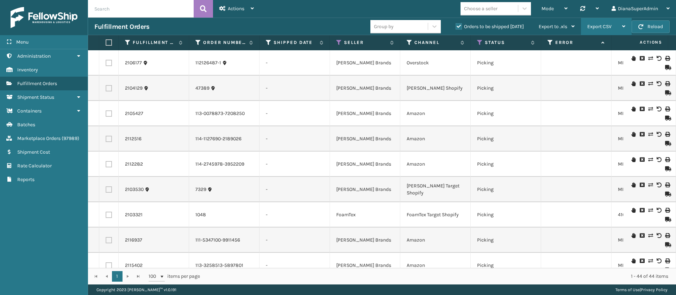
click at [616, 29] on div "Export CSV" at bounding box center [606, 27] width 38 height 18
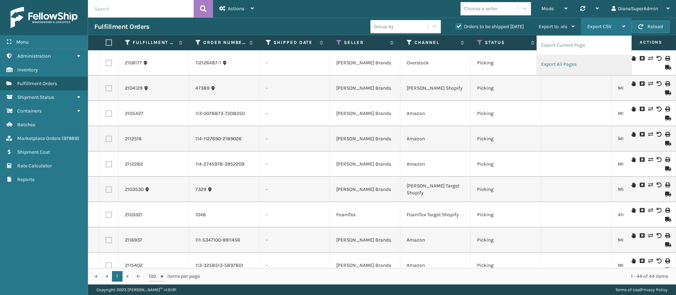
click at [567, 62] on li "Export All Pages" at bounding box center [584, 64] width 94 height 19
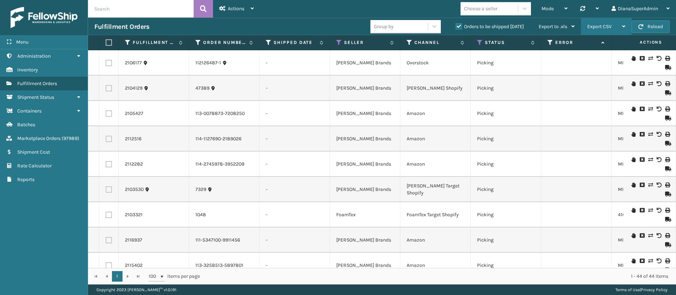
click at [612, 22] on div "Export CSV" at bounding box center [606, 27] width 38 height 18
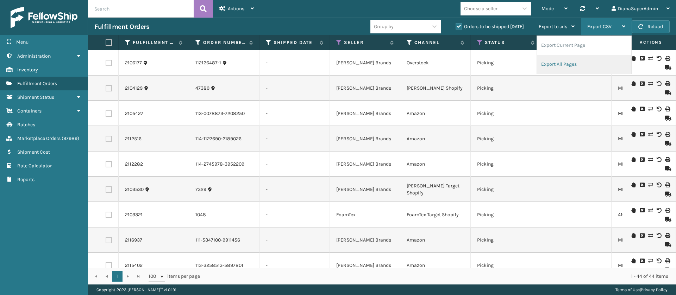
click at [585, 69] on li "Export All Pages" at bounding box center [584, 64] width 94 height 19
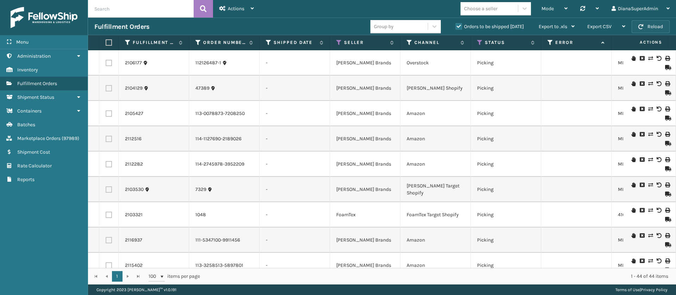
click at [653, 26] on button "Reload" at bounding box center [651, 26] width 38 height 13
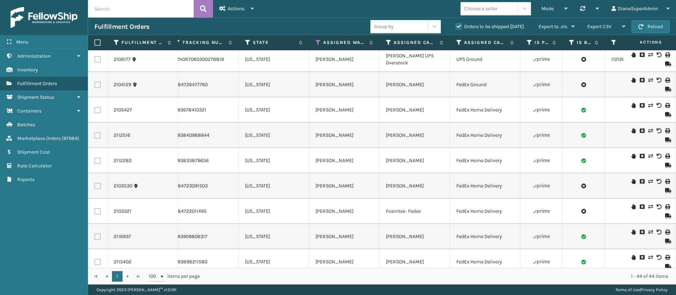
scroll to position [0, 584]
